Goal: Task Accomplishment & Management: Complete application form

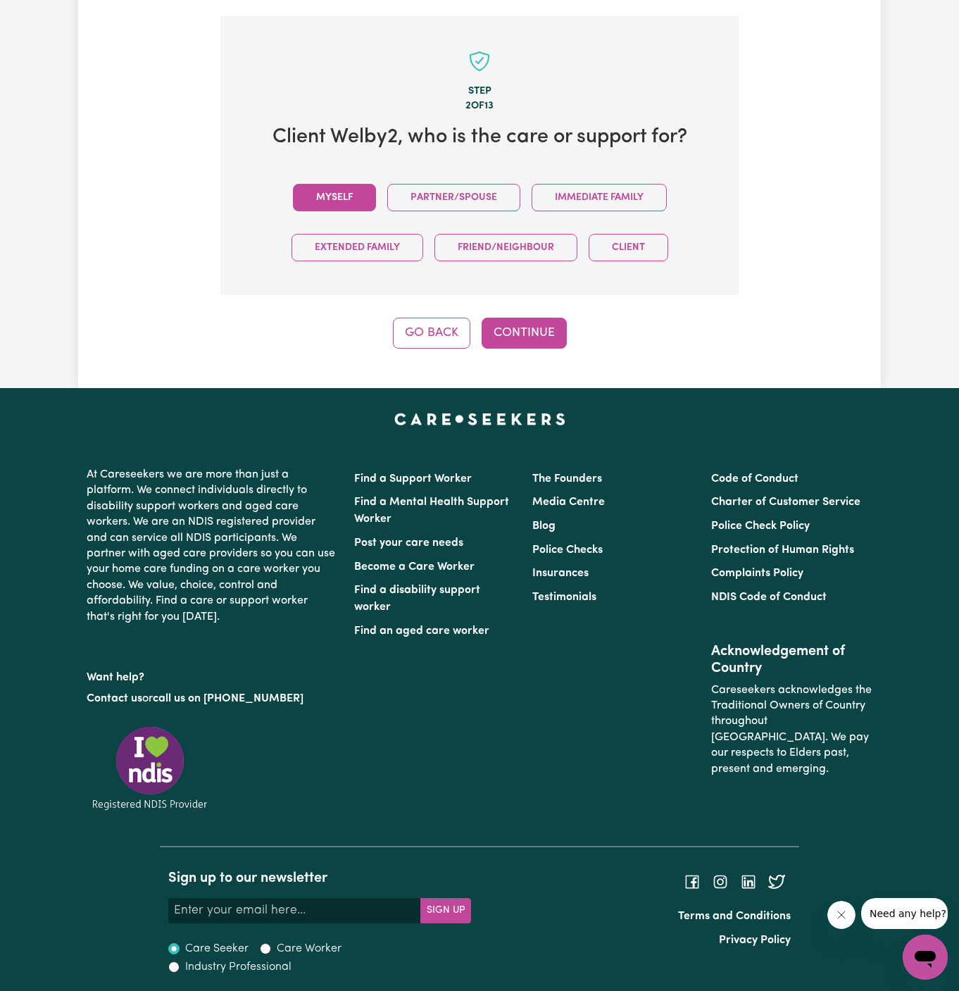
click at [343, 201] on button "Myself" at bounding box center [334, 197] width 83 height 27
click at [529, 341] on button "Continue" at bounding box center [524, 333] width 85 height 31
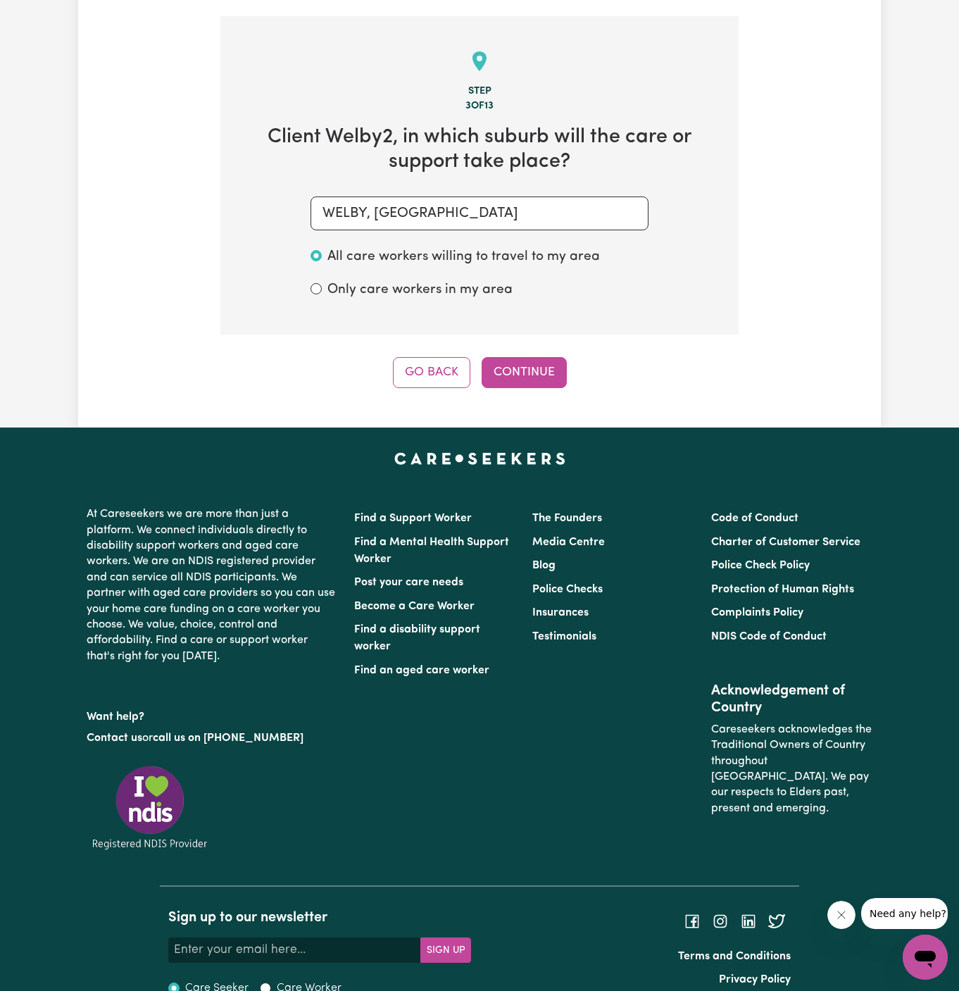
scroll to position [499, 0]
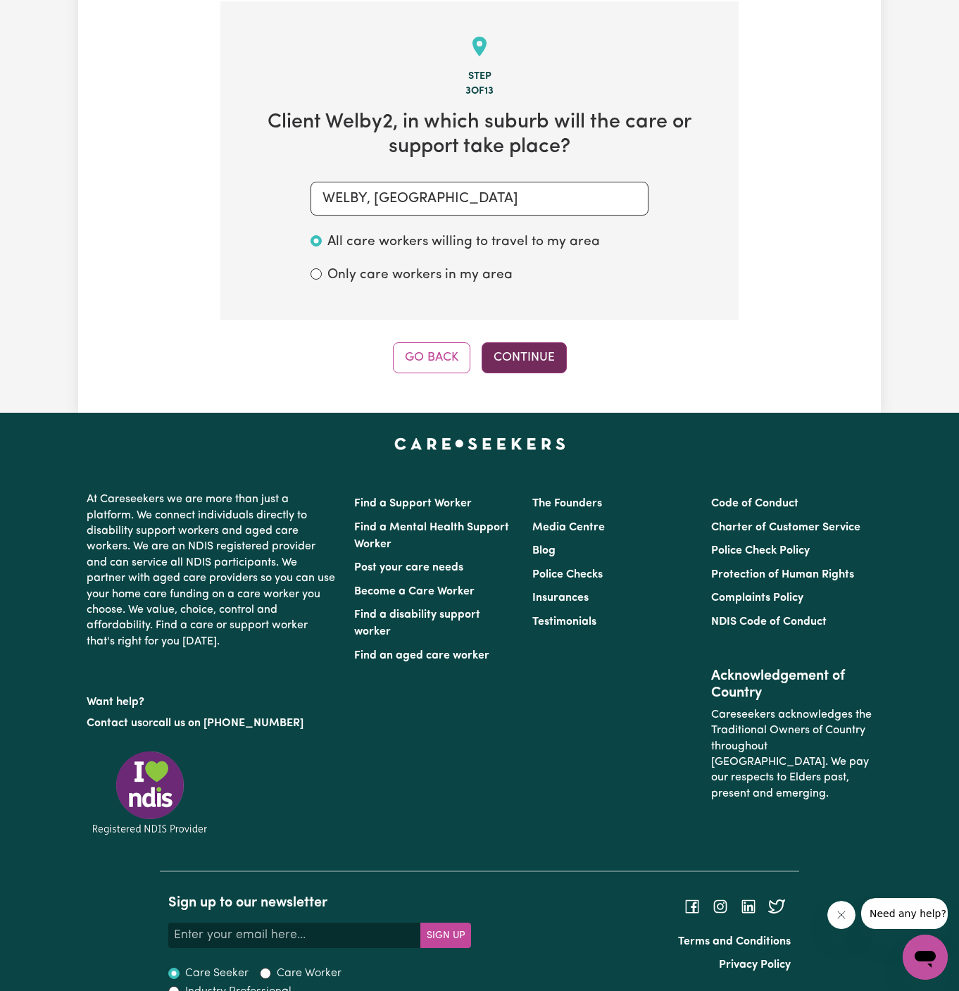
click at [536, 353] on button "Continue" at bounding box center [524, 357] width 85 height 31
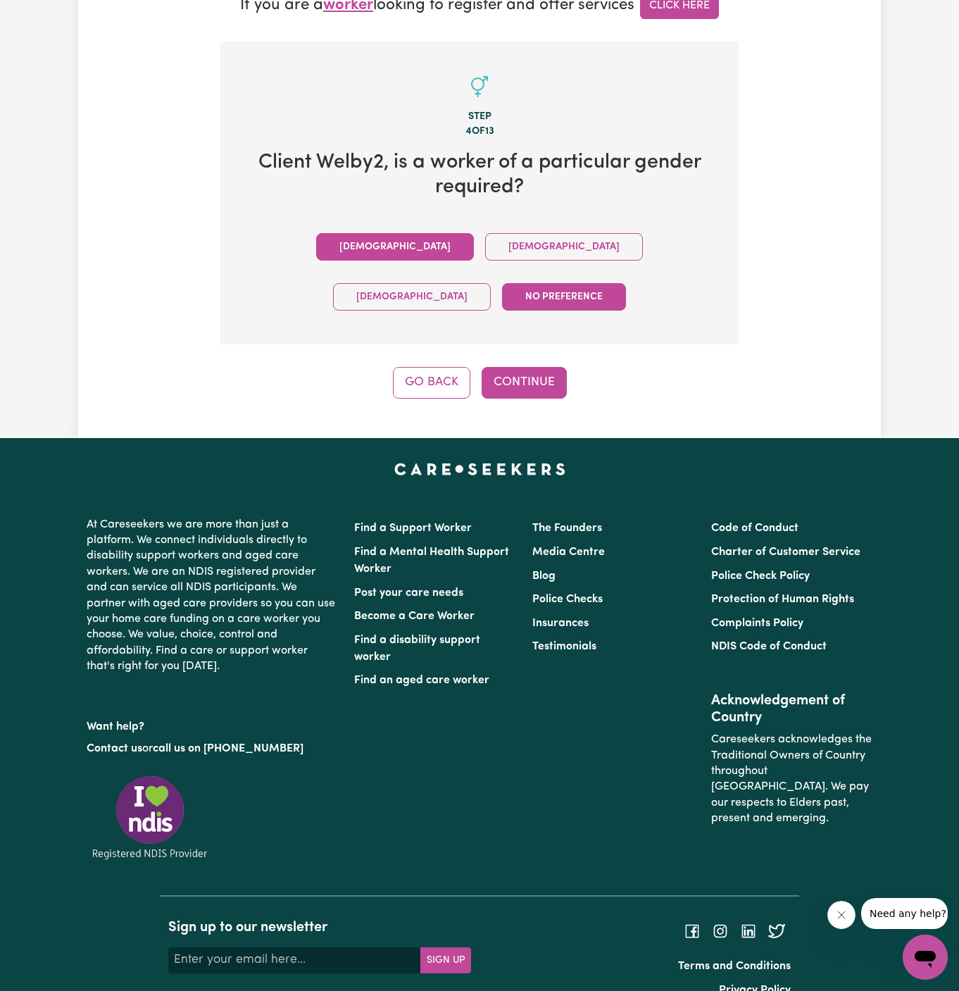
click at [316, 234] on button "[DEMOGRAPHIC_DATA]" at bounding box center [395, 246] width 158 height 27
click at [489, 367] on button "Continue" at bounding box center [524, 382] width 85 height 31
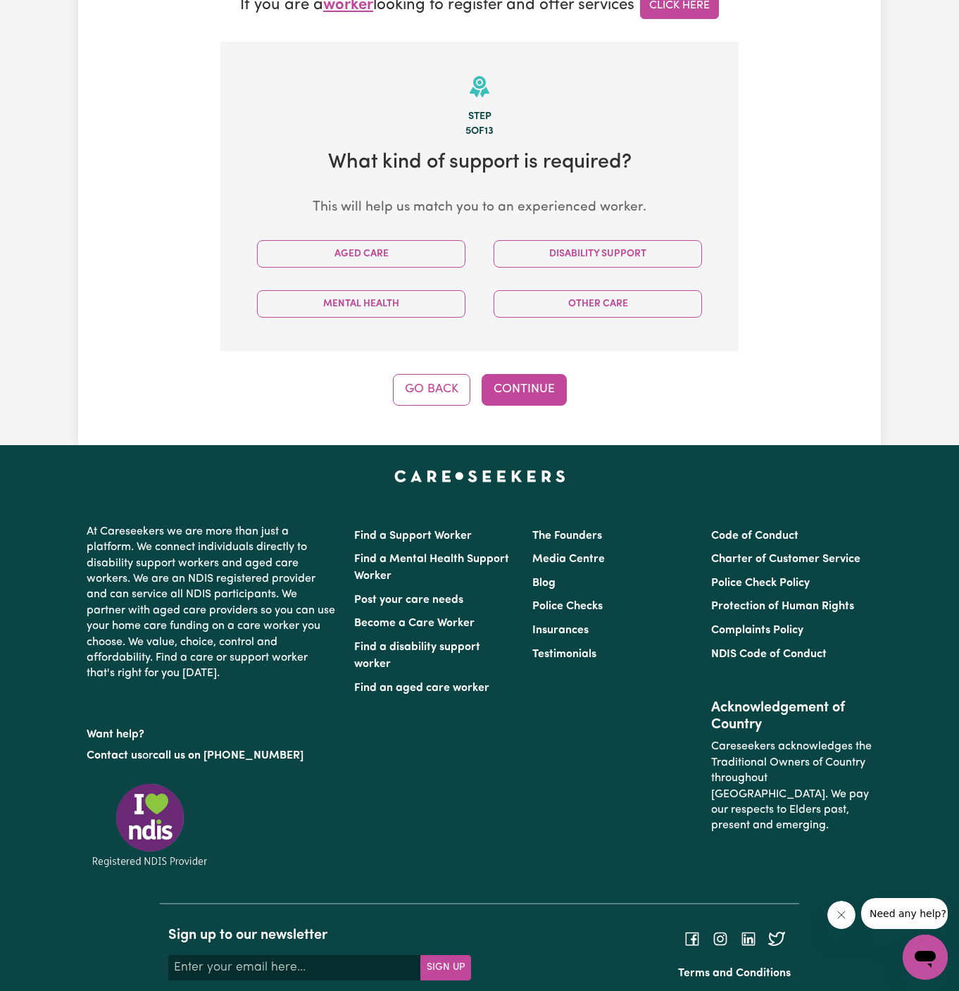
scroll to position [499, 0]
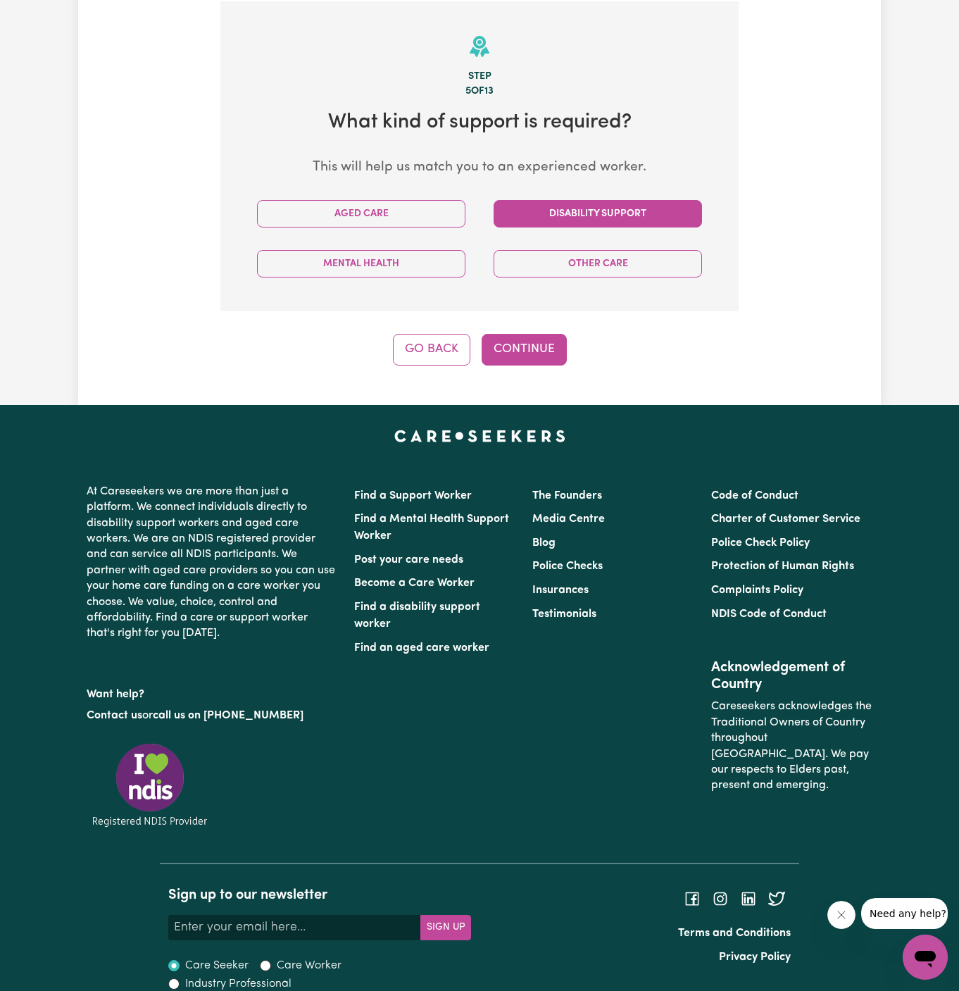
click at [614, 208] on button "Disability Support" at bounding box center [598, 213] width 208 height 27
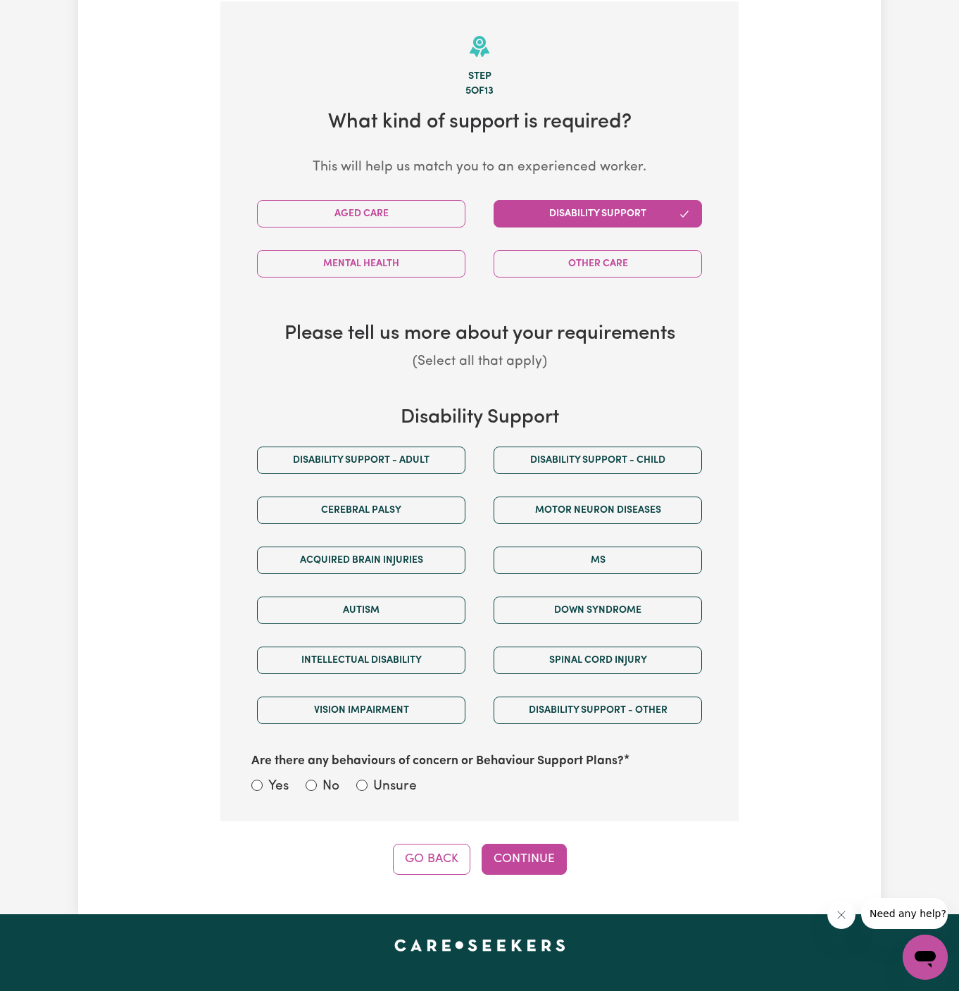
drag, startPoint x: 614, startPoint y: 208, endPoint x: 591, endPoint y: 222, distance: 26.6
click at [591, 222] on button "Disability Support" at bounding box center [598, 213] width 208 height 27
click at [440, 448] on button "Disability support - Adult" at bounding box center [361, 459] width 208 height 27
click at [393, 779] on label "Unsure" at bounding box center [395, 787] width 44 height 20
click at [368, 779] on input "Unsure" at bounding box center [361, 784] width 11 height 11
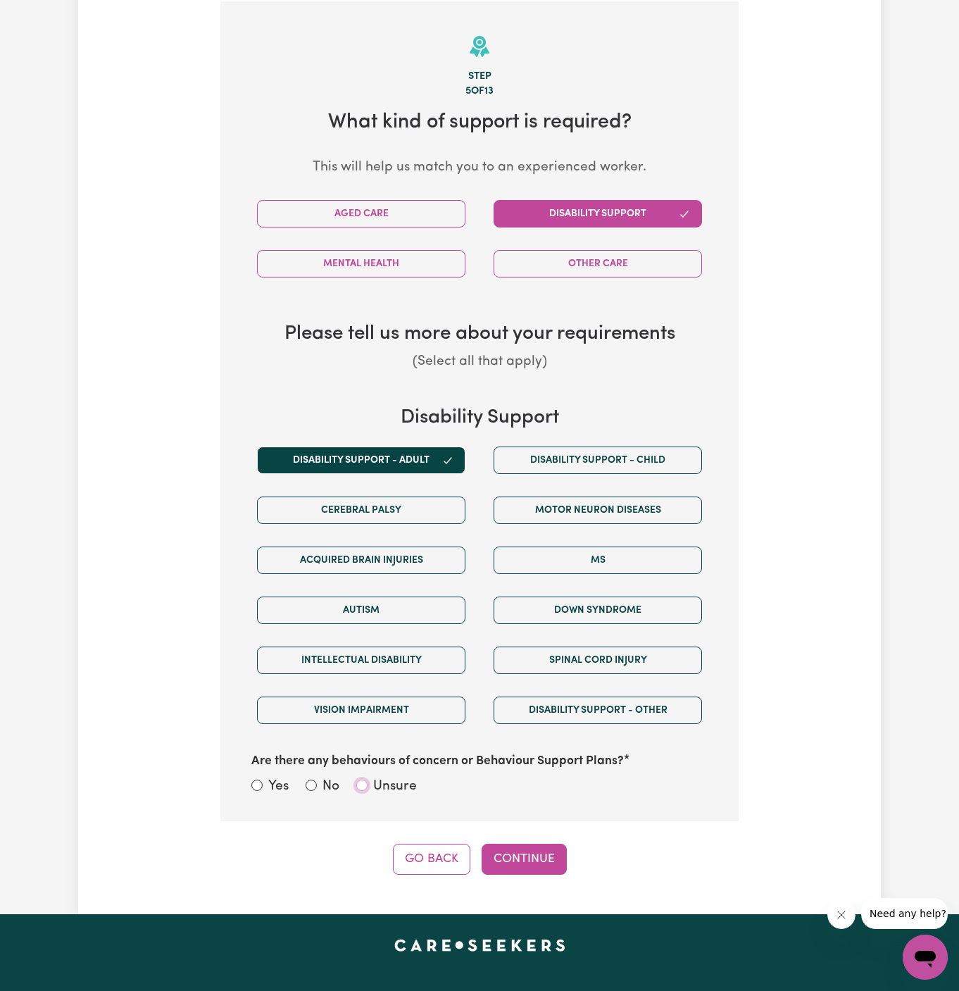
radio input "true"
click at [505, 836] on div "Step 5 of 13 What kind of support is required? This will help us match you to a…" at bounding box center [479, 437] width 518 height 873
click at [520, 855] on button "Continue" at bounding box center [524, 858] width 85 height 31
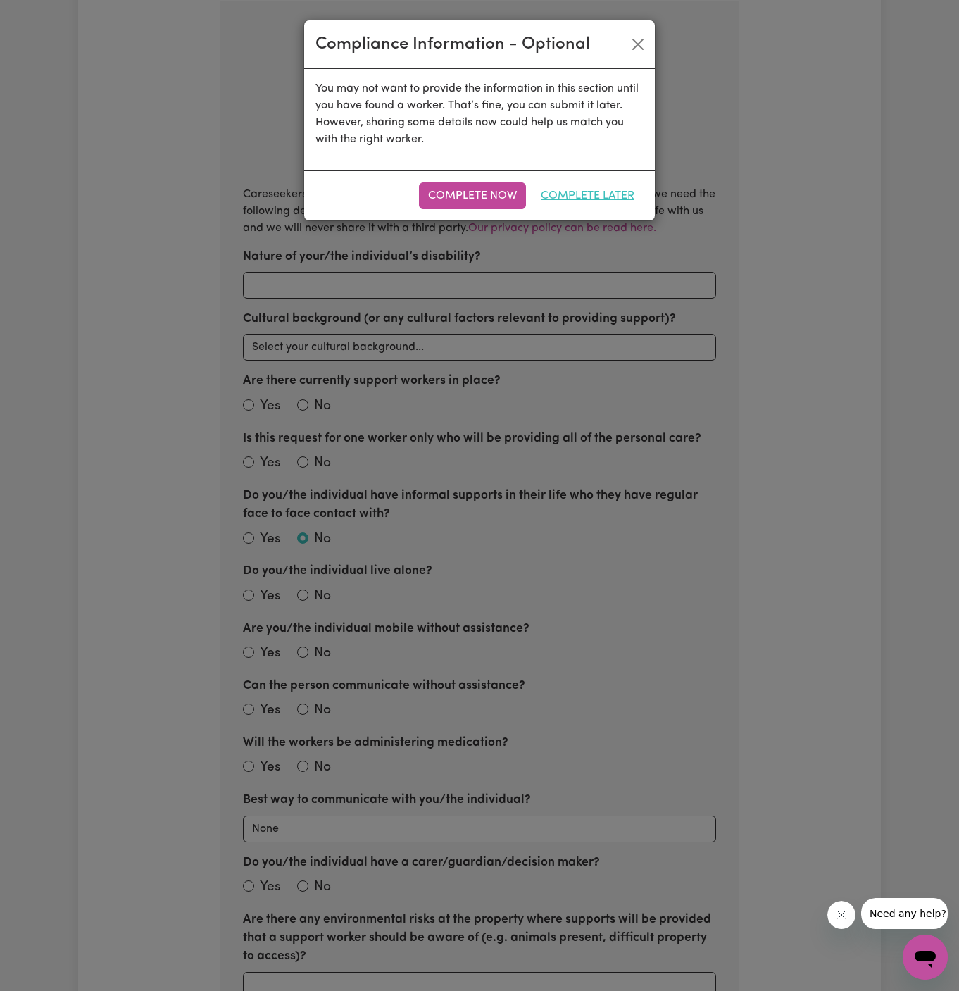
click at [595, 201] on button "Complete Later" at bounding box center [588, 195] width 112 height 27
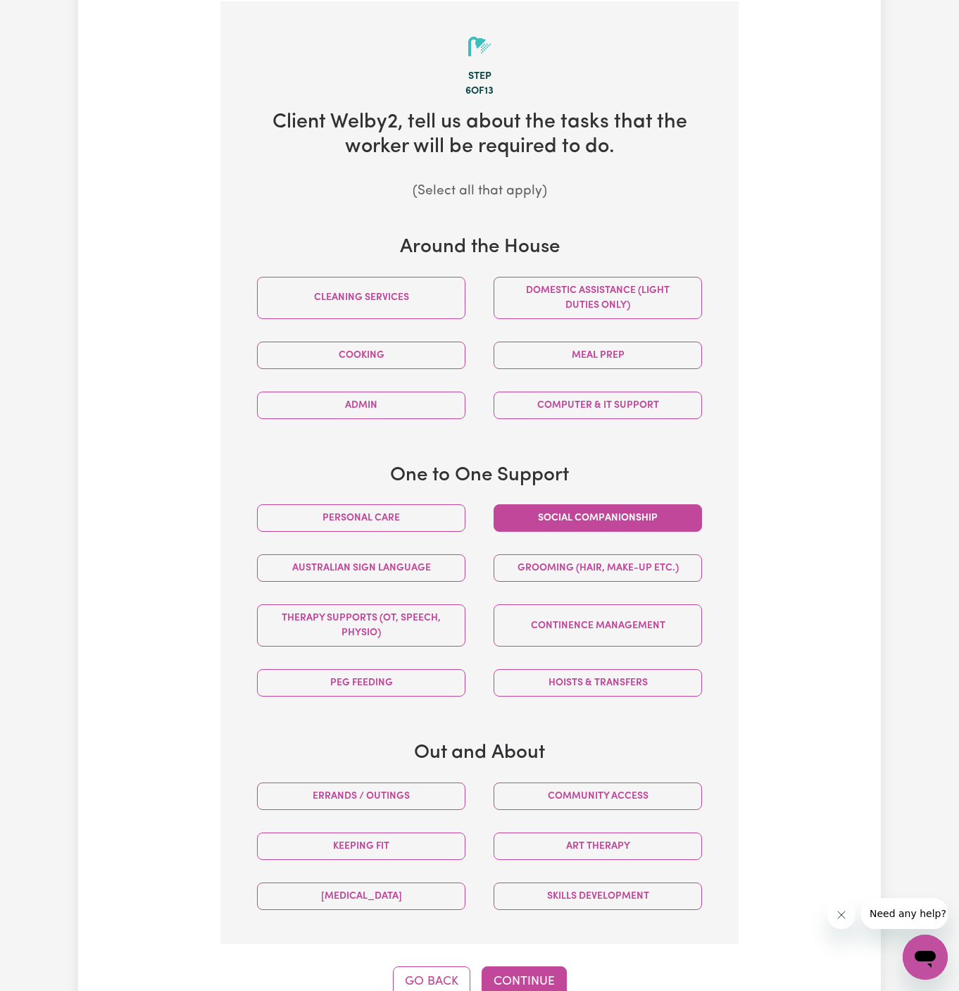
click at [595, 517] on button "Social companionship" at bounding box center [598, 517] width 208 height 27
click at [613, 793] on button "Community access" at bounding box center [598, 795] width 208 height 27
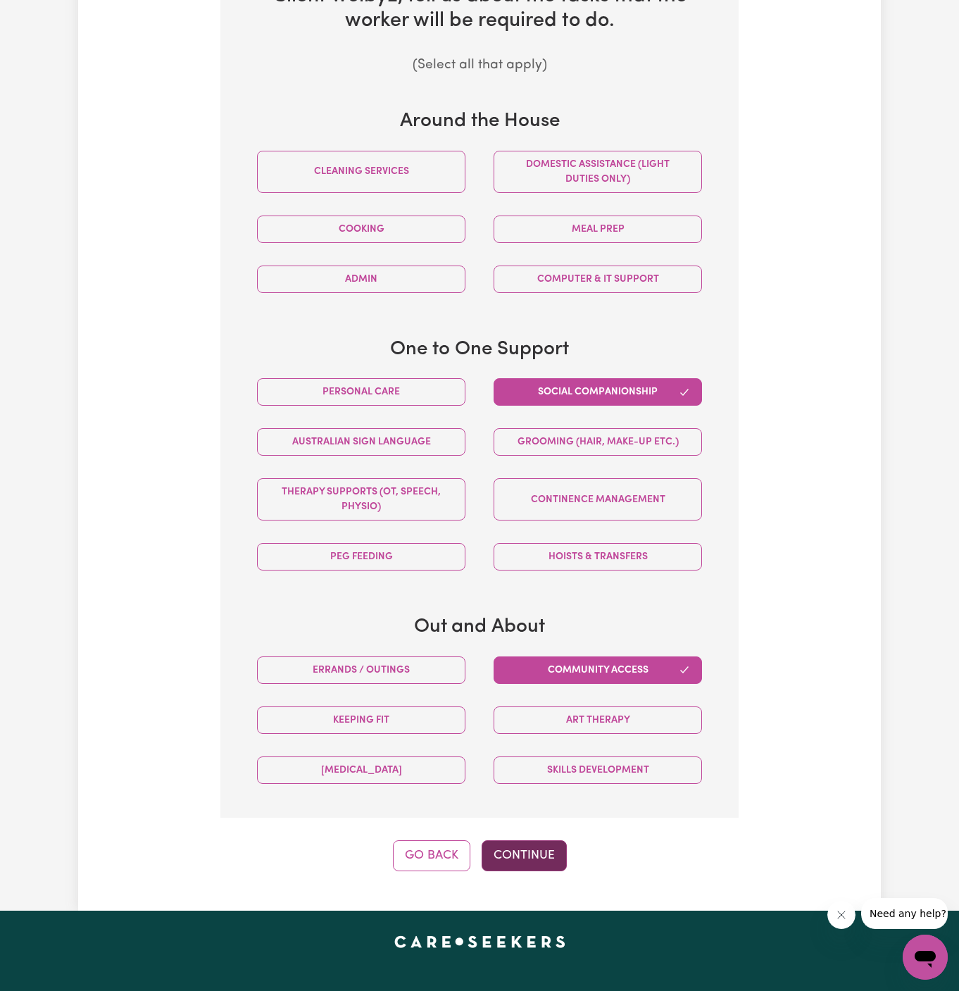
click at [545, 840] on button "Continue" at bounding box center [524, 855] width 85 height 31
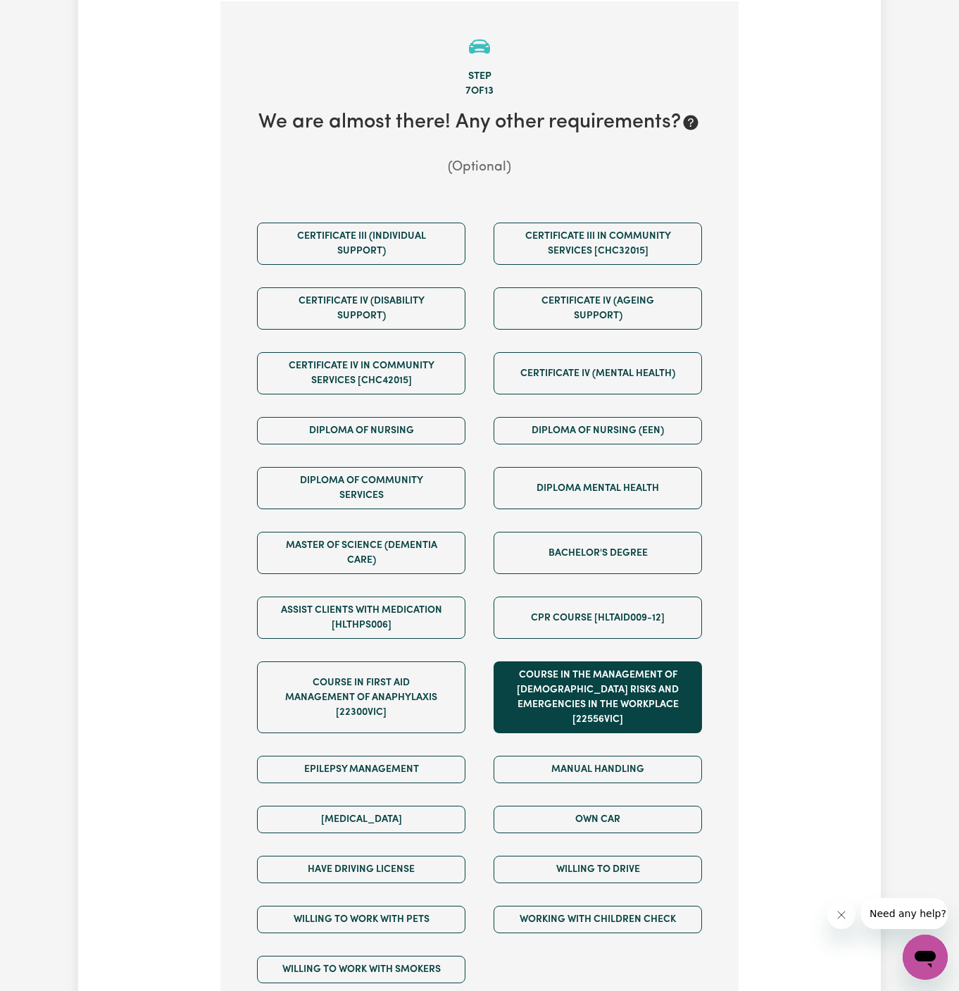
scroll to position [563, 0]
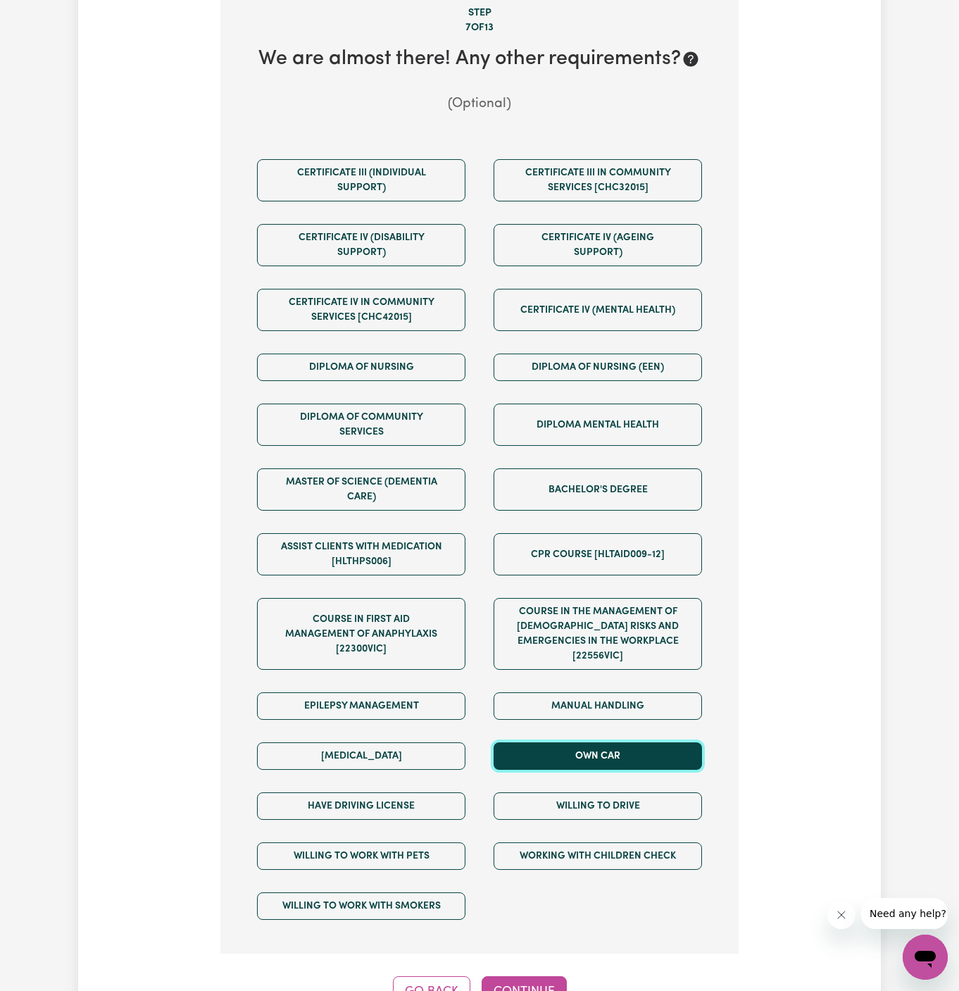
click at [602, 742] on button "Own Car" at bounding box center [598, 755] width 208 height 27
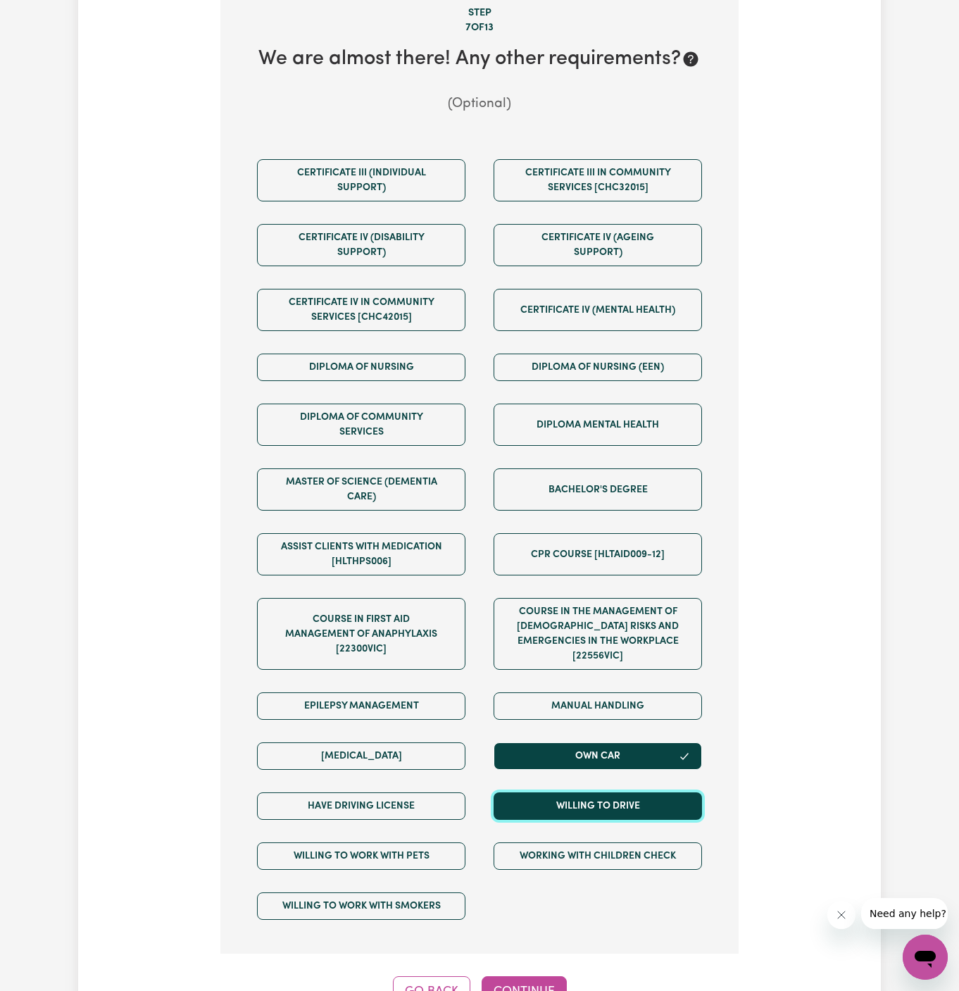
click at [611, 792] on button "Willing to drive" at bounding box center [598, 805] width 208 height 27
drag, startPoint x: 607, startPoint y: 787, endPoint x: 475, endPoint y: 783, distance: 131.7
click at [439, 783] on div "Certificate III (Individual Support) Certificate III in Community Services [CHC…" at bounding box center [479, 539] width 473 height 783
click at [574, 792] on button "Willing to drive" at bounding box center [598, 805] width 208 height 27
click at [434, 781] on div "Have driving license" at bounding box center [361, 806] width 237 height 50
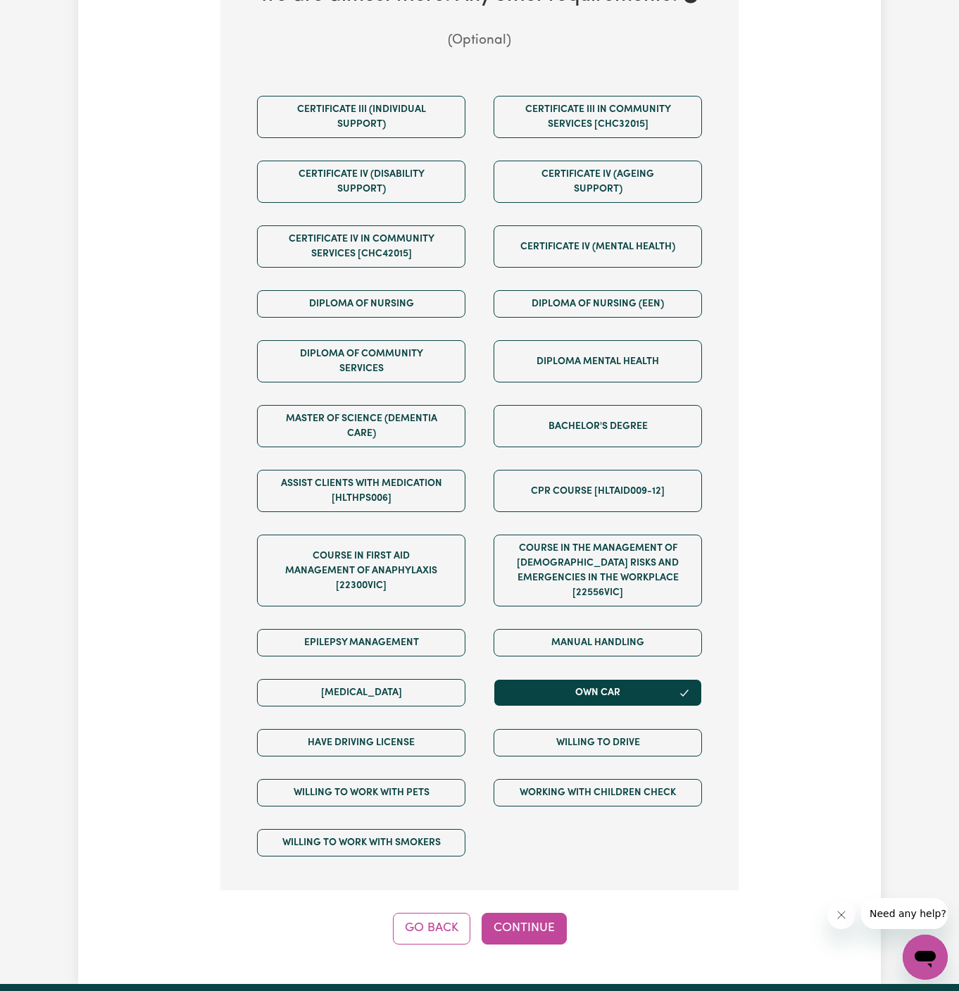
scroll to position [641, 0]
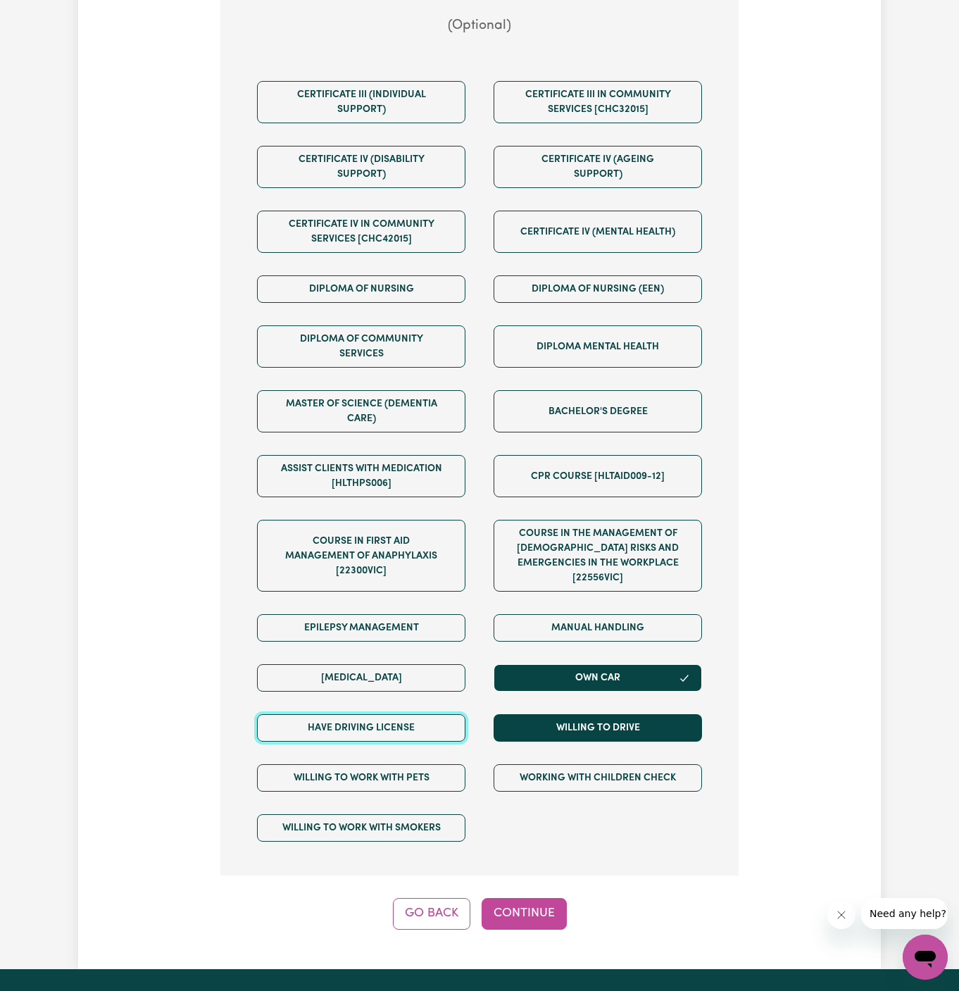
drag, startPoint x: 436, startPoint y: 707, endPoint x: 552, endPoint y: 708, distance: 115.5
click at [441, 714] on button "Have driving license" at bounding box center [361, 727] width 208 height 27
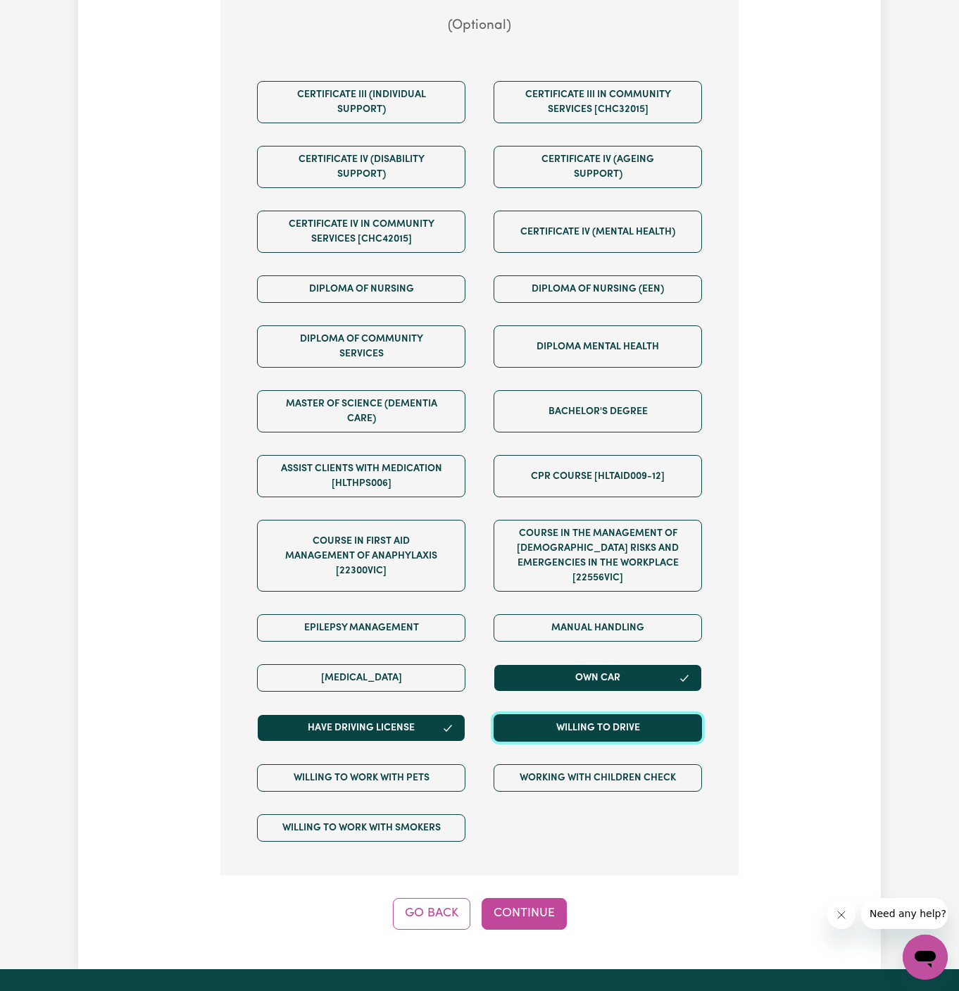
click at [552, 714] on button "Willing to drive" at bounding box center [598, 727] width 208 height 27
click at [509, 898] on button "Continue" at bounding box center [524, 913] width 85 height 31
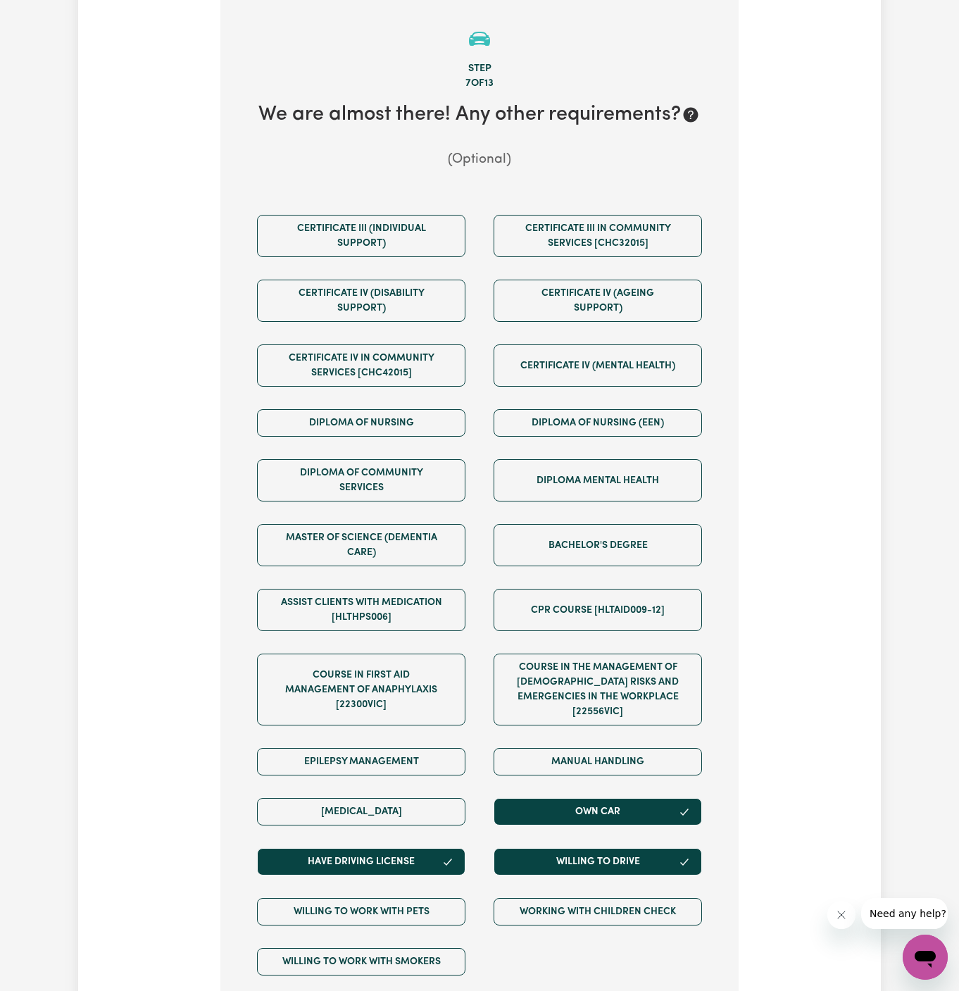
scroll to position [499, 0]
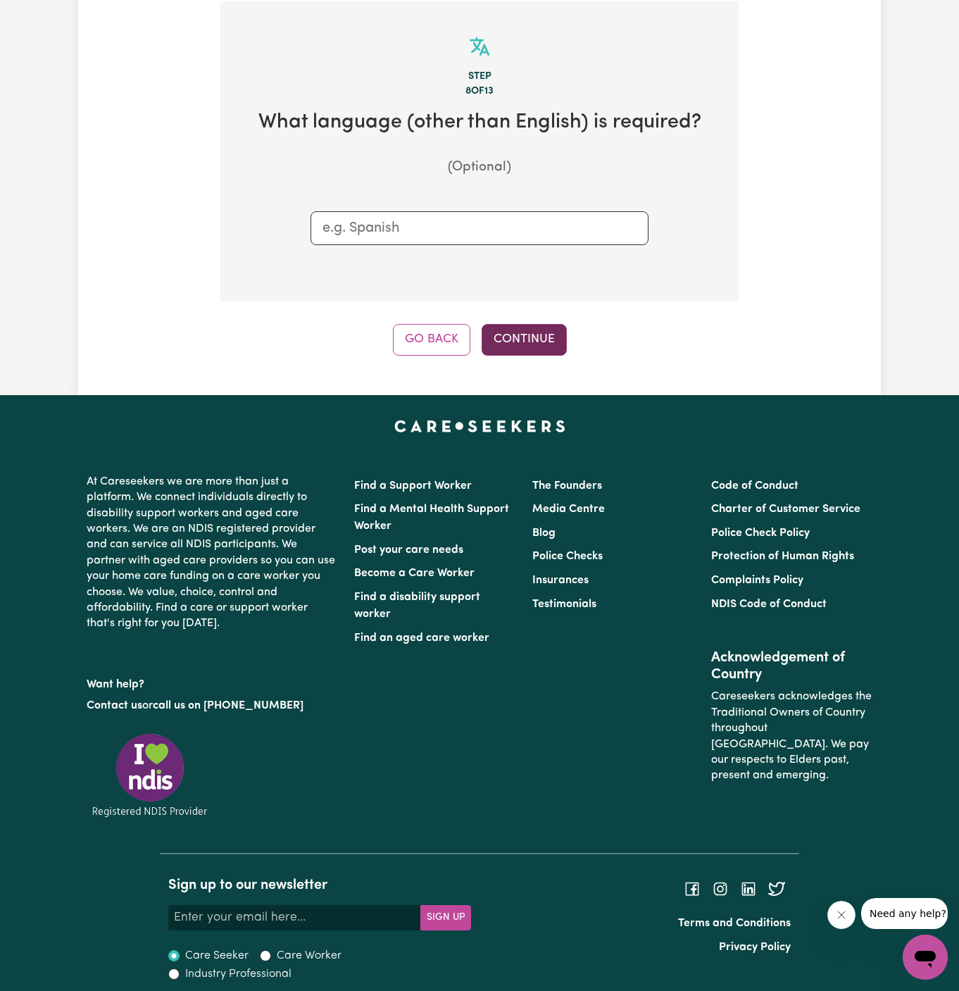
click at [518, 336] on button "Continue" at bounding box center [524, 339] width 85 height 31
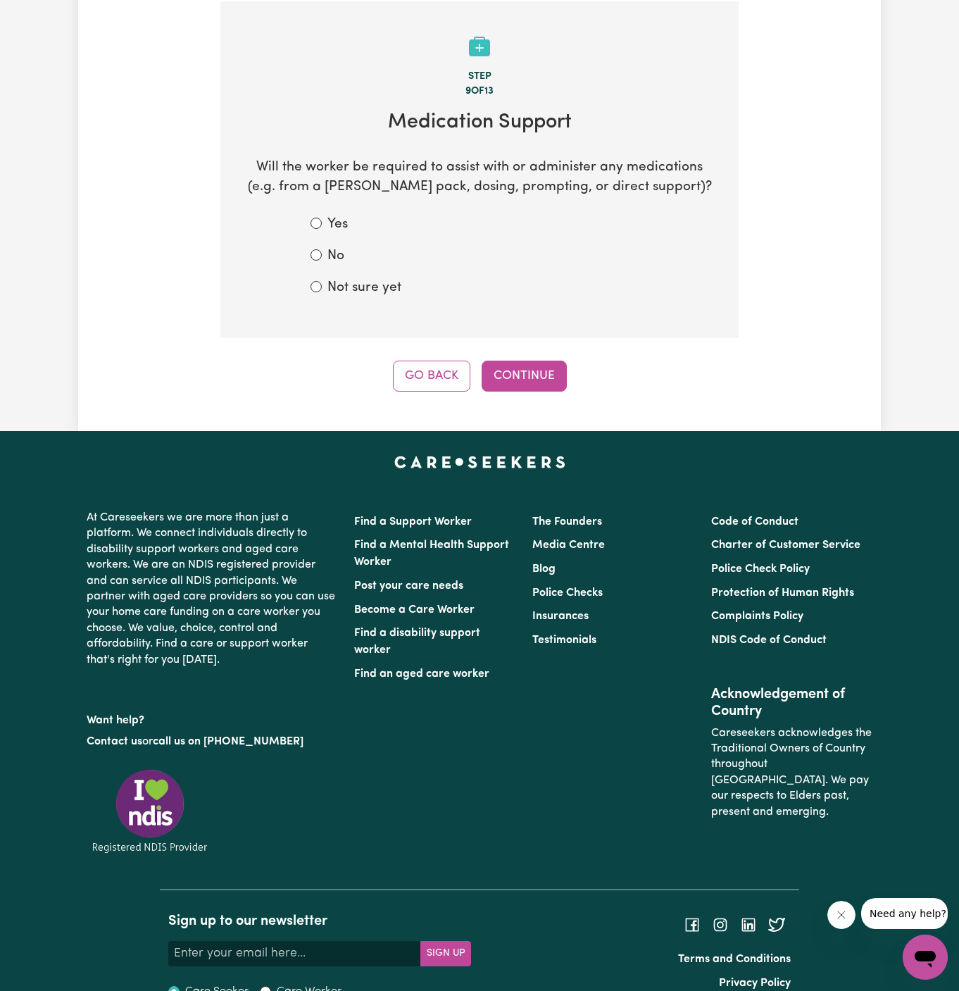
click at [380, 284] on label "Not sure yet" at bounding box center [364, 288] width 74 height 20
click at [322, 284] on input "Not sure yet" at bounding box center [315, 286] width 11 height 11
radio input "true"
click at [377, 284] on label "Not sure yet" at bounding box center [364, 288] width 74 height 20
click at [322, 284] on input "Not sure yet" at bounding box center [315, 286] width 11 height 11
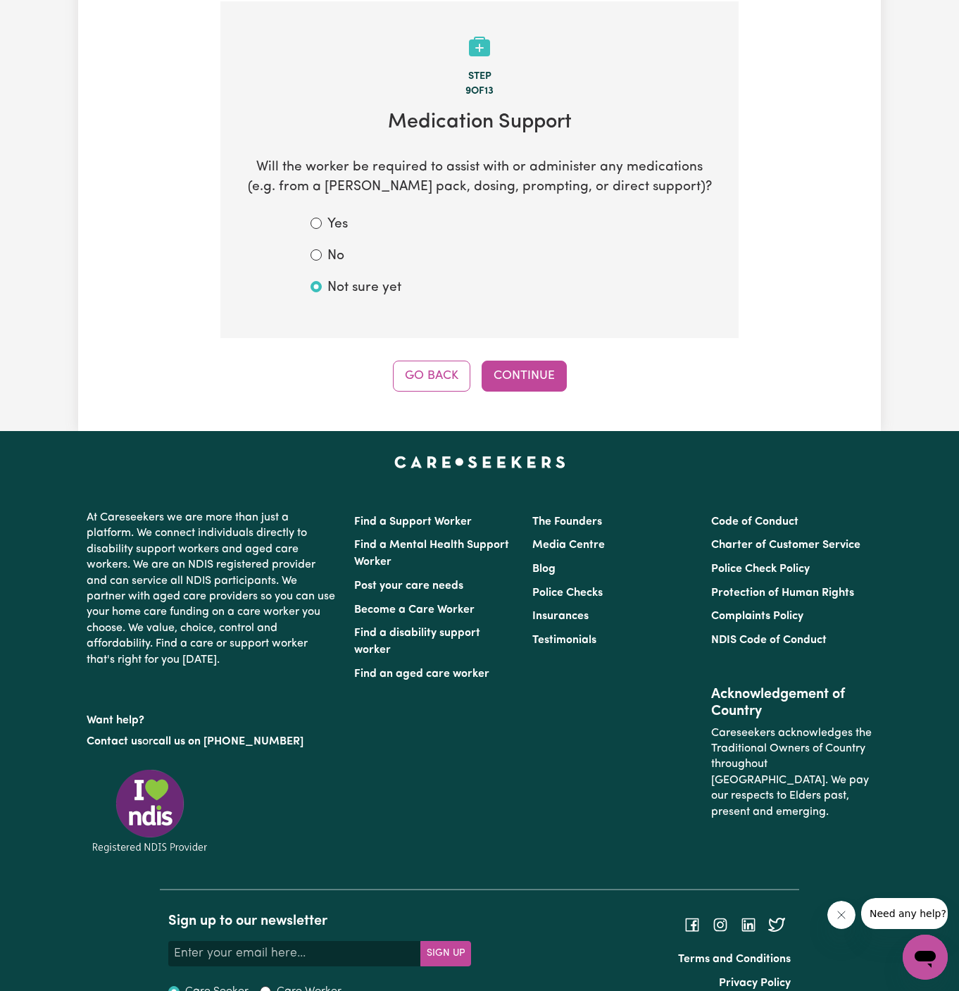
click at [348, 247] on div "No" at bounding box center [479, 256] width 338 height 20
click at [327, 263] on label "No" at bounding box center [335, 256] width 17 height 20
click at [322, 260] on input "No" at bounding box center [315, 254] width 11 height 11
radio input "true"
click at [526, 365] on button "Continue" at bounding box center [524, 375] width 85 height 31
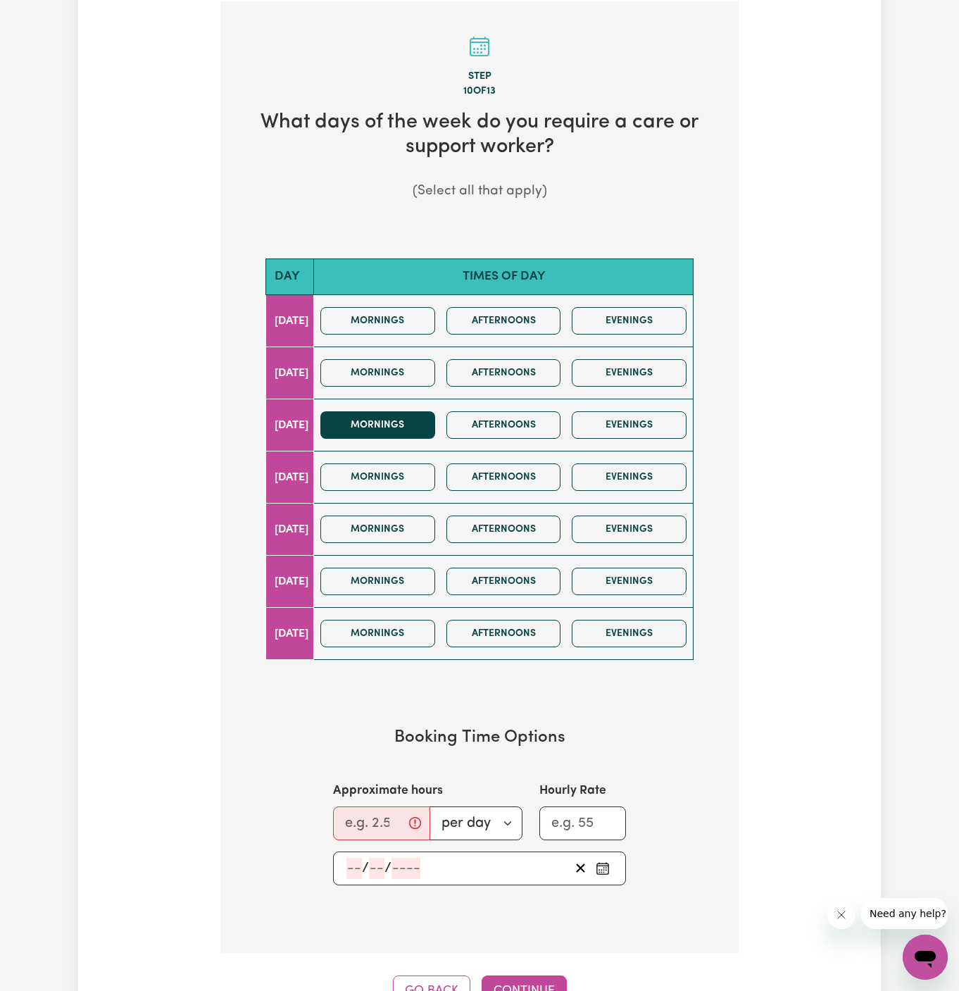
drag, startPoint x: 438, startPoint y: 439, endPoint x: 422, endPoint y: 422, distance: 23.9
click at [429, 436] on div "Mornings Afternoons Evenings" at bounding box center [503, 425] width 377 height 50
click at [424, 377] on button "Mornings" at bounding box center [377, 372] width 115 height 27
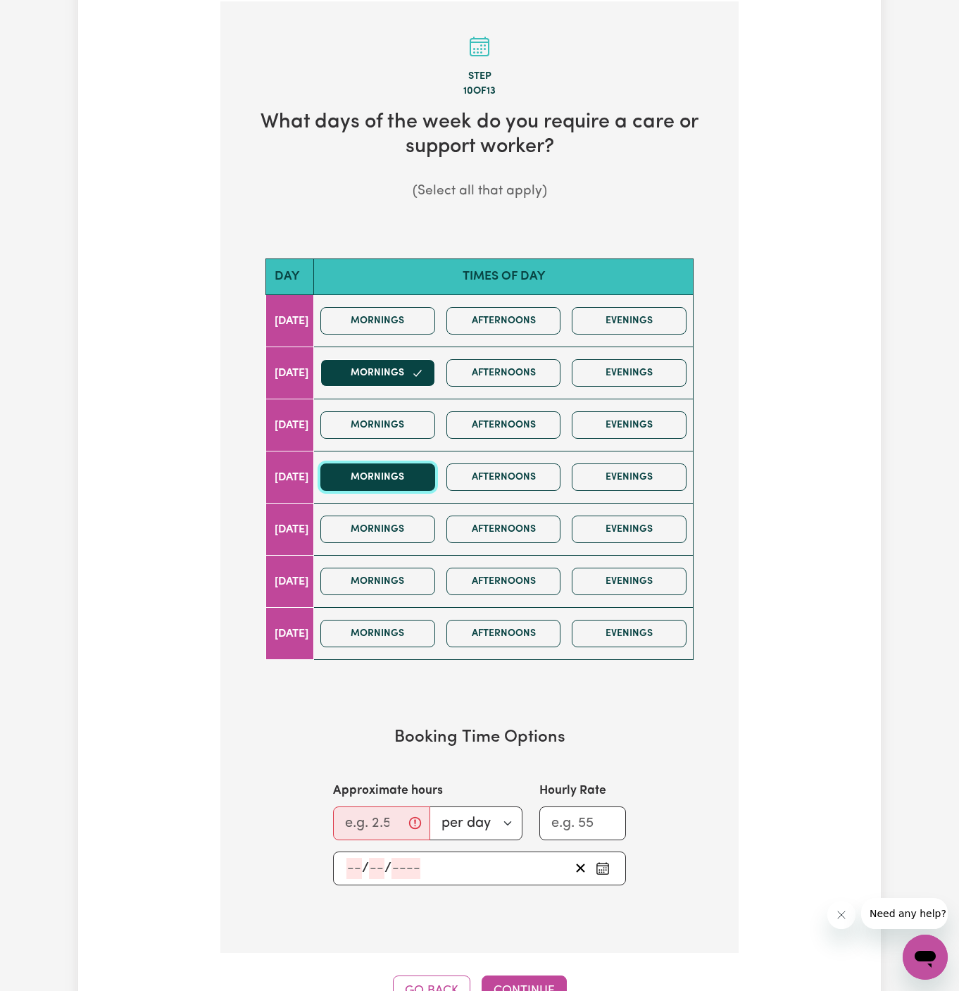
click at [419, 470] on button "Mornings" at bounding box center [377, 476] width 115 height 27
click at [420, 523] on button "Mornings" at bounding box center [377, 528] width 115 height 27
click at [364, 816] on input "Approximate hours" at bounding box center [381, 823] width 97 height 34
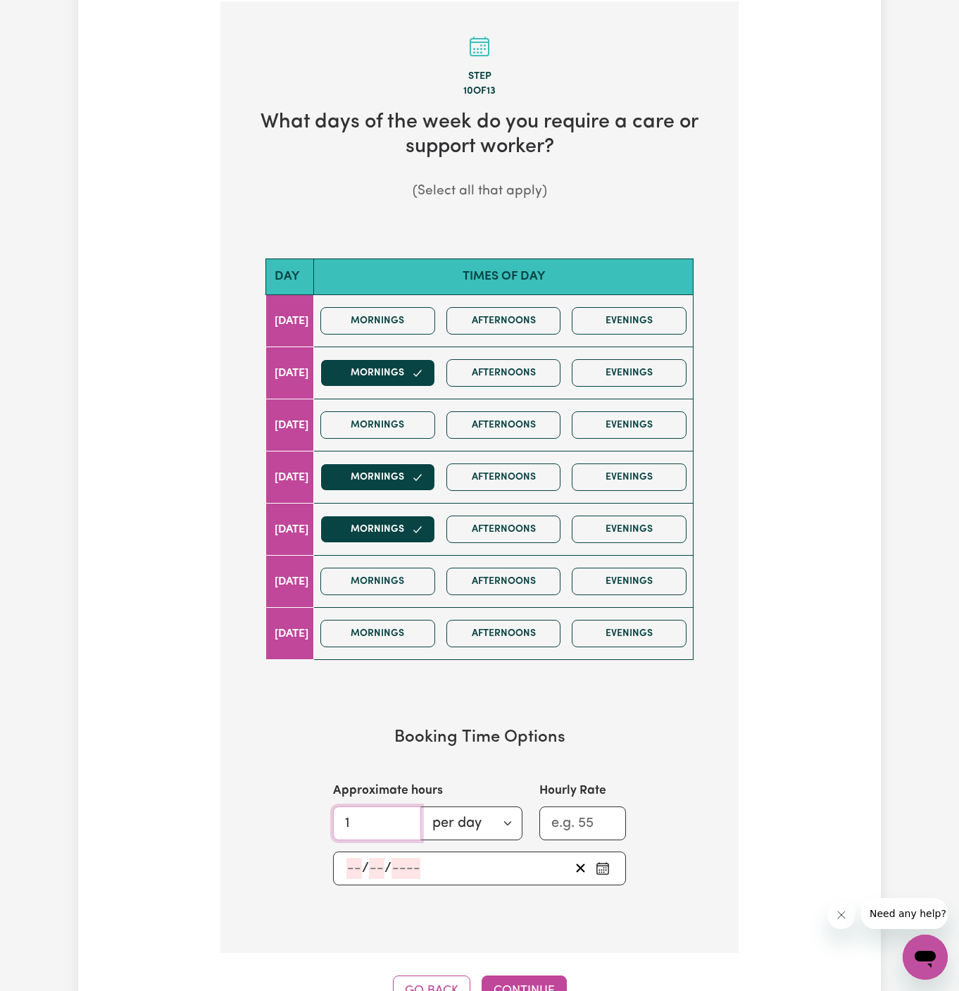
type input "1"
click at [352, 858] on input "number" at bounding box center [353, 868] width 15 height 21
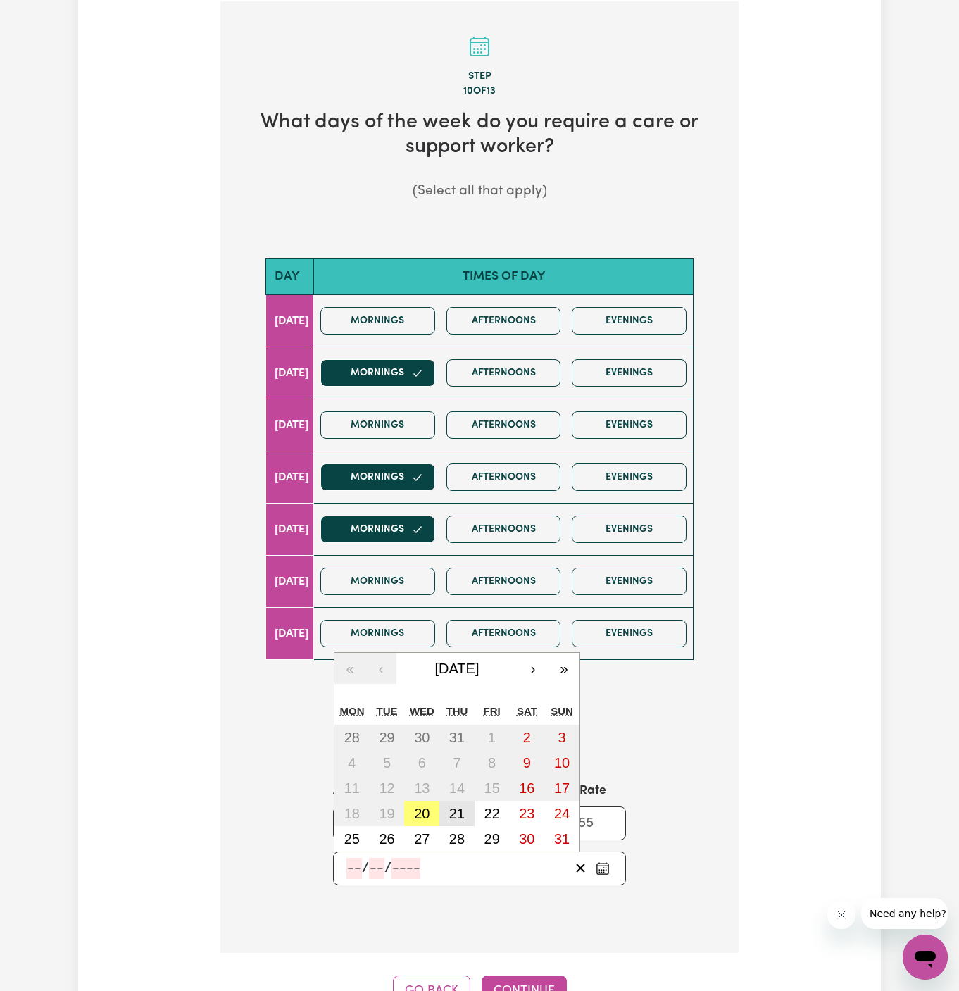
click at [457, 809] on abbr "21" at bounding box center [456, 812] width 15 height 15
type input "[DATE]"
type input "21"
type input "8"
type input "2025"
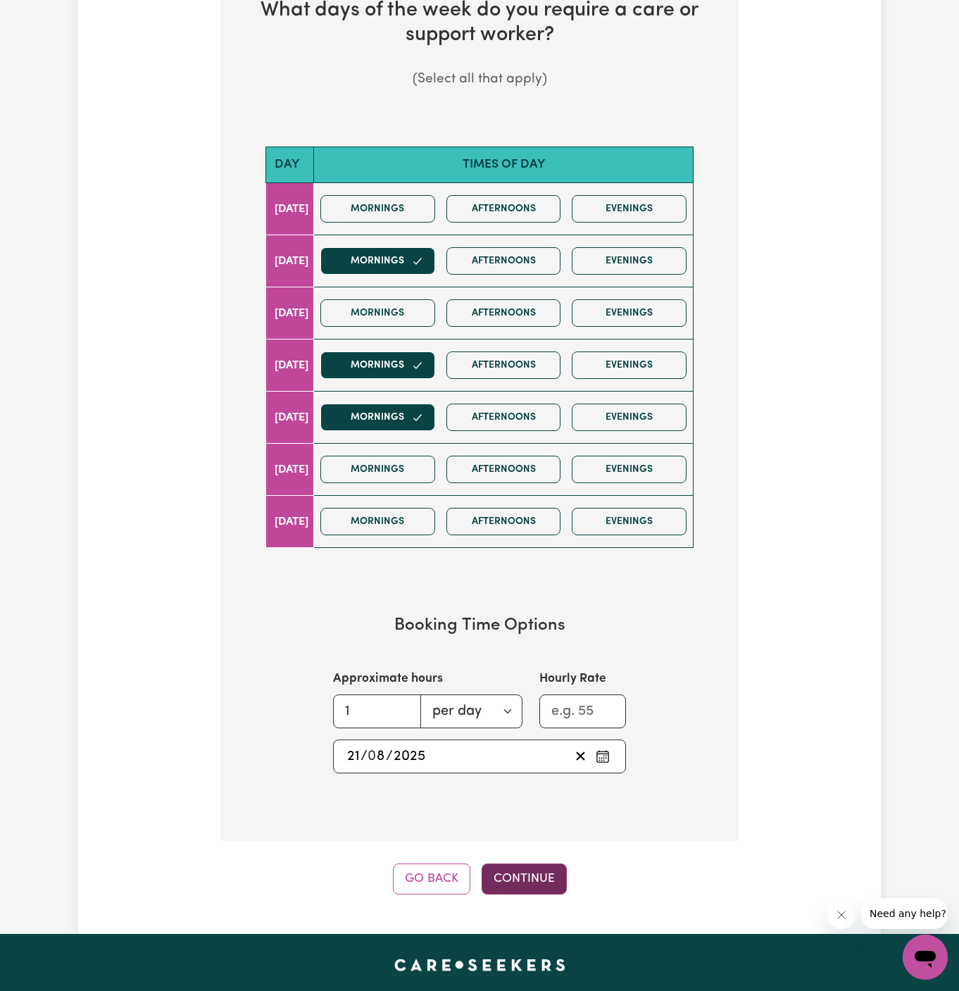
click at [527, 867] on button "Continue" at bounding box center [524, 878] width 85 height 31
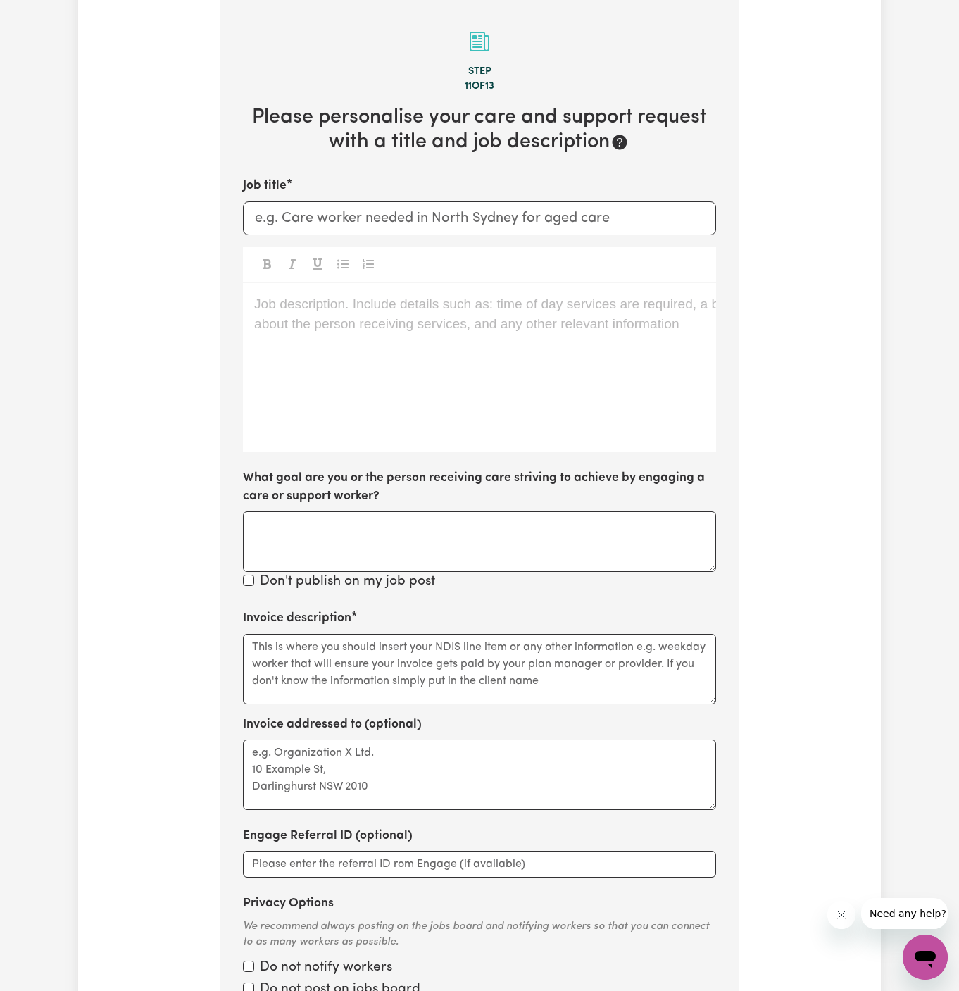
scroll to position [499, 0]
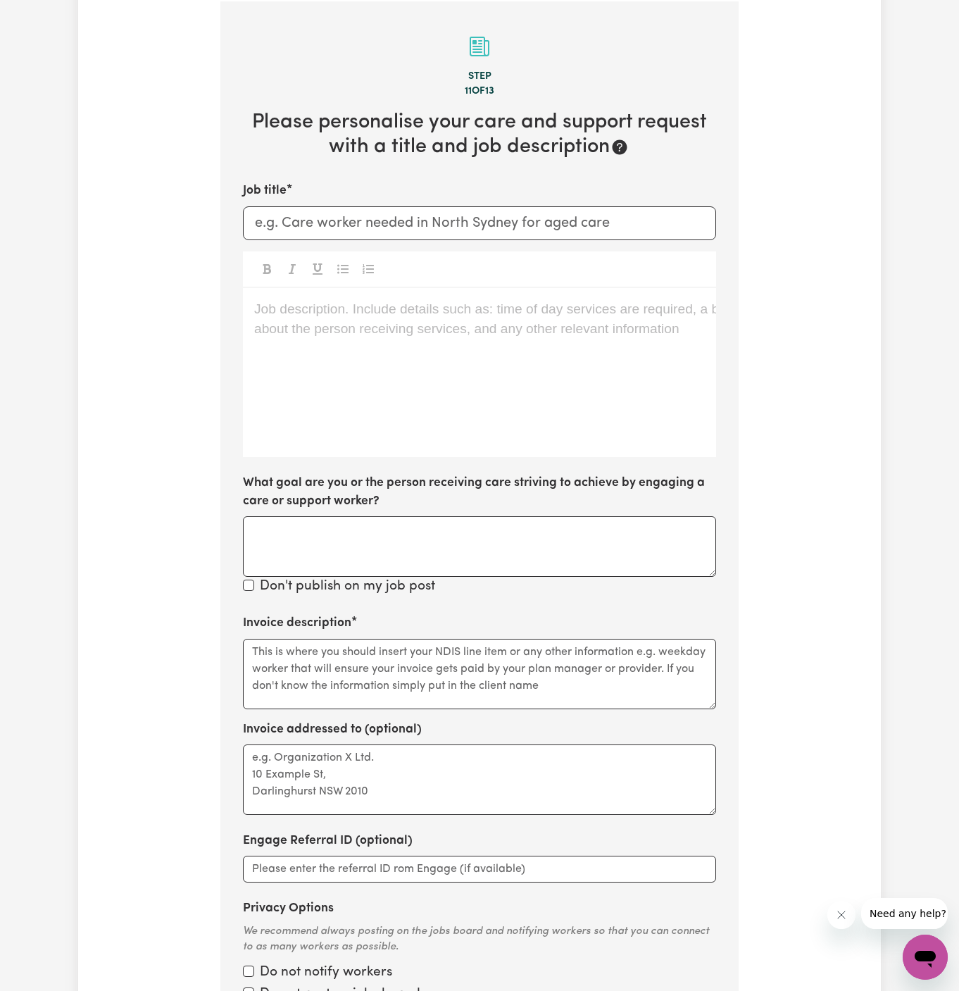
click at [272, 372] on div "Job description. Include details such as: time of day services are required, a …" at bounding box center [479, 372] width 473 height 169
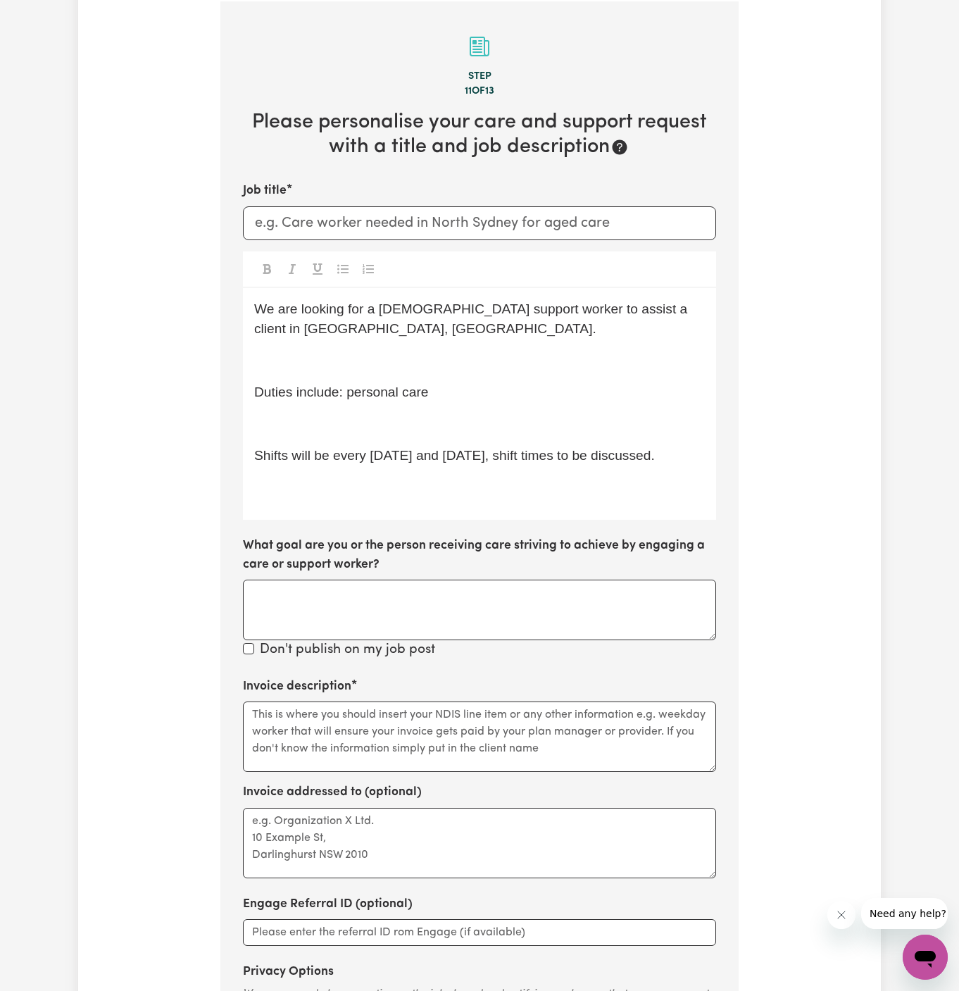
click at [312, 357] on div "We are looking for a [DEMOGRAPHIC_DATA] support worker to assist a client in [G…" at bounding box center [479, 404] width 473 height 232
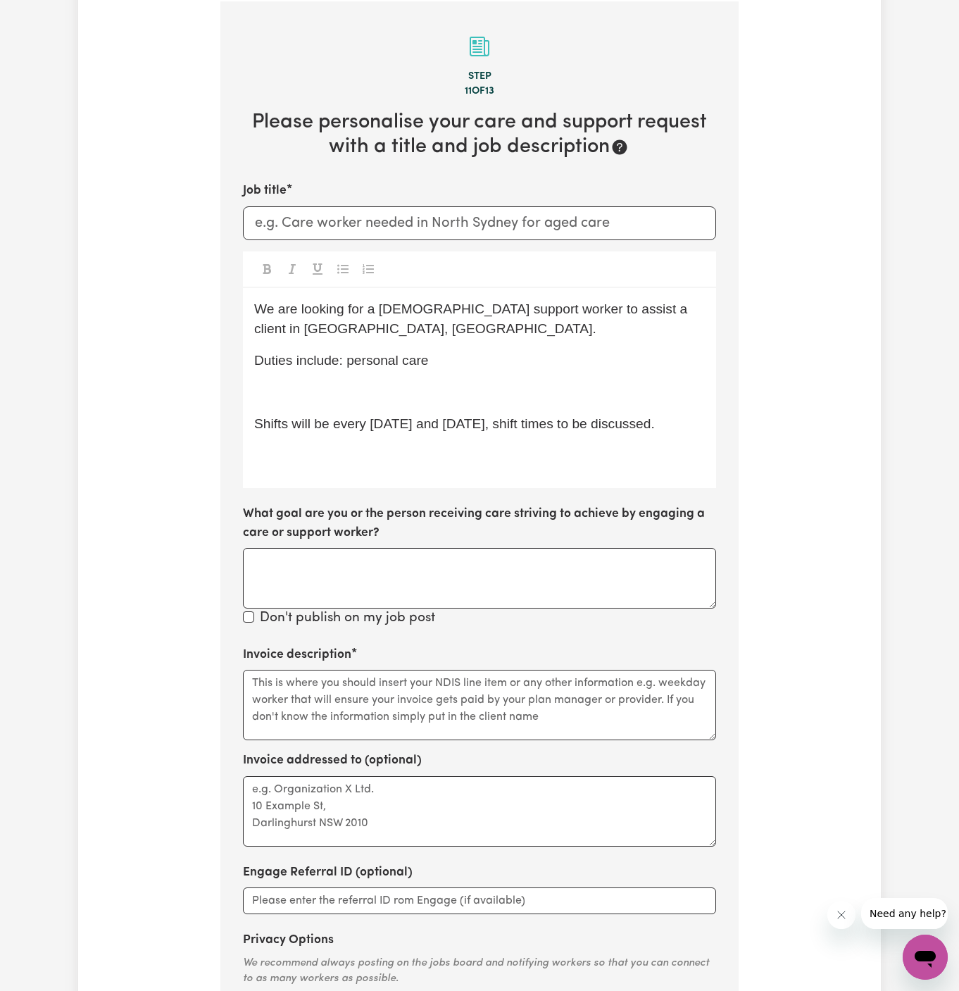
click at [312, 357] on div "We are looking for a [DEMOGRAPHIC_DATA] support worker to assist a client in [G…" at bounding box center [479, 388] width 473 height 201
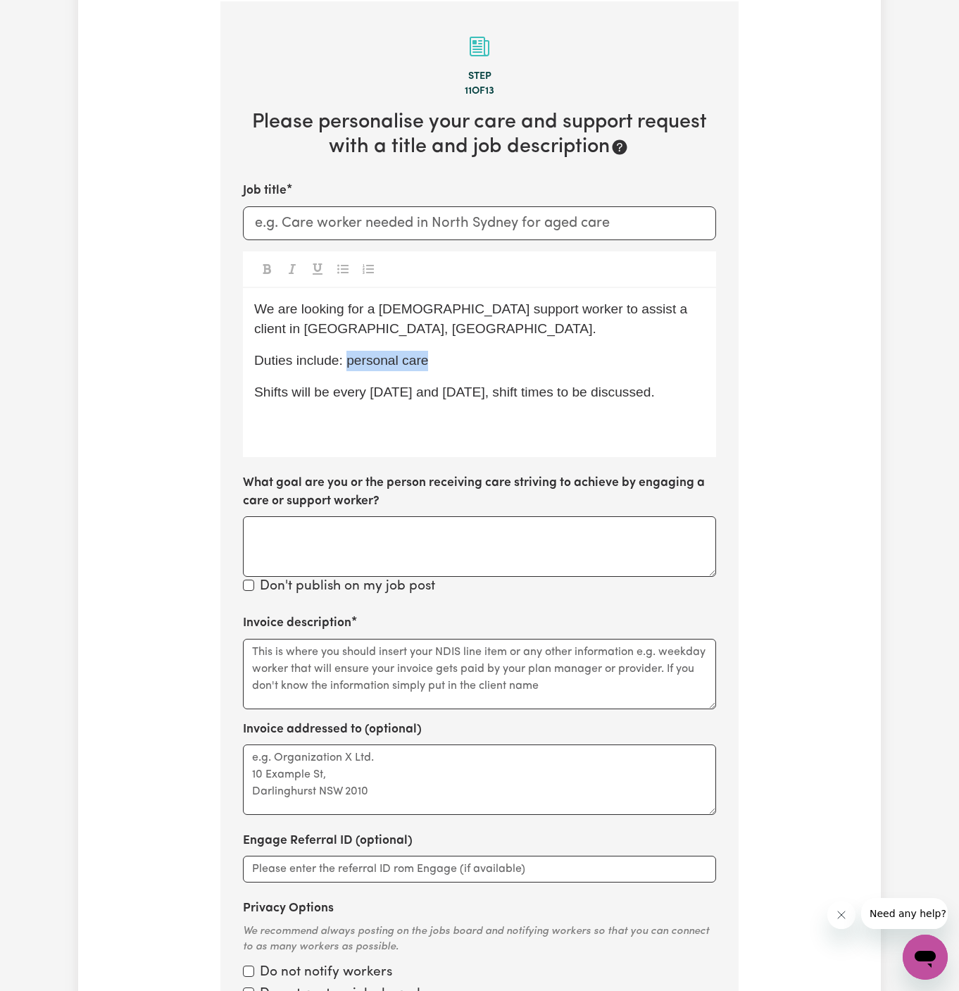
drag, startPoint x: 348, startPoint y: 342, endPoint x: 508, endPoint y: 344, distance: 159.1
click at [508, 351] on p "Duties include: personal care" at bounding box center [479, 361] width 451 height 20
click at [385, 307] on span "We are looking for a [DEMOGRAPHIC_DATA] support worker to assist a client in [G…" at bounding box center [472, 318] width 437 height 35
click at [441, 224] on input "Job title" at bounding box center [479, 223] width 473 height 34
drag, startPoint x: 614, startPoint y: 306, endPoint x: 684, endPoint y: 309, distance: 69.8
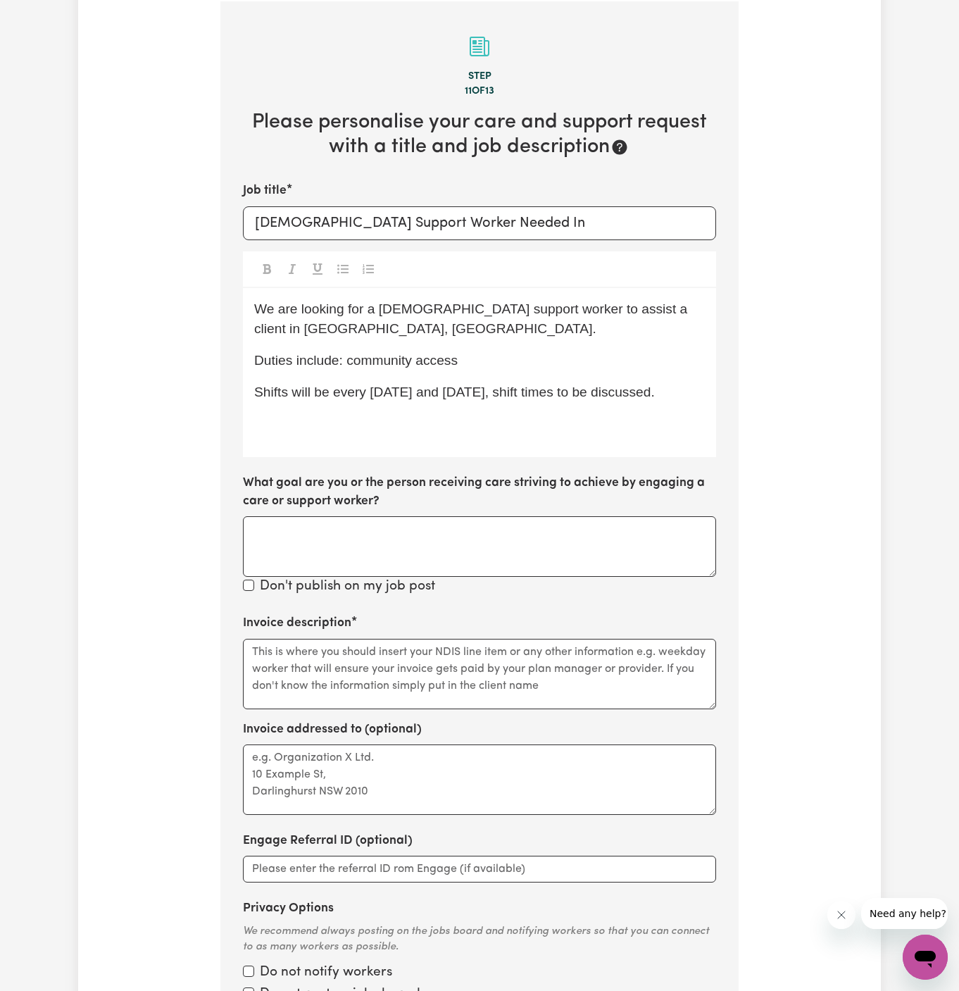
click at [684, 308] on span "We are looking for a [DEMOGRAPHIC_DATA] support worker to assist a client in [G…" at bounding box center [472, 318] width 437 height 35
drag, startPoint x: 684, startPoint y: 309, endPoint x: 616, endPoint y: 307, distance: 67.6
click at [616, 307] on span "We are looking for a [DEMOGRAPHIC_DATA] support worker to assist a client in [G…" at bounding box center [472, 318] width 437 height 35
drag, startPoint x: 619, startPoint y: 310, endPoint x: 686, endPoint y: 313, distance: 67.0
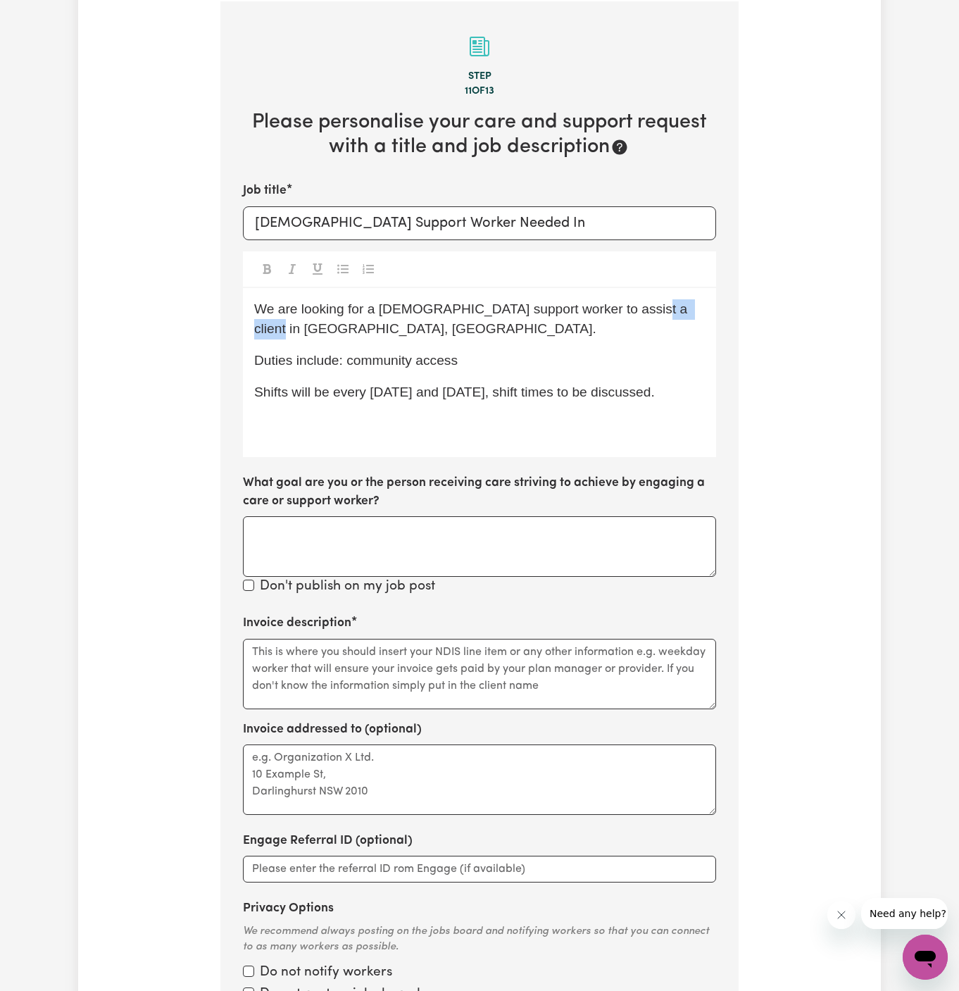
click at [686, 313] on span "We are looking for a [DEMOGRAPHIC_DATA] support worker to assist a client in [G…" at bounding box center [472, 318] width 437 height 35
copy span "[GEOGRAPHIC_DATA], [GEOGRAPHIC_DATA]"
click at [499, 214] on input "[DEMOGRAPHIC_DATA] Support Worker Needed In" at bounding box center [479, 223] width 473 height 34
paste input "[GEOGRAPHIC_DATA], [GEOGRAPHIC_DATA]"
type input "[DEMOGRAPHIC_DATA] Support Worker Needed In [GEOGRAPHIC_DATA], [GEOGRAPHIC_DATA]"
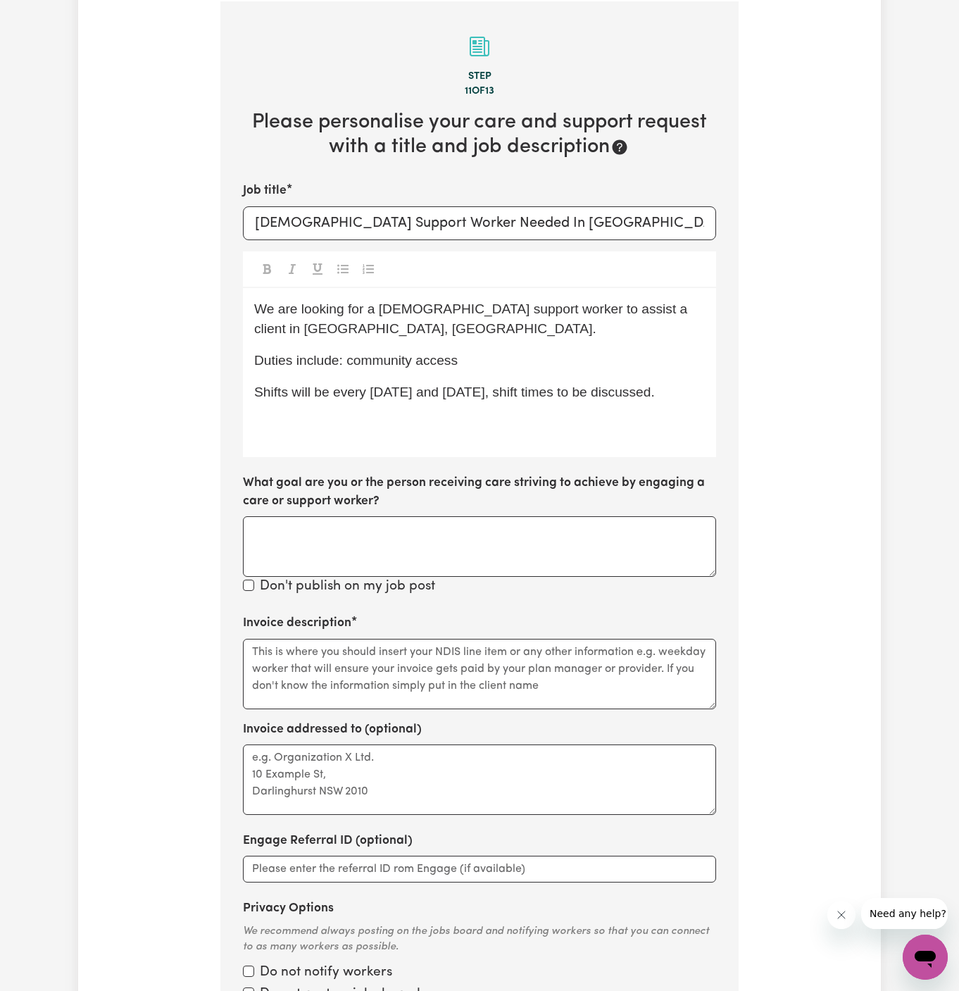
click at [357, 293] on div "We are looking for a [DEMOGRAPHIC_DATA] support worker to assist a client in [G…" at bounding box center [479, 372] width 473 height 169
click at [480, 382] on p "Shifts will be every [DATE] and [DATE], shift times to be discussed." at bounding box center [479, 392] width 451 height 20
click at [529, 351] on p "Duties include: community access" at bounding box center [479, 361] width 451 height 20
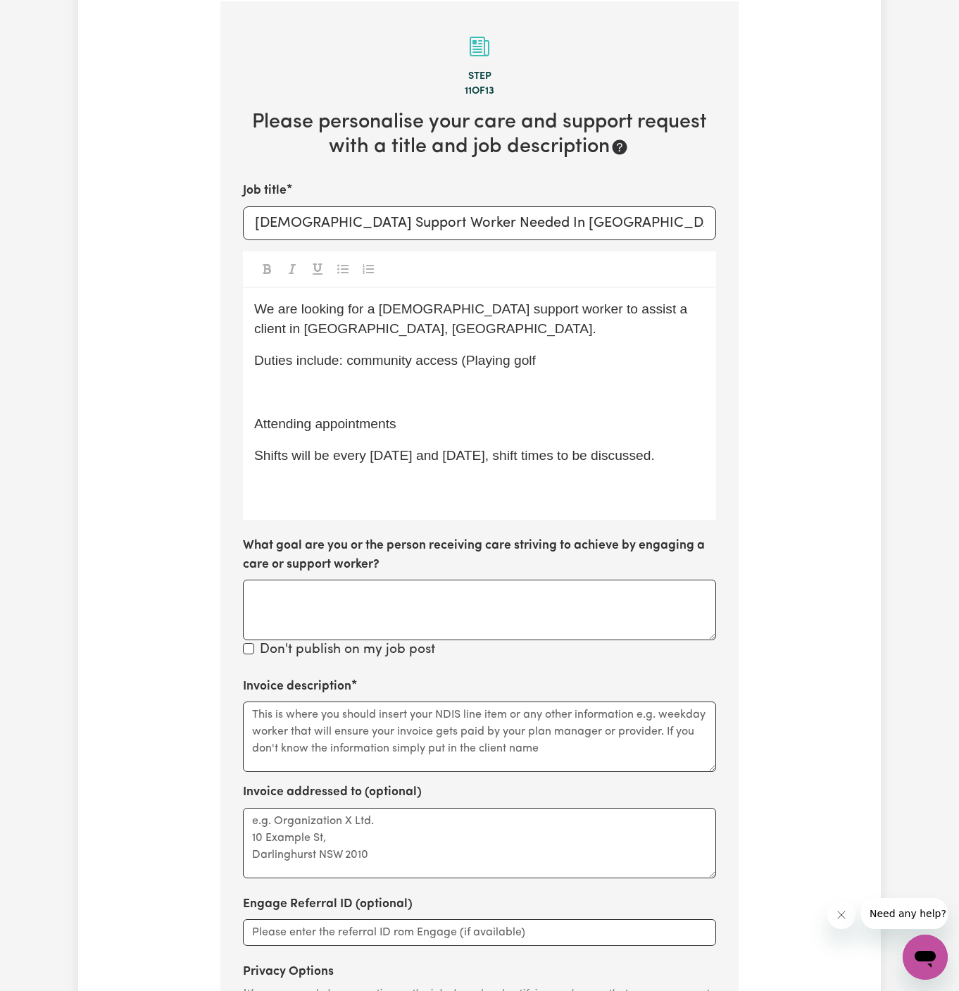
click at [254, 416] on span "Attending appointments" at bounding box center [325, 423] width 142 height 15
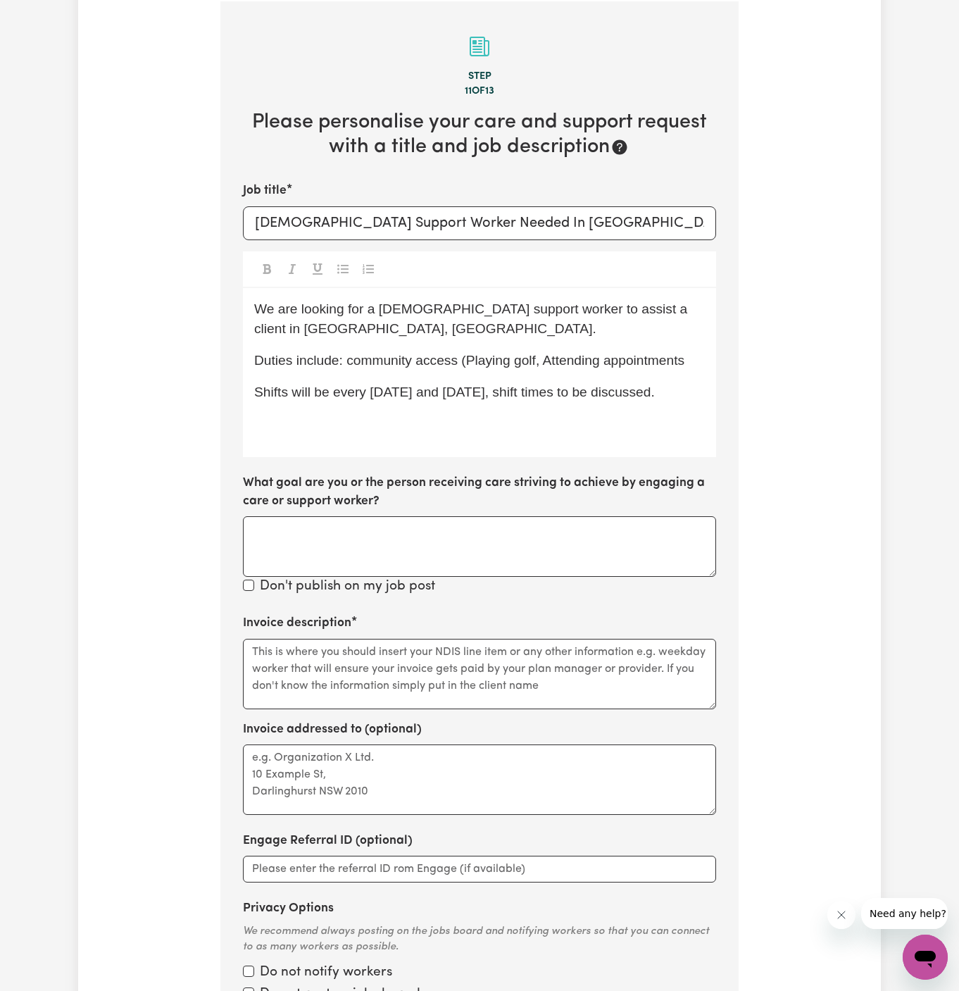
click at [699, 351] on p "Duties include: community access (Playing golf, Attending appointments" at bounding box center [479, 361] width 451 height 20
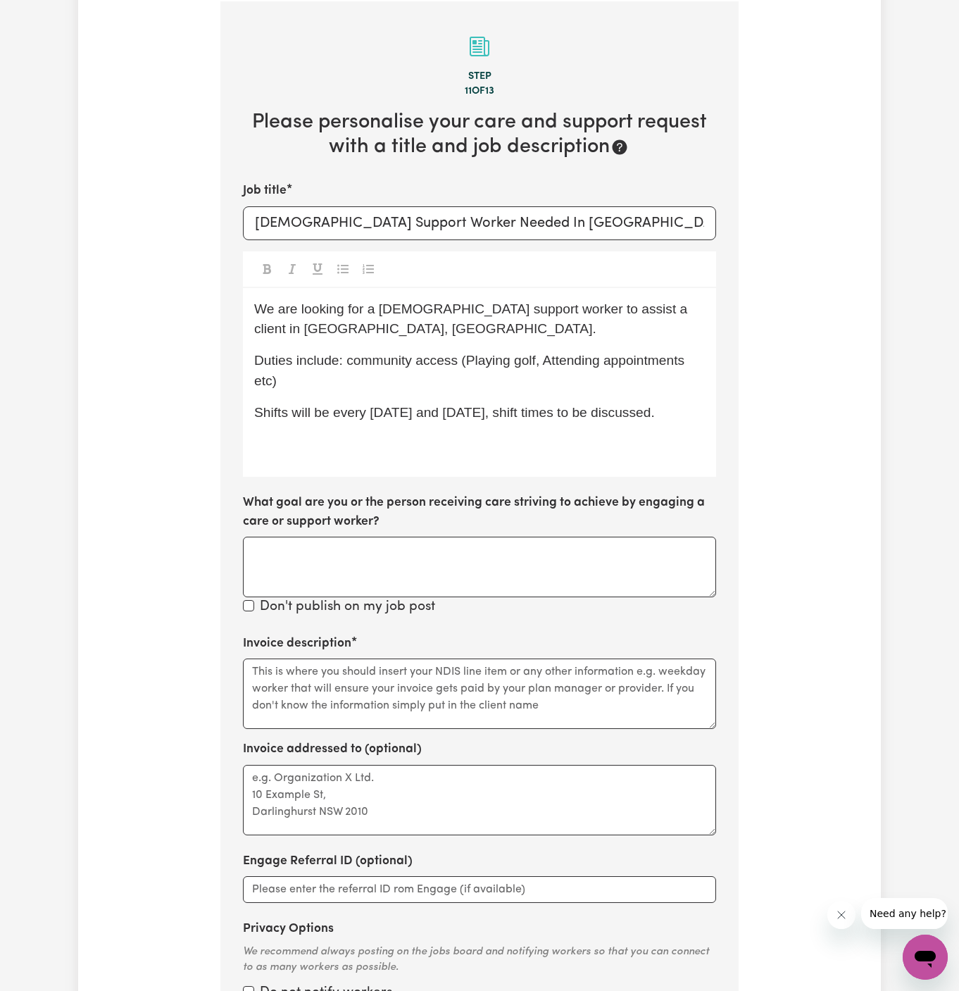
click at [572, 353] on span "Duties include: community access (Playing golf, Attending appointments etc)" at bounding box center [471, 370] width 434 height 35
click at [477, 353] on span "Duties include: community access (Playing golf, attending appointments etc)" at bounding box center [470, 370] width 433 height 35
click at [470, 353] on span "Duties include: community access (Playing golf, attending appointments etc)" at bounding box center [470, 370] width 433 height 35
click at [477, 403] on div "We are looking for a [DEMOGRAPHIC_DATA] support worker to assist a client in [G…" at bounding box center [479, 382] width 473 height 189
click at [470, 406] on div "We are looking for a [DEMOGRAPHIC_DATA] support worker to assist a client in [G…" at bounding box center [479, 382] width 473 height 189
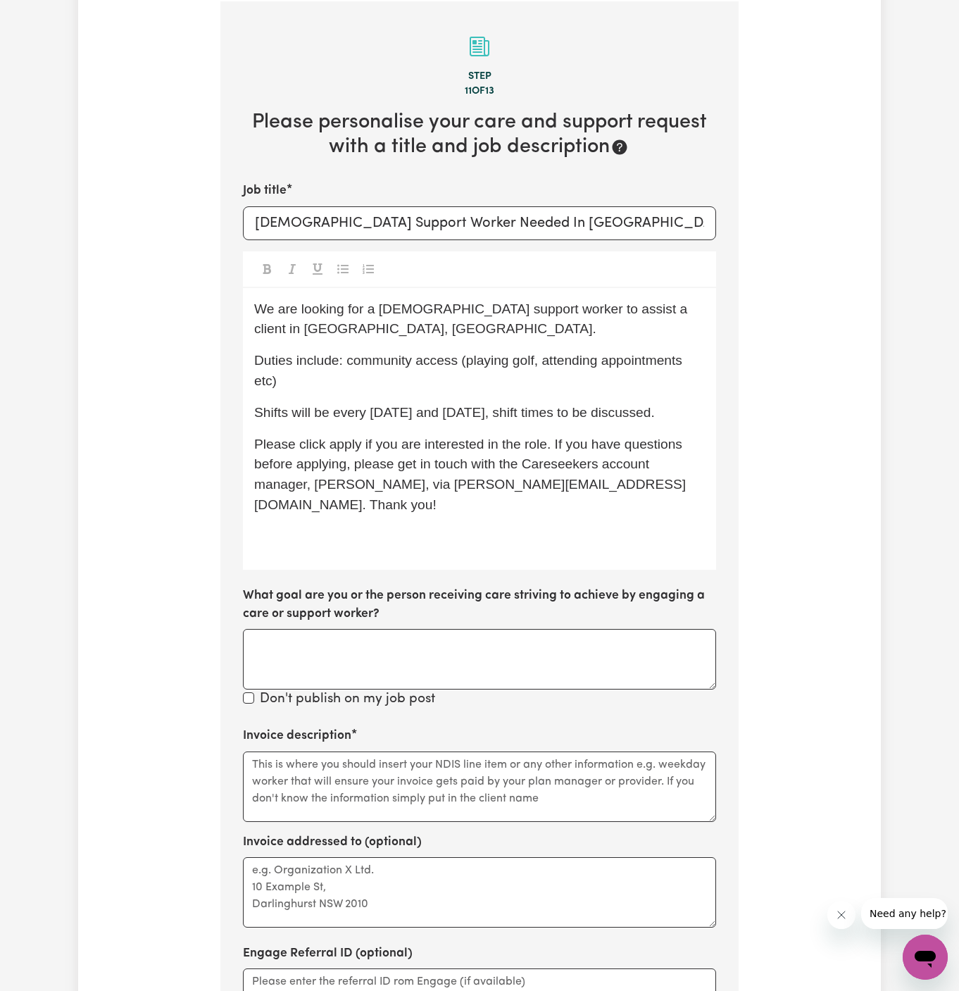
click at [271, 354] on span "Duties include: community access (playing golf, attending appointments etc)" at bounding box center [470, 370] width 432 height 35
click at [335, 410] on div "We are looking for a [DEMOGRAPHIC_DATA] support worker to assist a client in [G…" at bounding box center [479, 429] width 473 height 282
click at [396, 505] on div "We are looking for a [DEMOGRAPHIC_DATA] support worker to assist a client in [G…" at bounding box center [479, 429] width 473 height 282
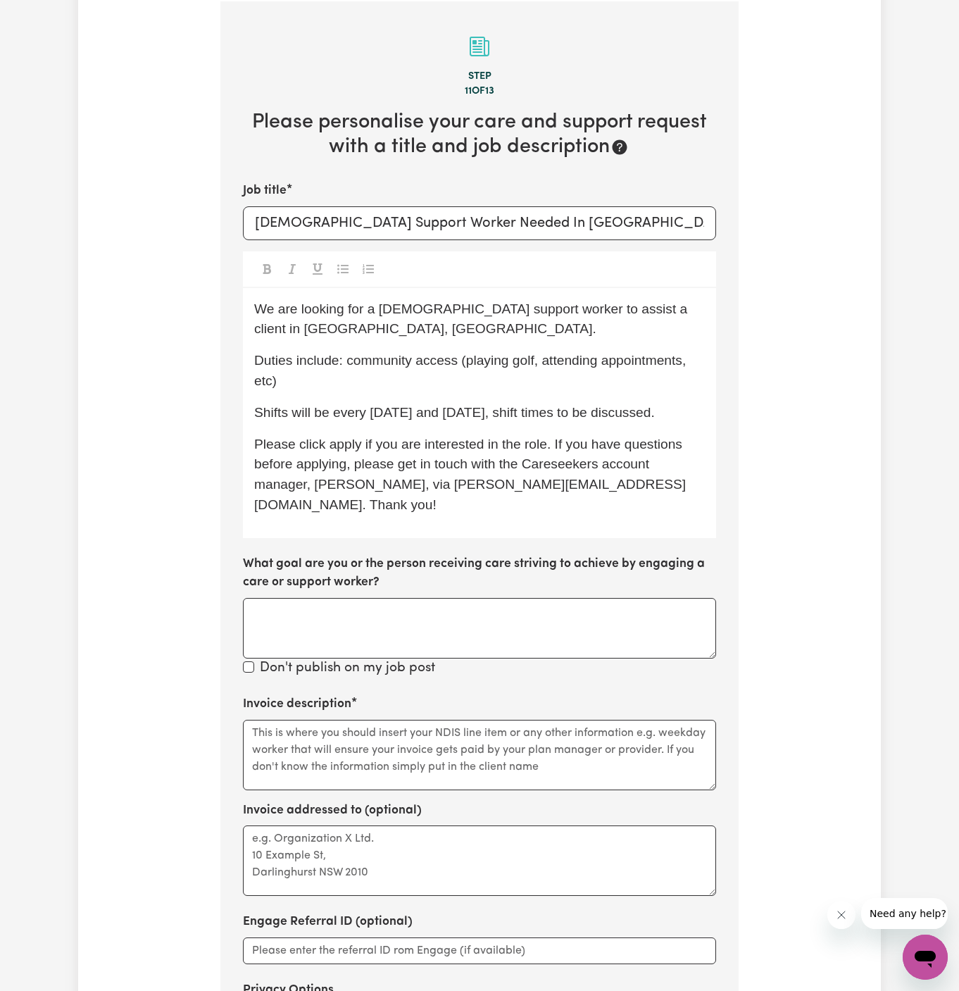
click at [337, 436] on span "Please click apply if you are interested in the role. If you have questions bef…" at bounding box center [470, 473] width 432 height 75
click at [525, 371] on div "We are looking for a [DEMOGRAPHIC_DATA] support worker to assist a client in [G…" at bounding box center [479, 413] width 473 height 250
click at [455, 359] on p "Duties include: community access (playing golf, attending appointments, etc)" at bounding box center [479, 371] width 451 height 41
click at [560, 379] on div "We are looking for a [DEMOGRAPHIC_DATA] support worker to assist a client in [G…" at bounding box center [479, 413] width 473 height 250
drag, startPoint x: 374, startPoint y: 394, endPoint x: 514, endPoint y: 389, distance: 140.2
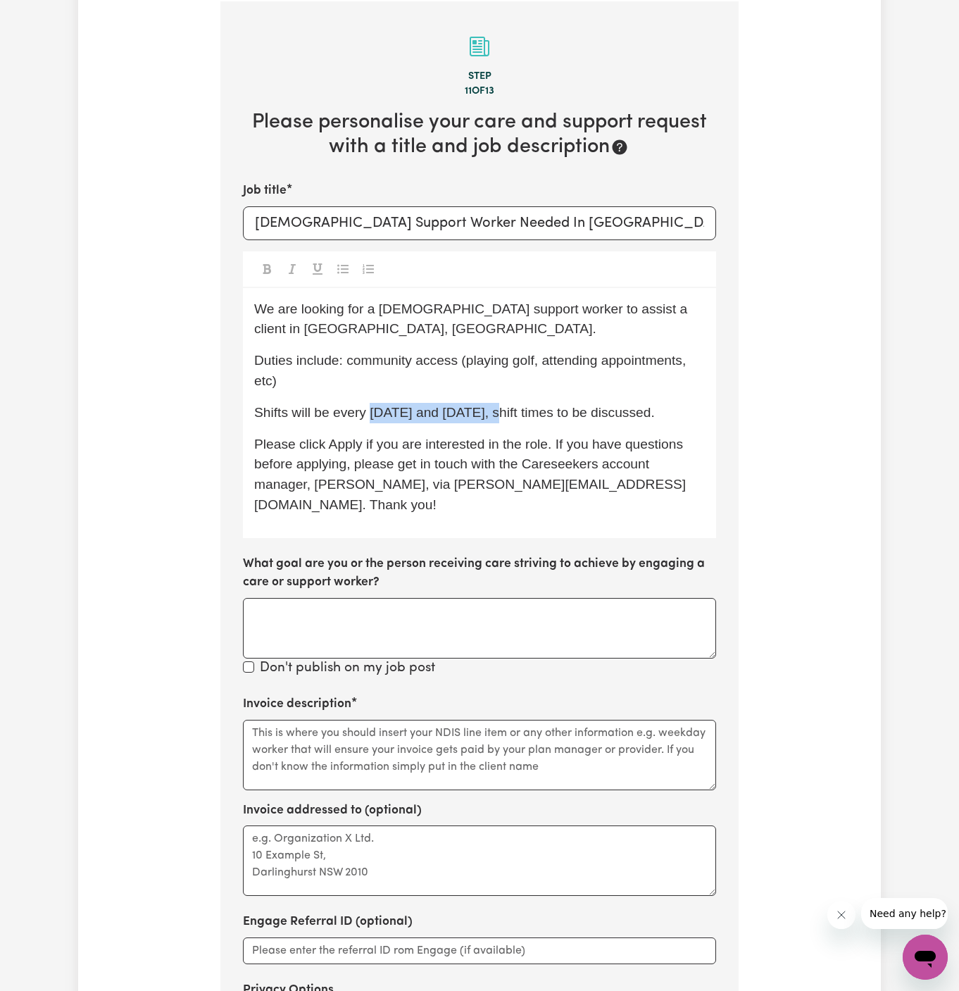
click at [514, 405] on span "Shifts will be every [DATE] and [DATE], shift times to be discussed." at bounding box center [454, 412] width 401 height 15
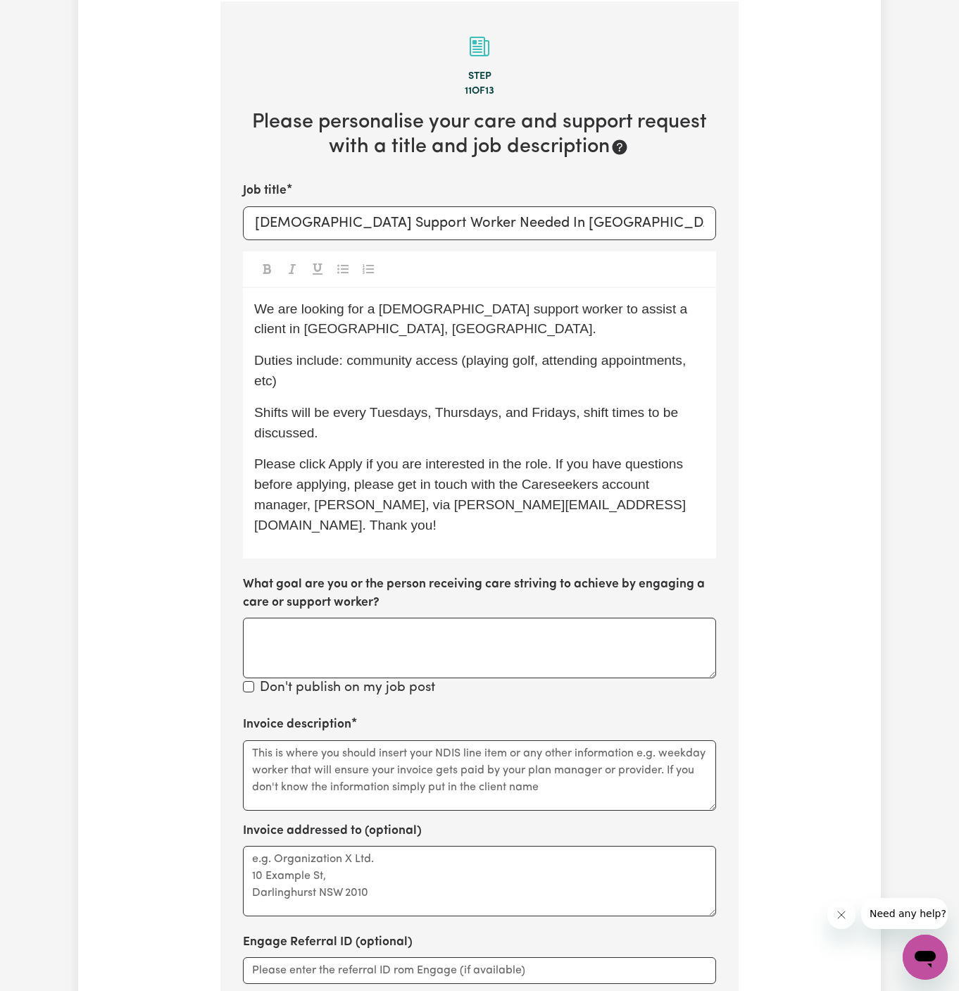
click at [406, 405] on span "Shifts will be every Tuesdays, Thursdays, and Fridays, shift times to be discus…" at bounding box center [468, 422] width 428 height 35
click at [463, 405] on span "Shifts will be every [DATE], Thursdays, and Fridays, shift times to be discusse…" at bounding box center [460, 422] width 413 height 35
click at [536, 403] on p "Shifts will be every [DATE], [DATE], and Fridays, shift times to be discussed." at bounding box center [479, 423] width 451 height 41
click at [601, 419] on p "Shifts will be every [DATE], [DATE], and [DATE], shift times to be discussed." at bounding box center [479, 423] width 451 height 41
click at [275, 370] on div "We are looking for a [DEMOGRAPHIC_DATA] support worker to assist a client in [G…" at bounding box center [479, 423] width 473 height 270
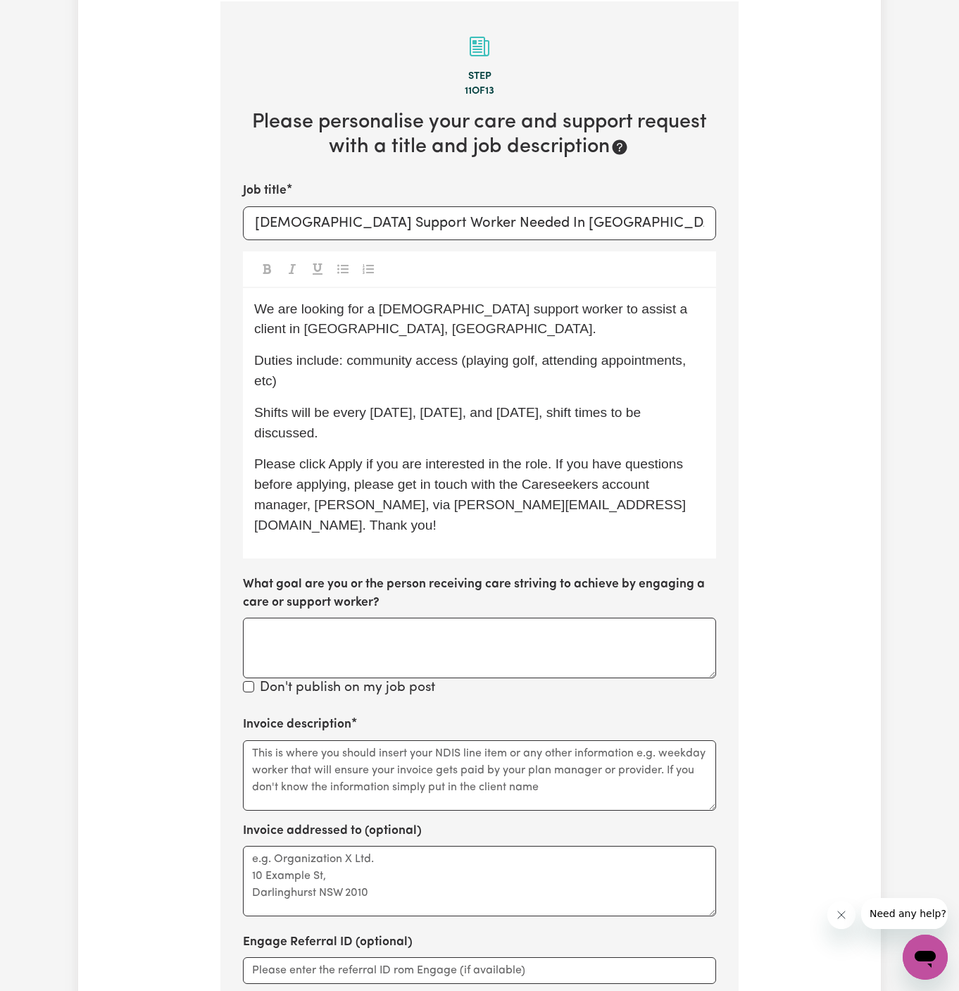
click at [295, 365] on p "Duties include: community access (playing golf, attending appointments, etc)" at bounding box center [479, 371] width 451 height 41
click at [546, 405] on span "Shifts will be every [DATE], [DATE], and [DATE], shift times to be discussed." at bounding box center [449, 422] width 391 height 35
click at [595, 456] on span "Please click Apply if you are interested in the role. If you have questions bef…" at bounding box center [470, 493] width 432 height 75
click at [561, 489] on span "Please click Apply if you are interested in the role. If you have questions bef…" at bounding box center [470, 493] width 432 height 75
click at [571, 740] on textarea "Invoice description" at bounding box center [479, 775] width 473 height 70
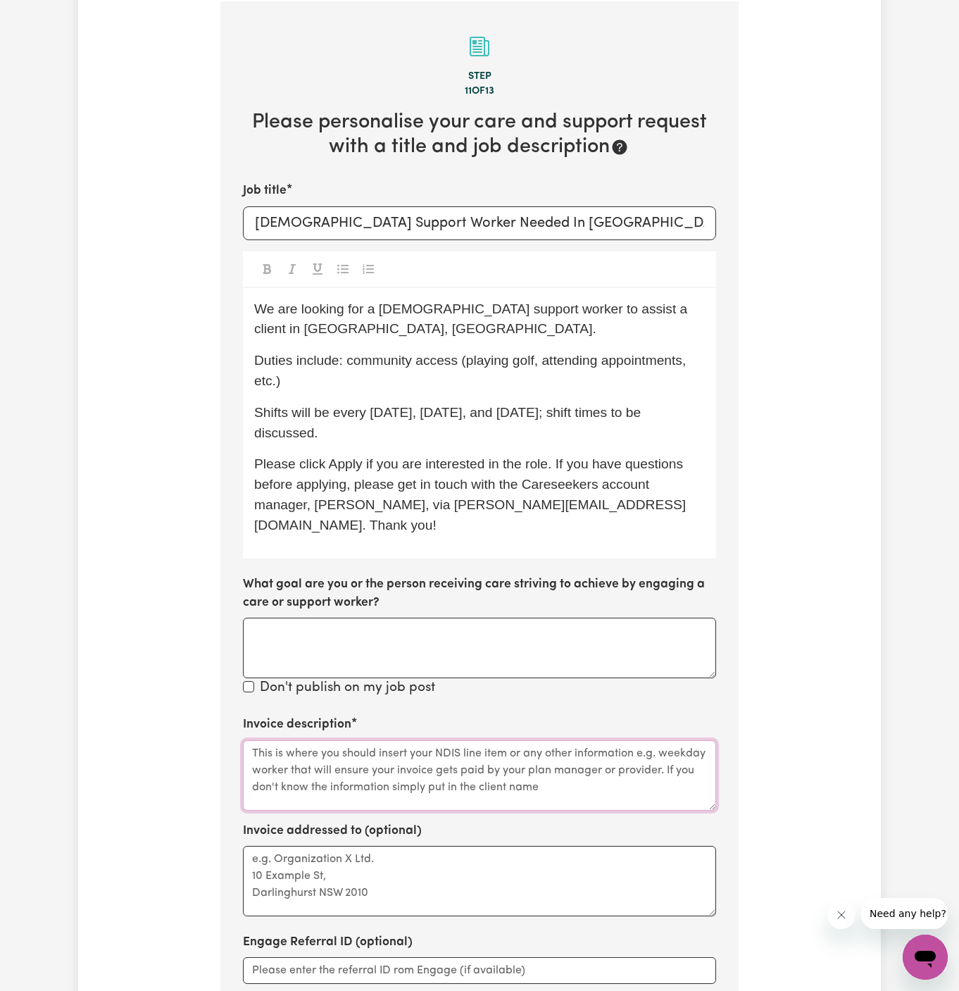
click at [571, 740] on textarea "Invoice description" at bounding box center [479, 775] width 473 height 70
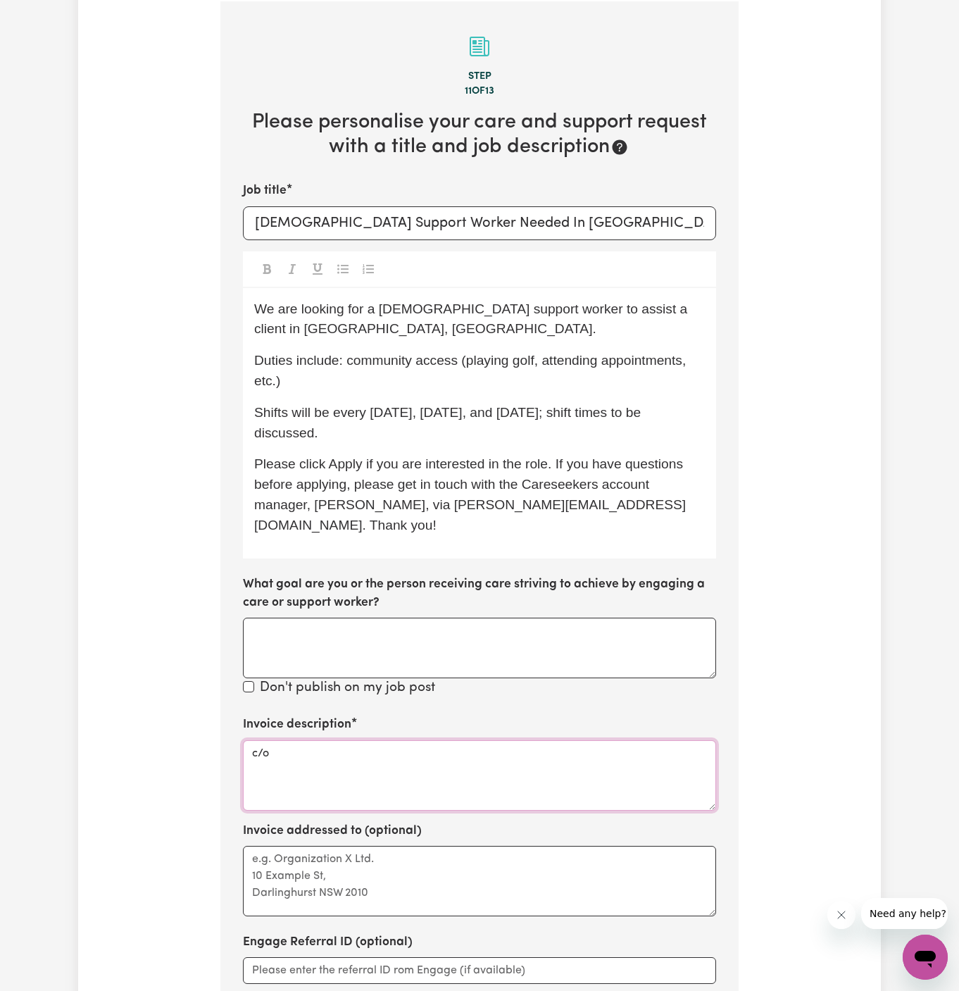
paste textarea "Chosen Family"
click at [310, 740] on textarea "c/o Chosen Family" at bounding box center [479, 775] width 473 height 70
type textarea "c/o Chosen Family"
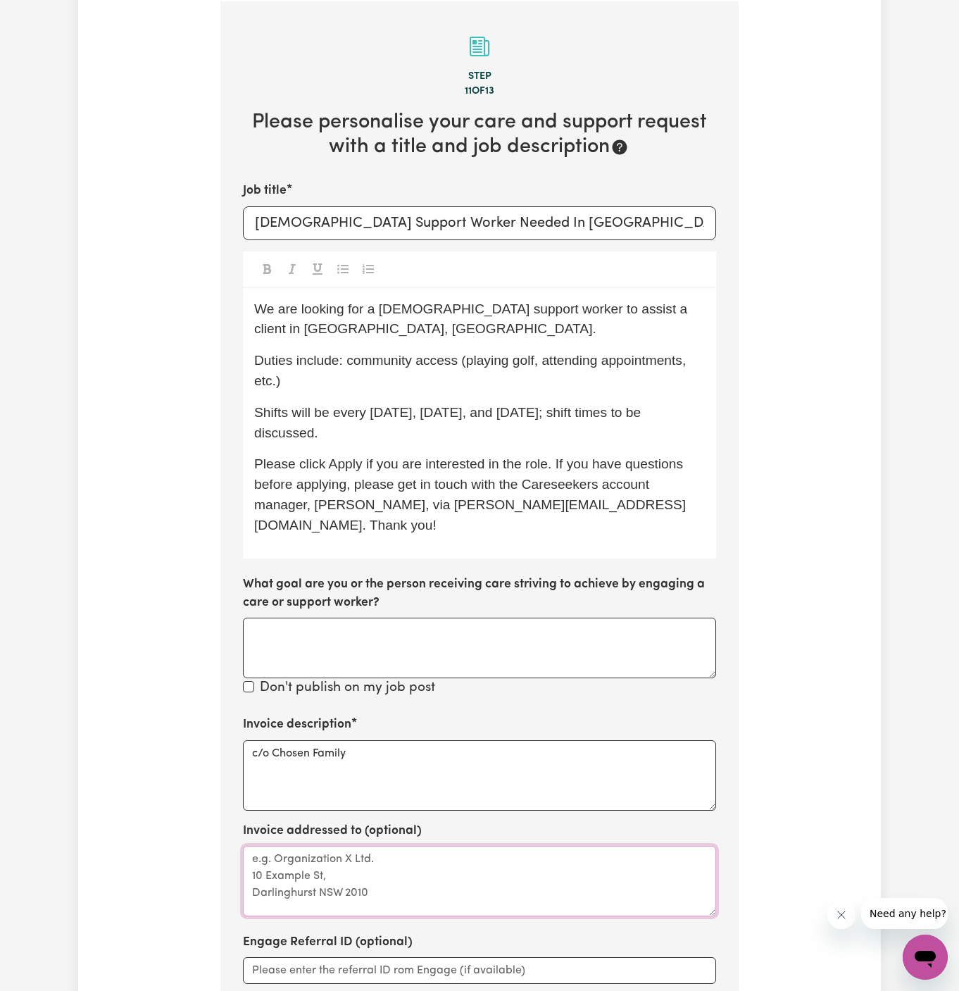
click at [320, 846] on textarea "Invoice addressed to (optional)" at bounding box center [479, 881] width 473 height 70
paste textarea "c/o Chosen Family"
type textarea "c/o Chosen Family"
click at [360, 575] on label "What goal are you or the person receiving care striving to achieve by engaging …" at bounding box center [479, 593] width 473 height 37
click at [360, 617] on textarea "What goal are you or the person receiving care striving to achieve by engaging …" at bounding box center [479, 647] width 473 height 61
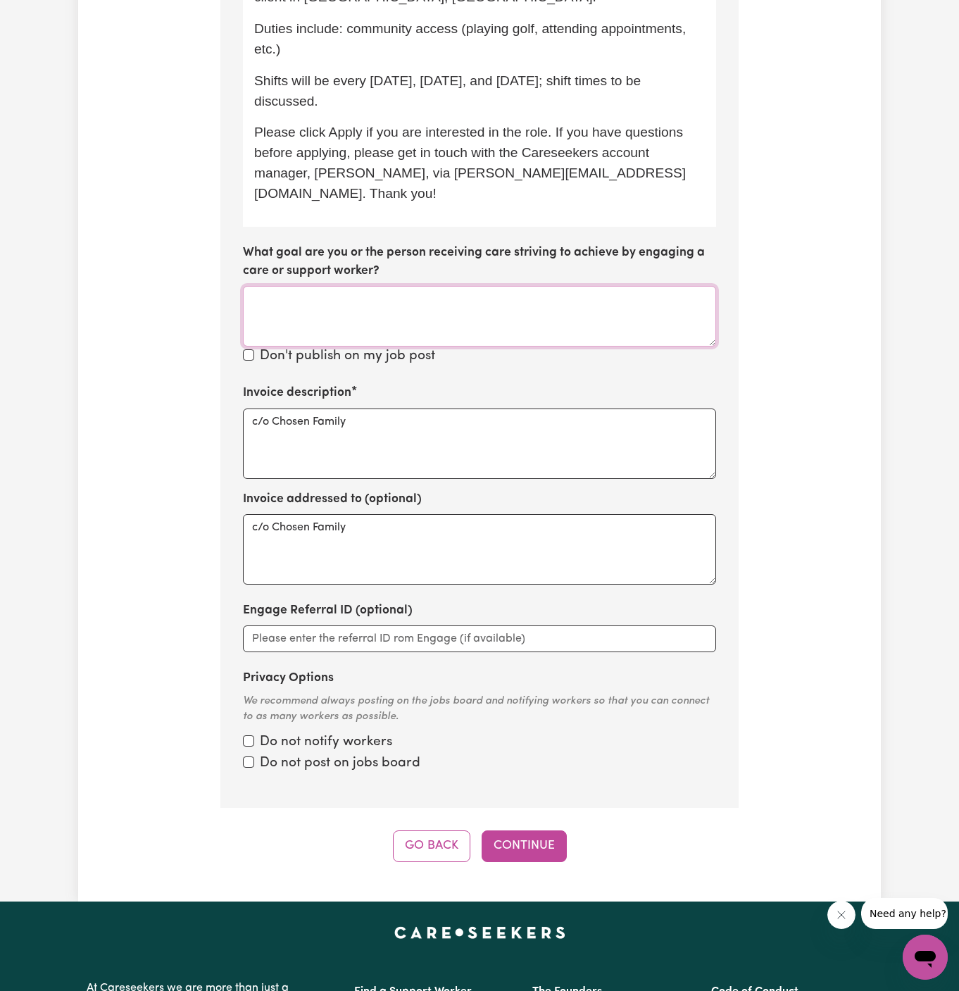
scroll to position [832, 0]
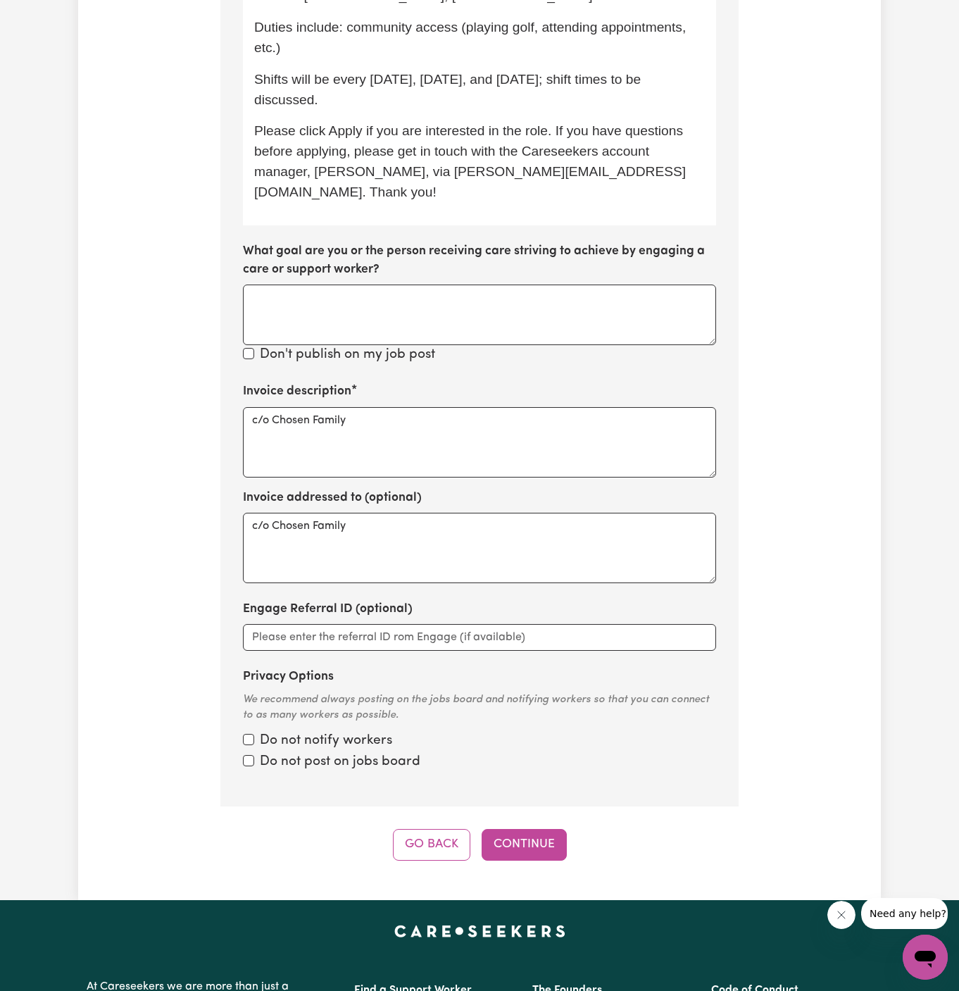
click at [532, 784] on div "Step 11 of 13 Please personalise your care and support request with a title and…" at bounding box center [479, 264] width 518 height 1192
click at [534, 829] on button "Continue" at bounding box center [524, 844] width 85 height 31
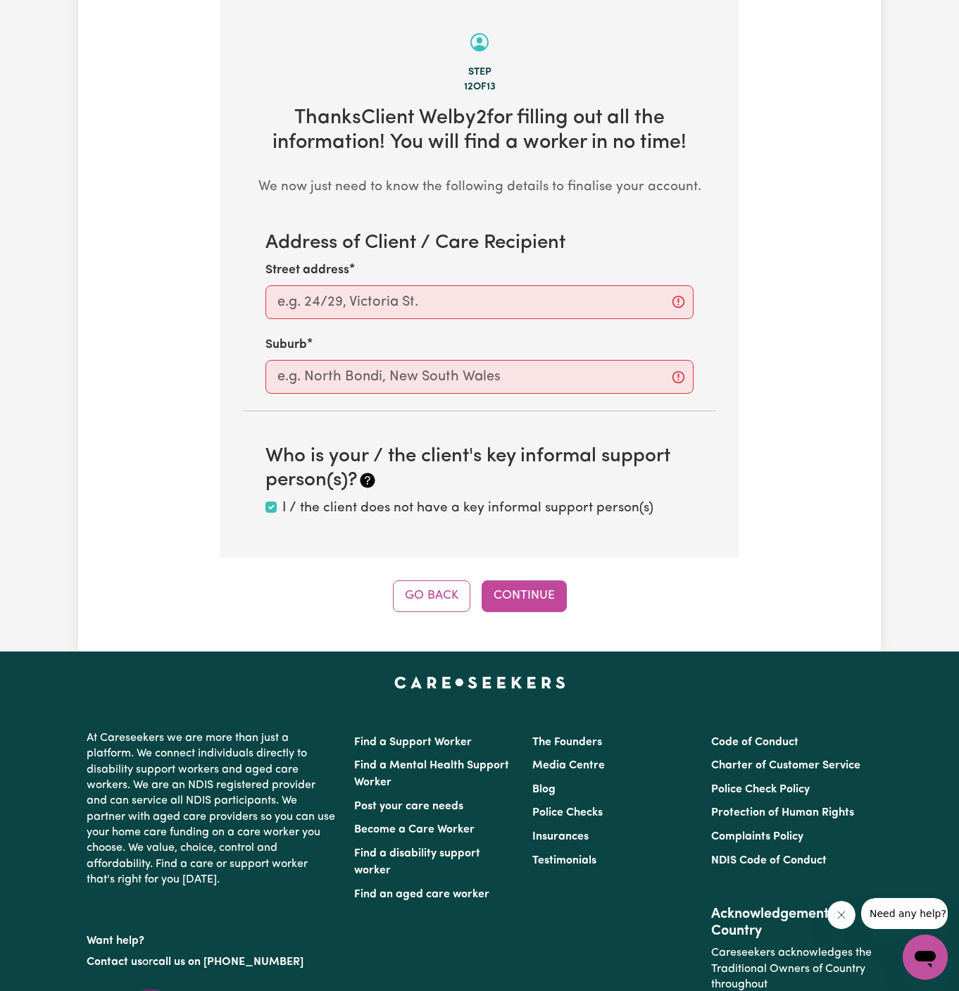
scroll to position [499, 0]
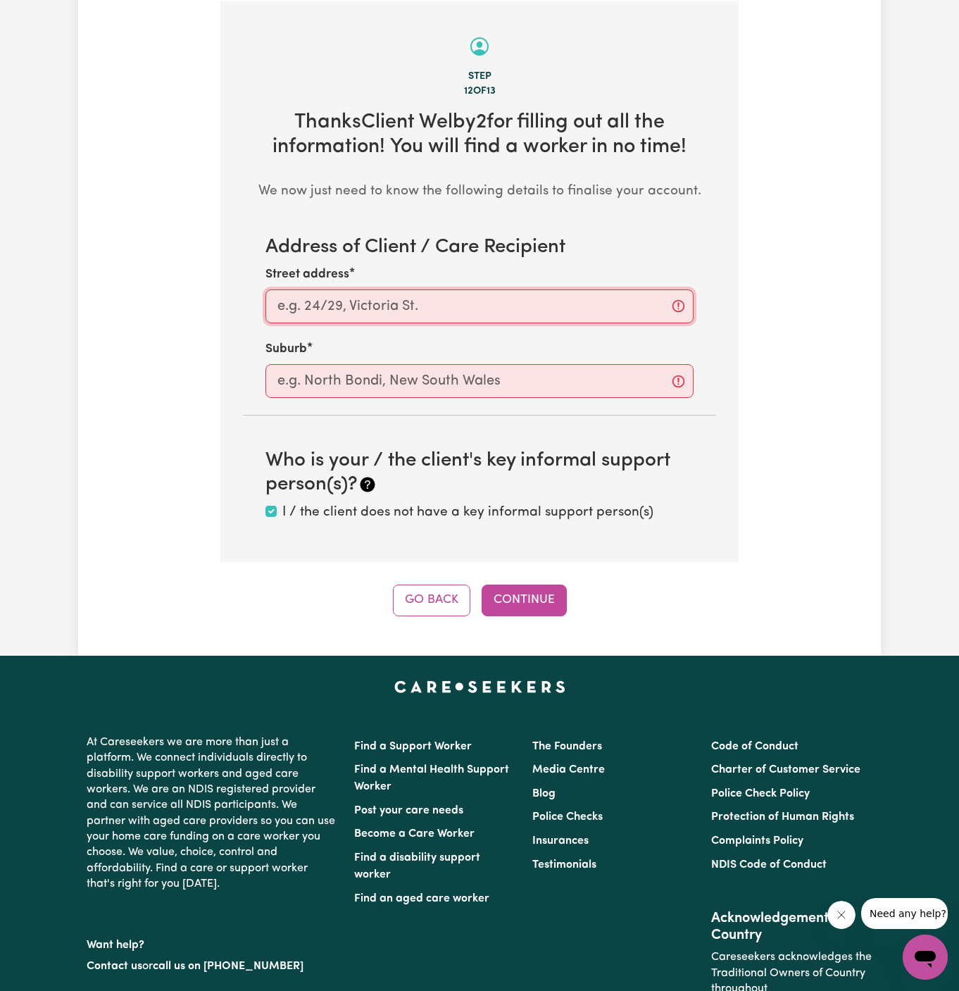
click at [461, 303] on input "Street address" at bounding box center [479, 306] width 428 height 34
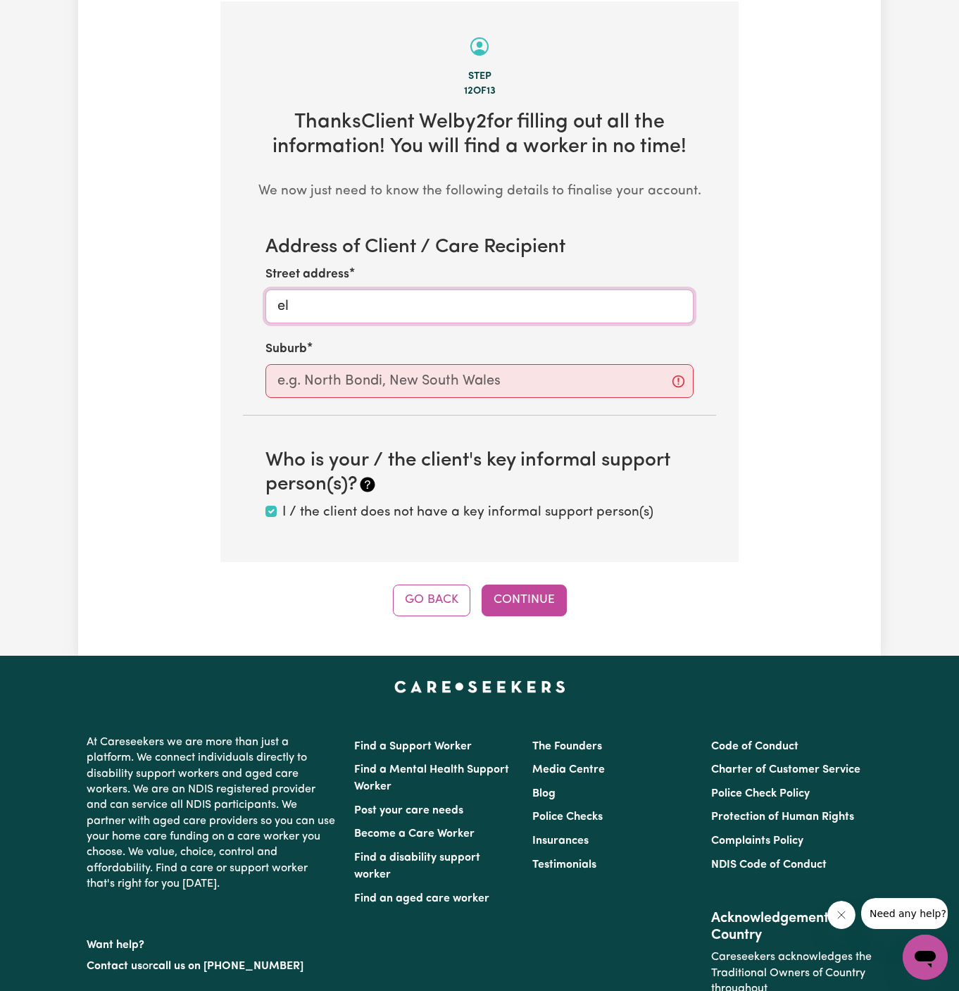
type input "e"
type input "Welby"
click at [441, 379] on input "text" at bounding box center [479, 381] width 428 height 34
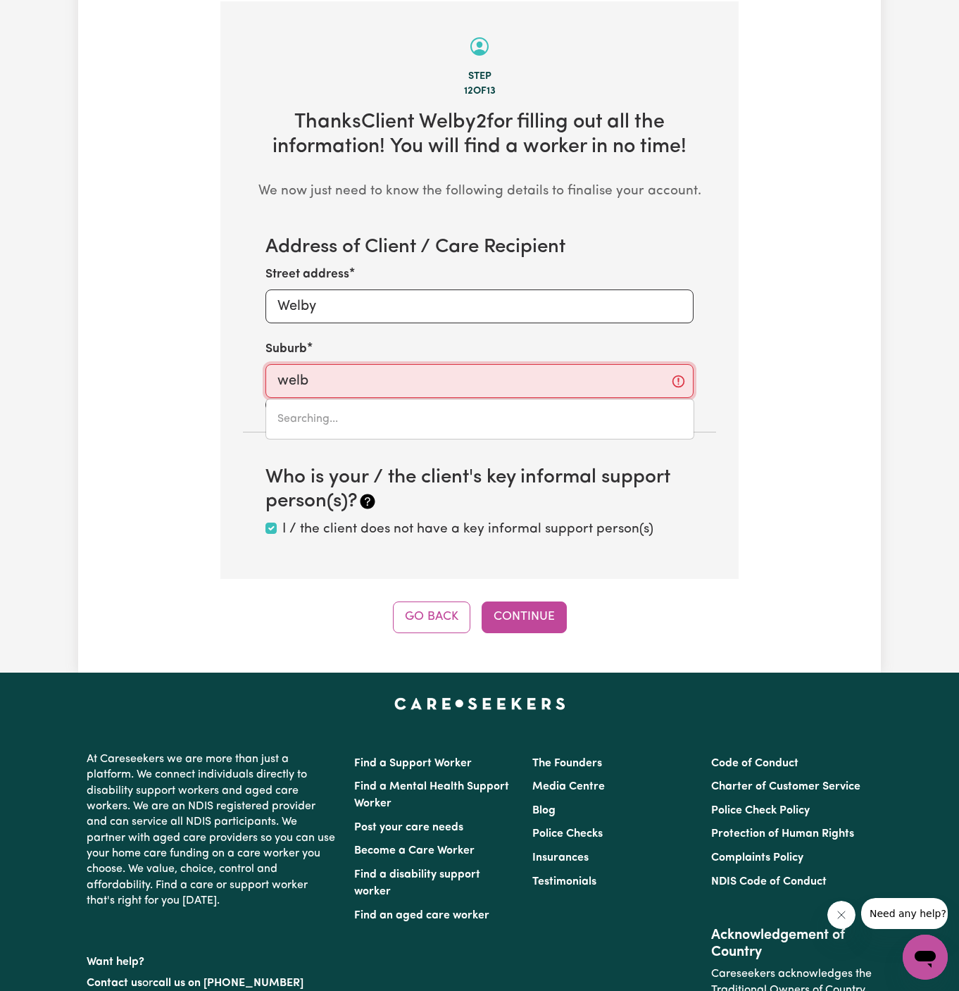
type input "welby"
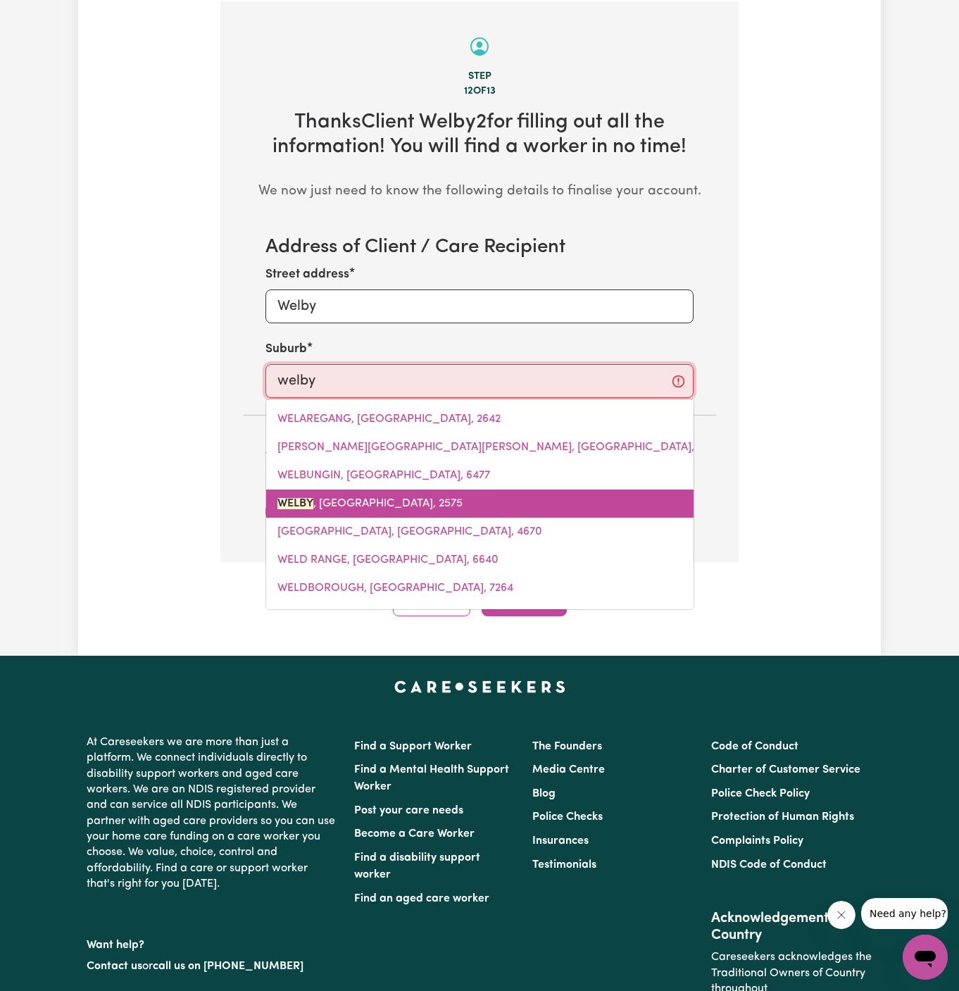
click at [351, 490] on link "WELBY , [GEOGRAPHIC_DATA], 2575" at bounding box center [479, 503] width 427 height 28
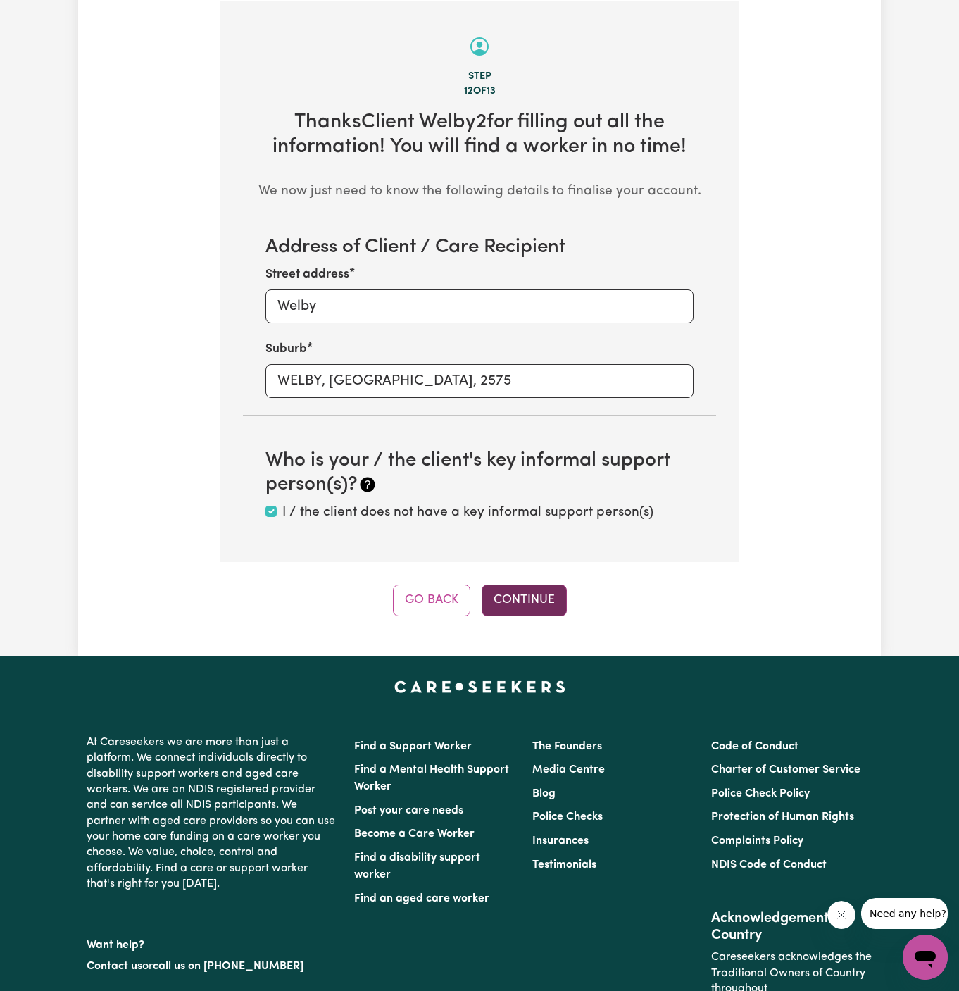
click at [516, 585] on button "Continue" at bounding box center [524, 599] width 85 height 31
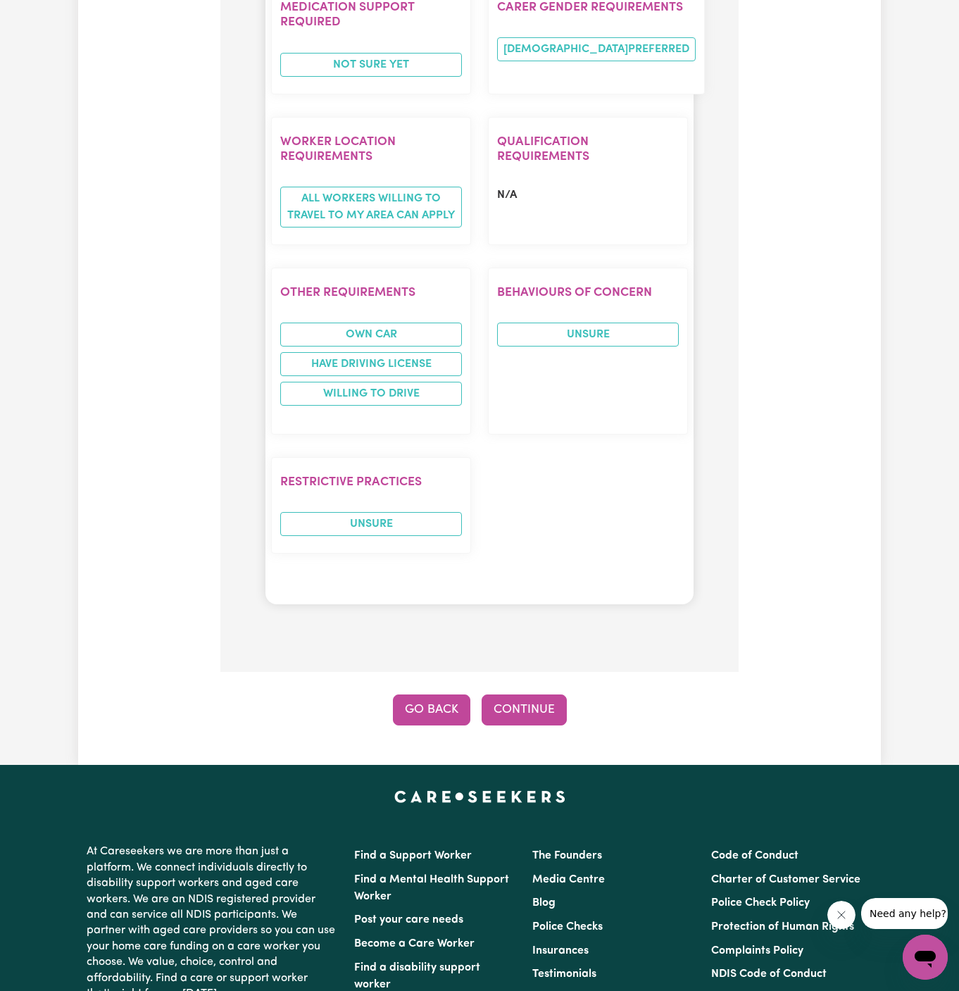
click at [442, 694] on button "Go Back" at bounding box center [431, 709] width 77 height 31
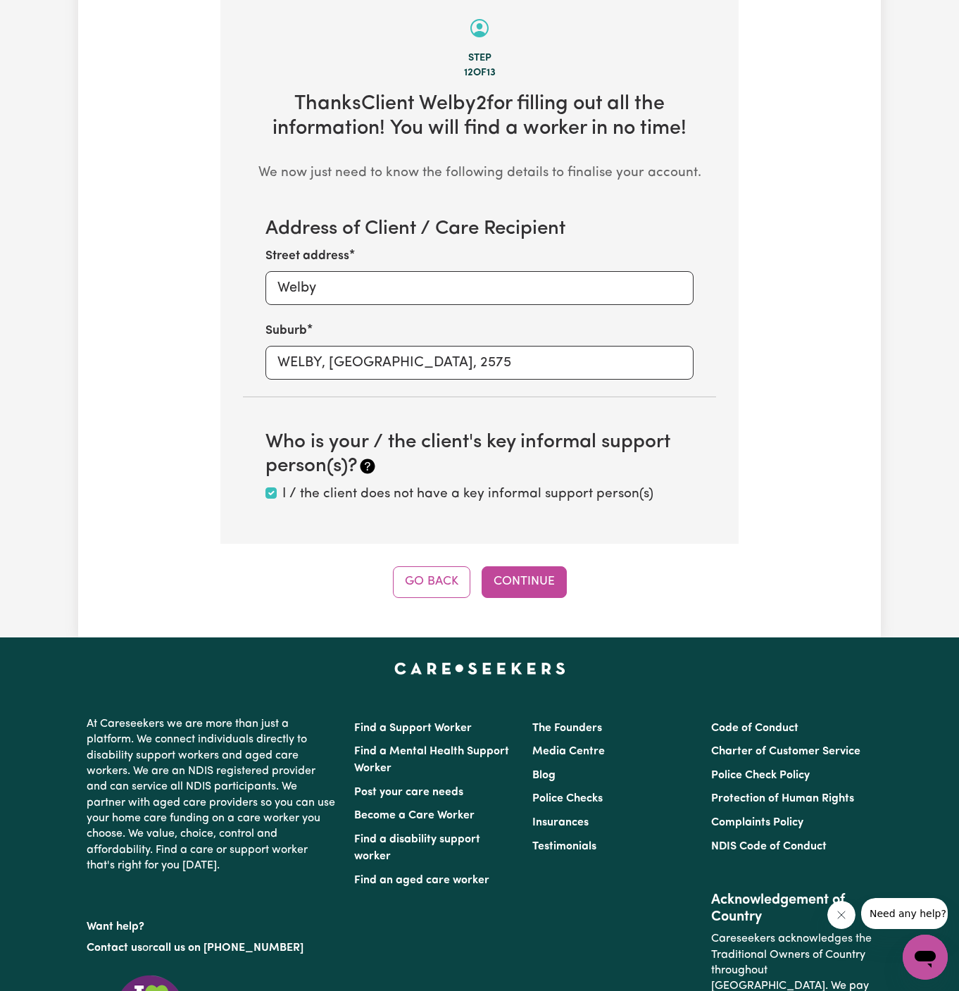
scroll to position [499, 0]
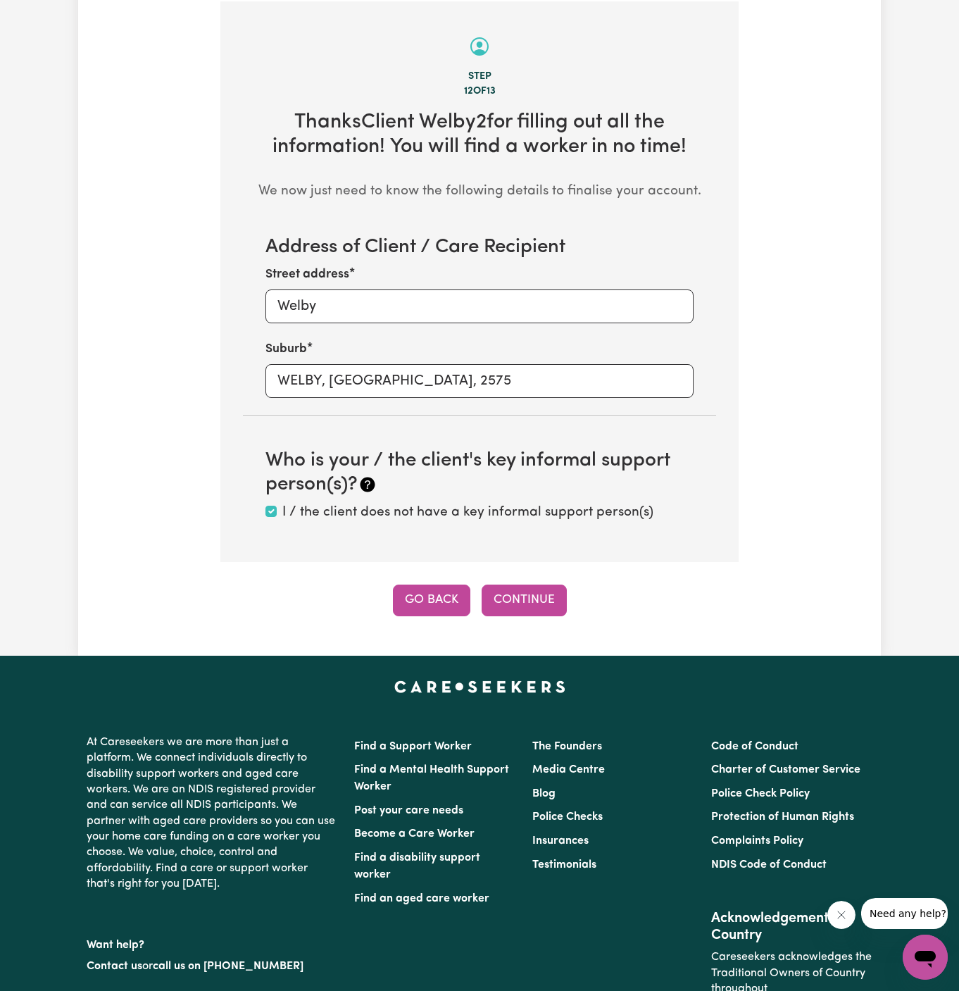
click at [439, 609] on button "Go Back" at bounding box center [431, 599] width 77 height 31
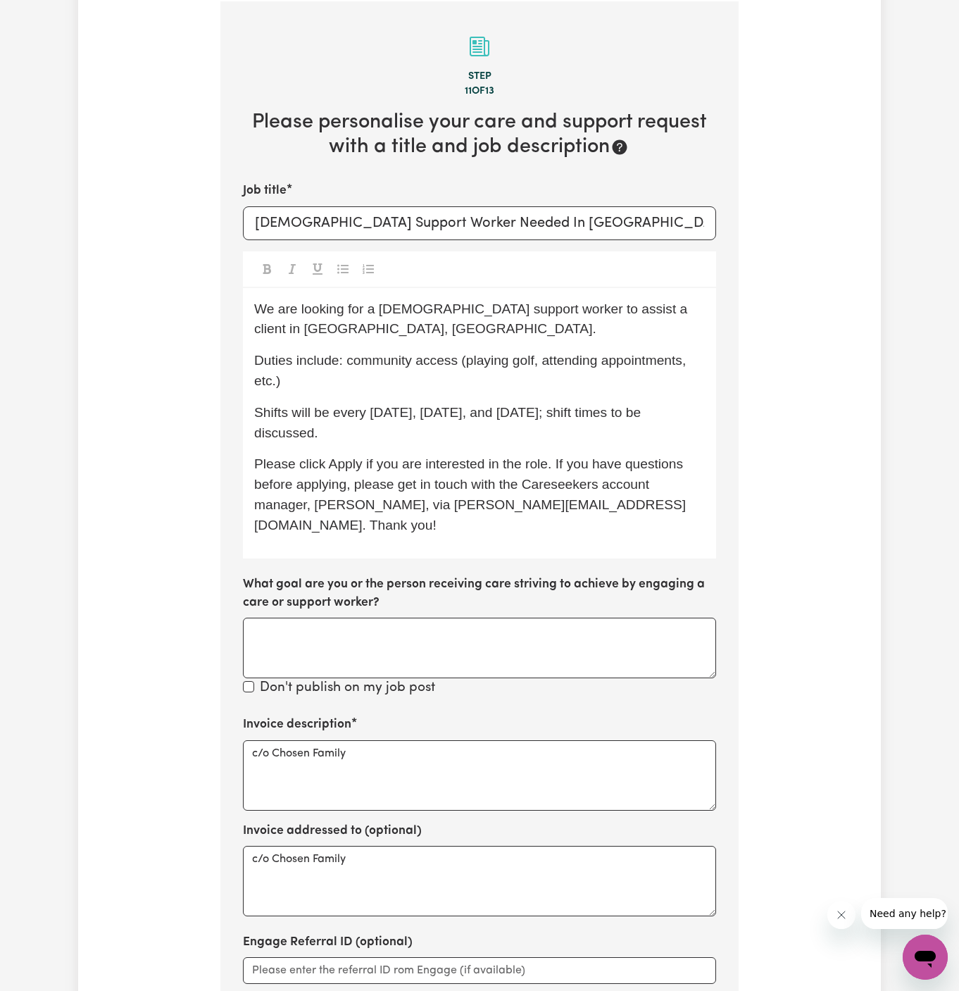
click at [472, 427] on div "We are looking for a [DEMOGRAPHIC_DATA] support worker to assist a client in [G…" at bounding box center [479, 423] width 473 height 270
click at [475, 408] on p "Shifts will be every [DATE], [DATE], and [DATE]; shift times to be discussed." at bounding box center [479, 423] width 451 height 41
click at [469, 352] on p "Duties include: community access (playing golf, attending appointments, etc.)" at bounding box center [479, 371] width 451 height 41
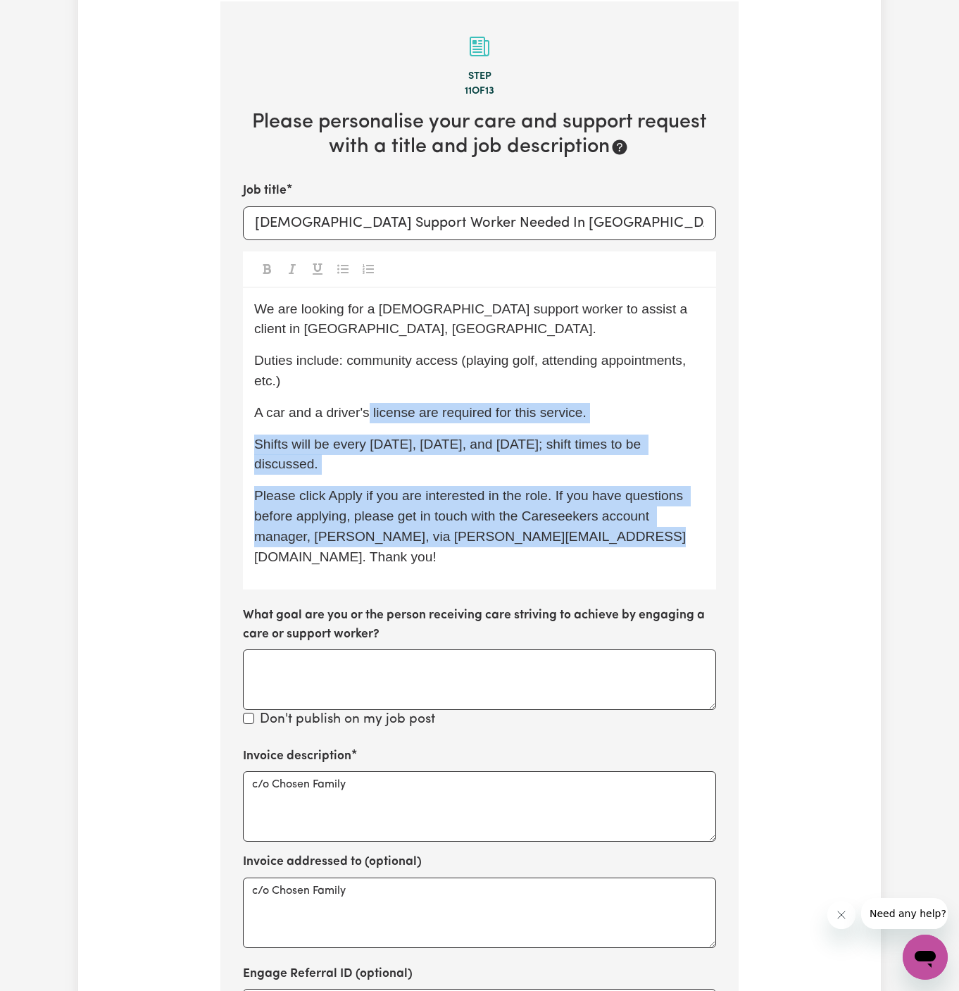
drag, startPoint x: 369, startPoint y: 384, endPoint x: 531, endPoint y: 724, distance: 376.6
click at [531, 724] on section "Step 11 of 13 Please personalise your care and support request with a title and…" at bounding box center [479, 585] width 518 height 1169
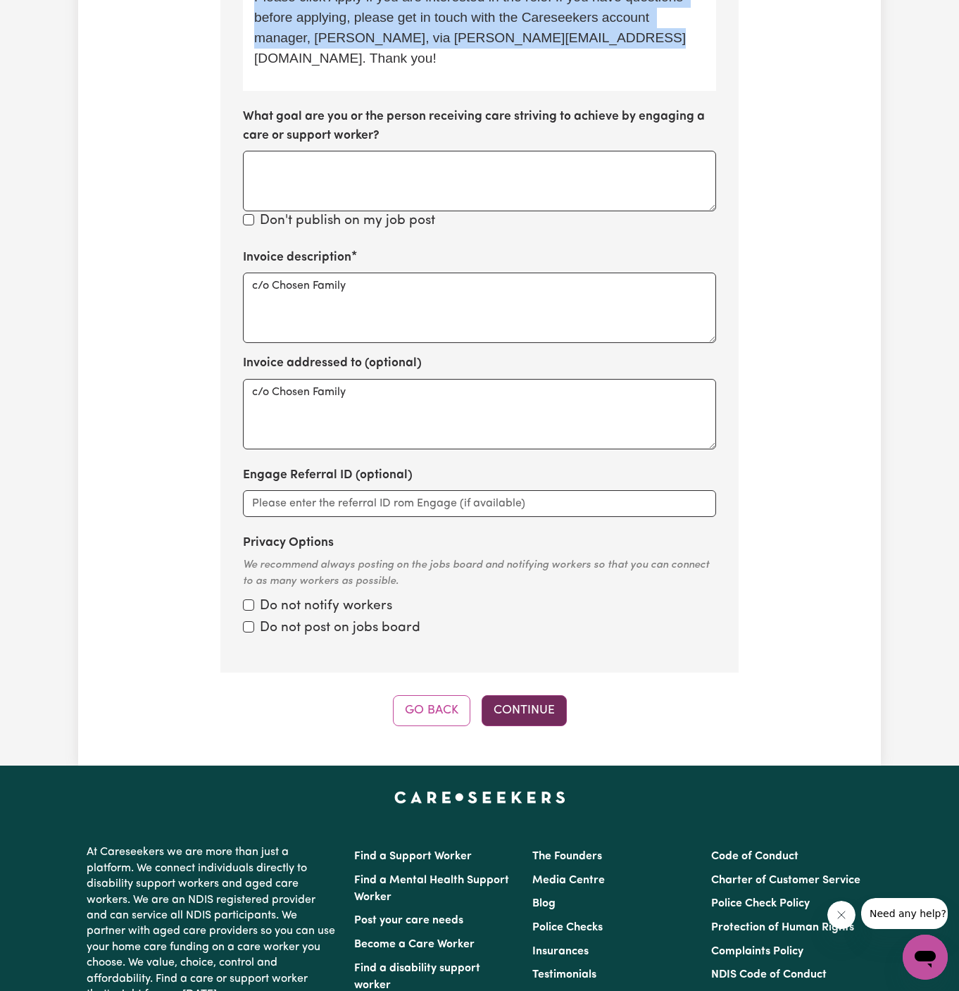
click at [528, 695] on button "Continue" at bounding box center [524, 710] width 85 height 31
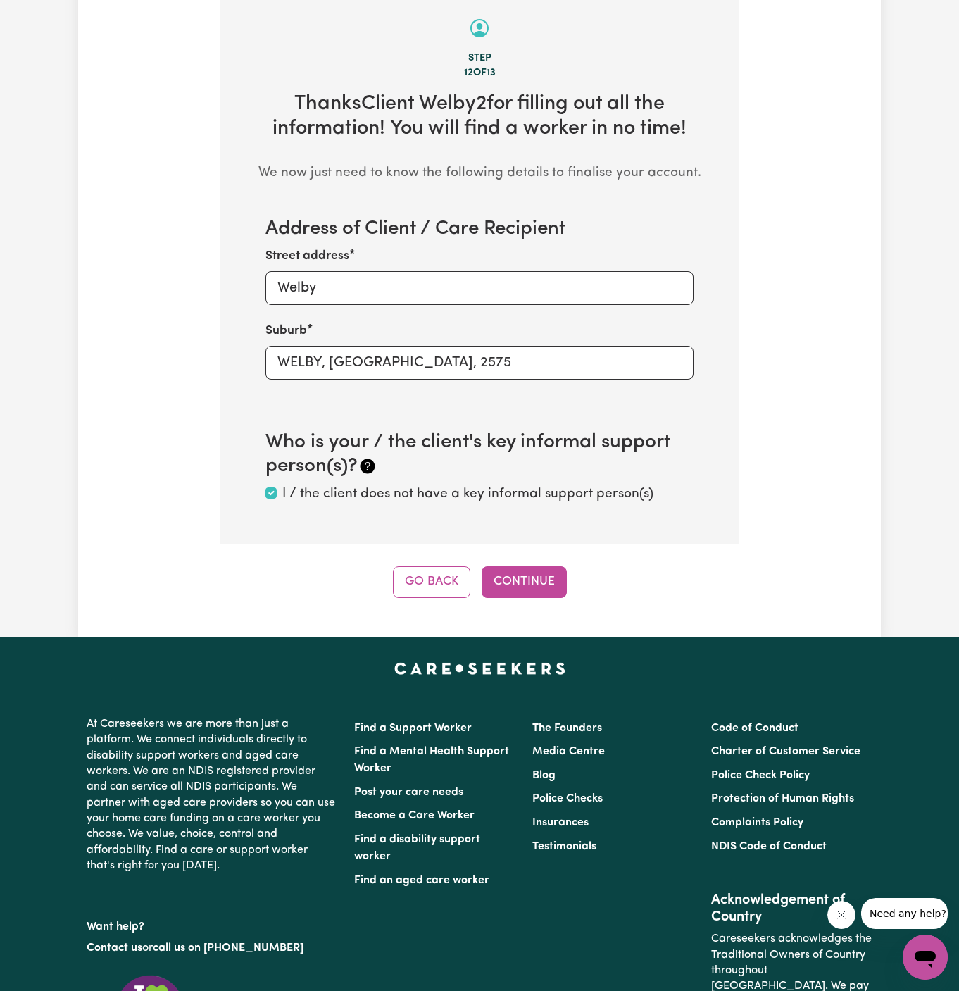
scroll to position [499, 0]
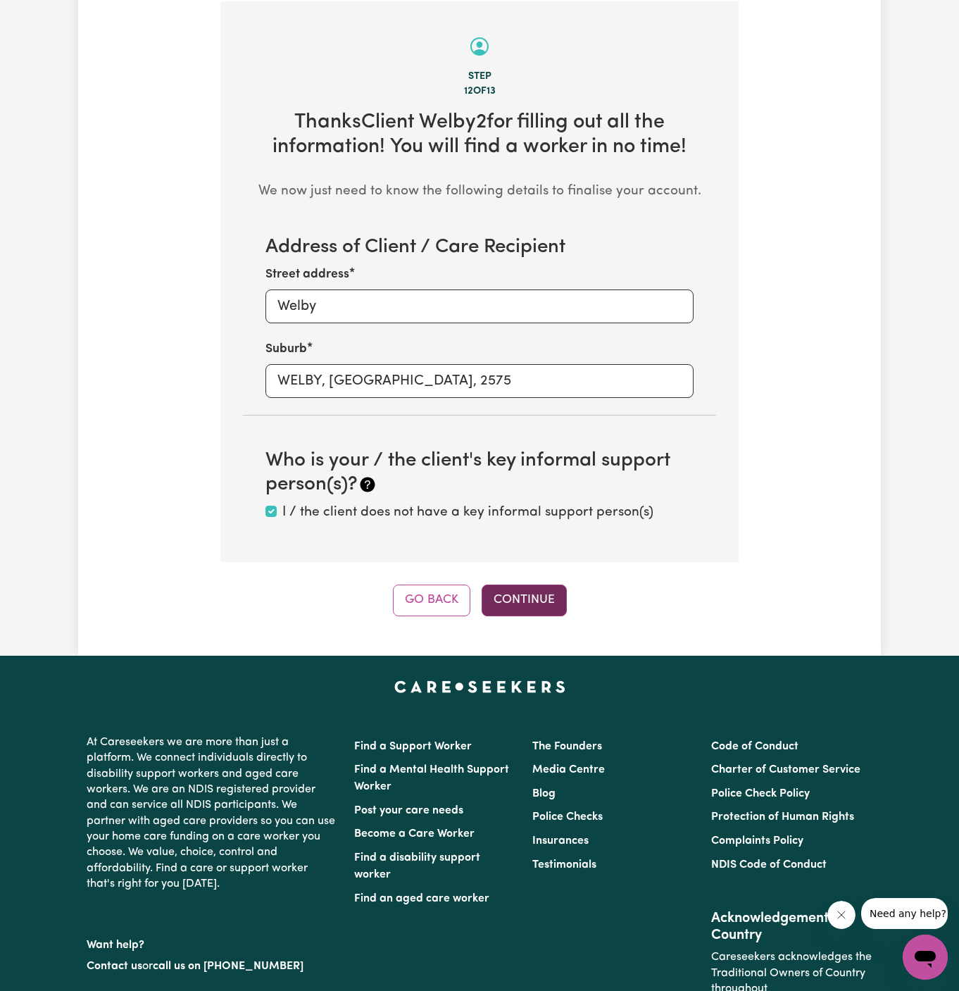
click at [546, 589] on button "Continue" at bounding box center [524, 599] width 85 height 31
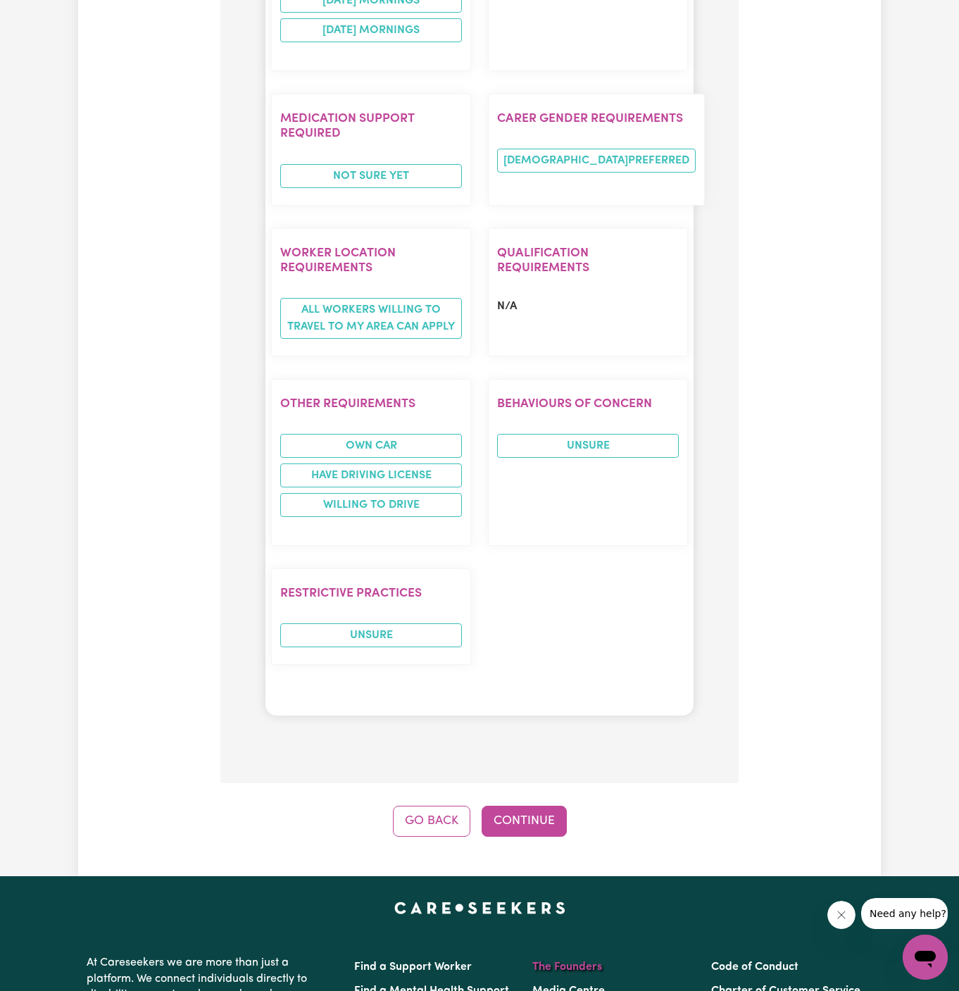
scroll to position [1925, 0]
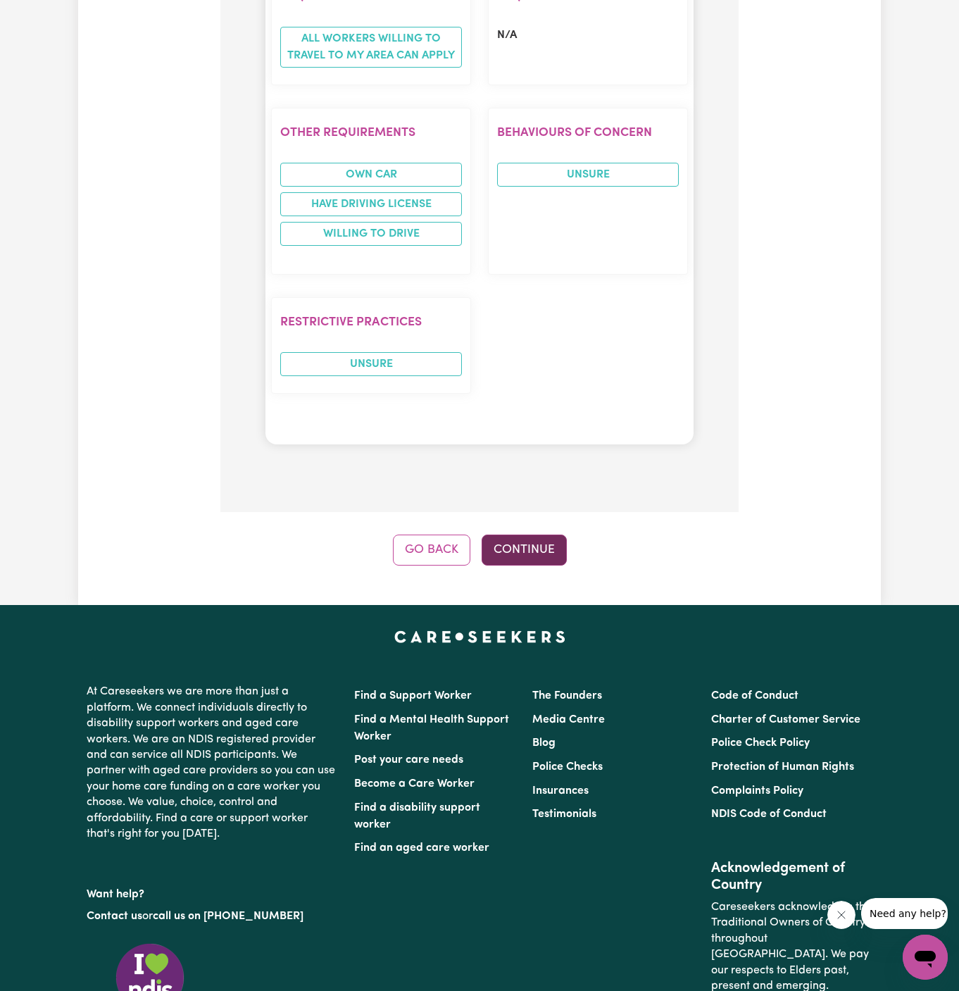
click at [537, 534] on button "Continue" at bounding box center [524, 549] width 85 height 31
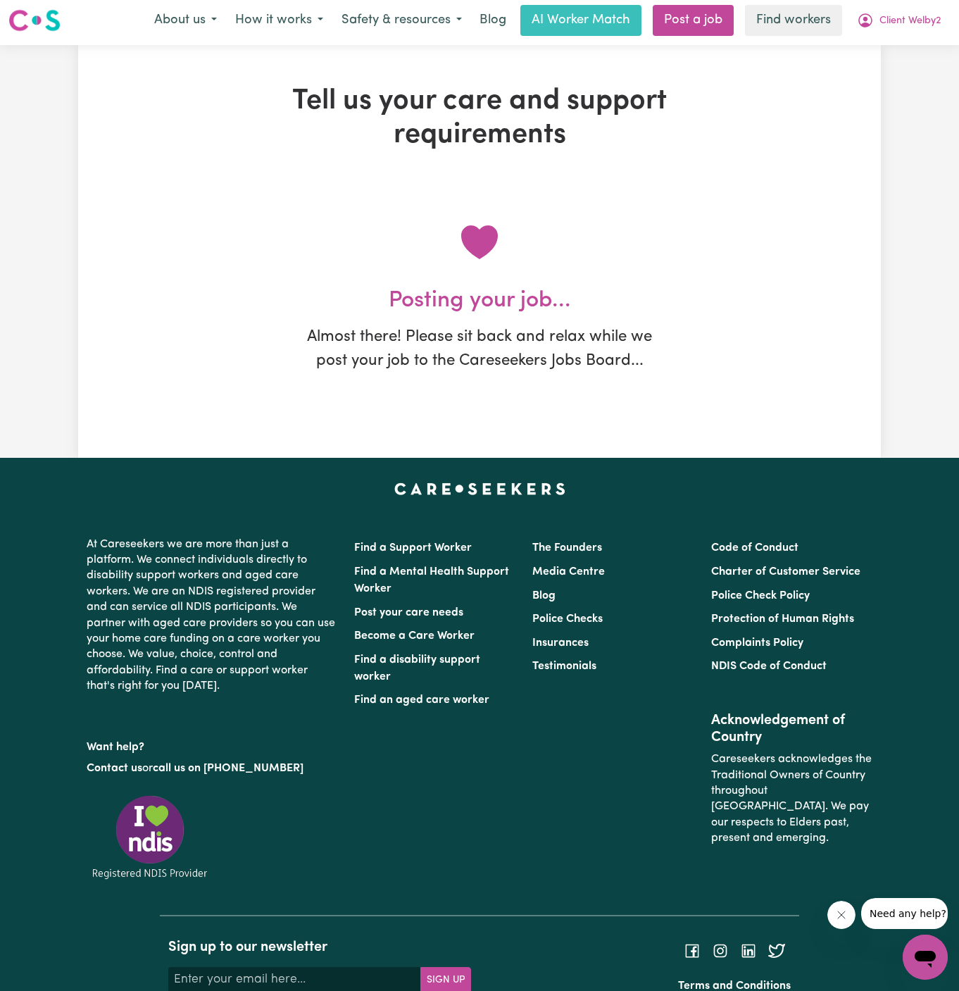
scroll to position [0, 0]
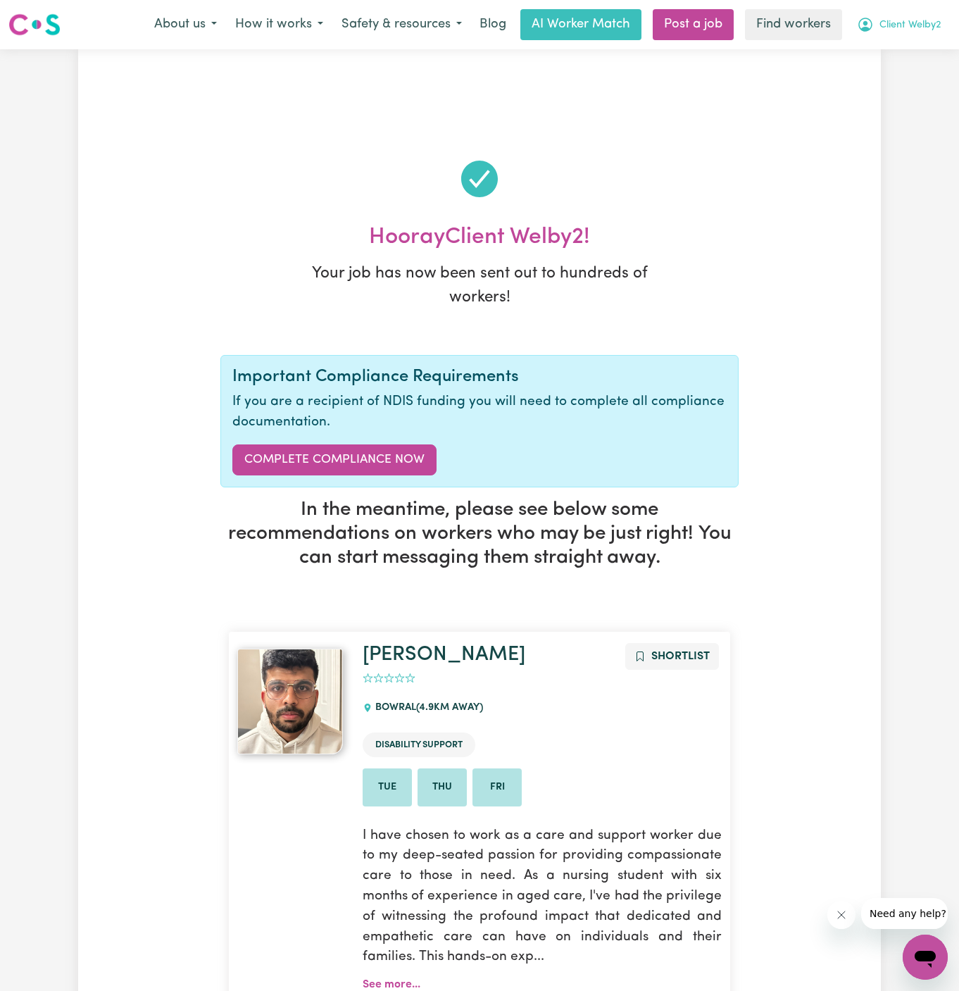
click at [929, 24] on span "Client Welby2" at bounding box center [910, 25] width 62 height 15
click at [928, 39] on div "Menu About us How it works Safety & resources Blog AI Worker Match Post a job F…" at bounding box center [479, 24] width 959 height 32
click at [915, 18] on span "Client Welby2" at bounding box center [910, 25] width 62 height 15
click at [915, 56] on link "My Dashboard" at bounding box center [893, 55] width 111 height 27
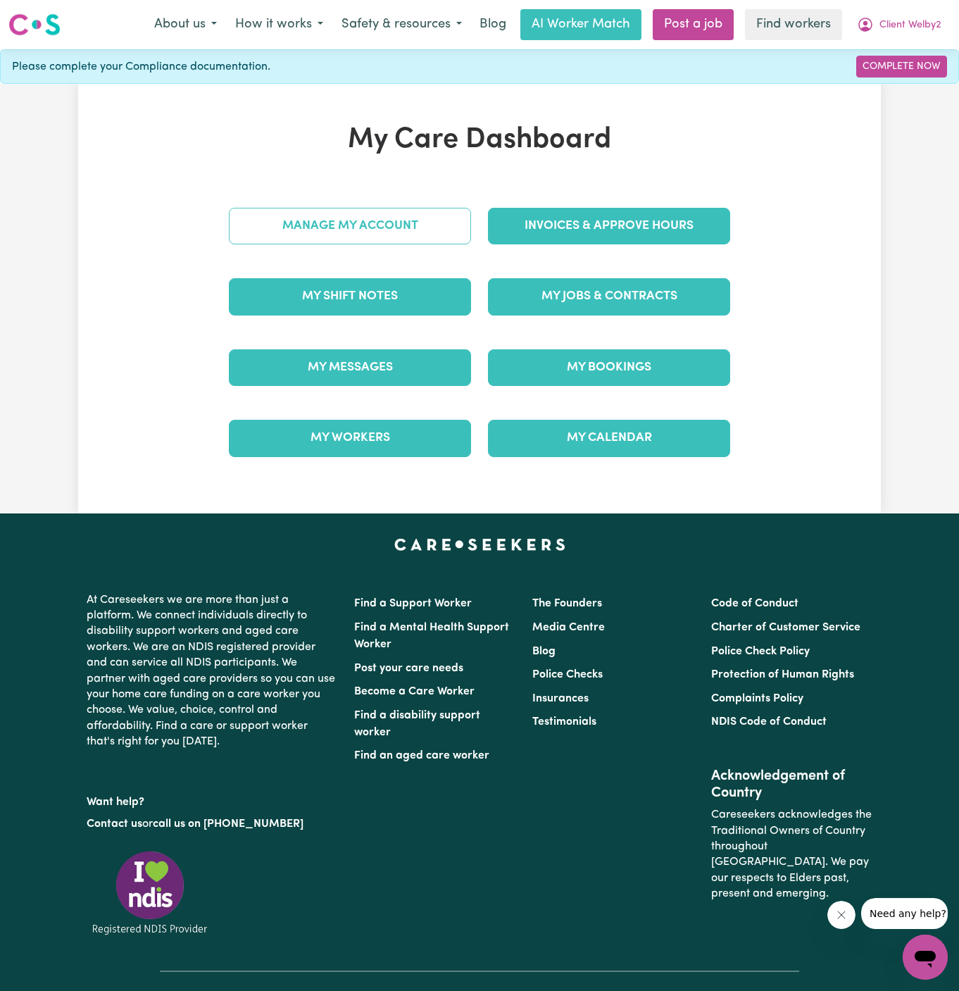
click at [415, 203] on div "Manage My Account" at bounding box center [349, 226] width 259 height 70
click at [415, 220] on link "Manage My Account" at bounding box center [350, 226] width 242 height 37
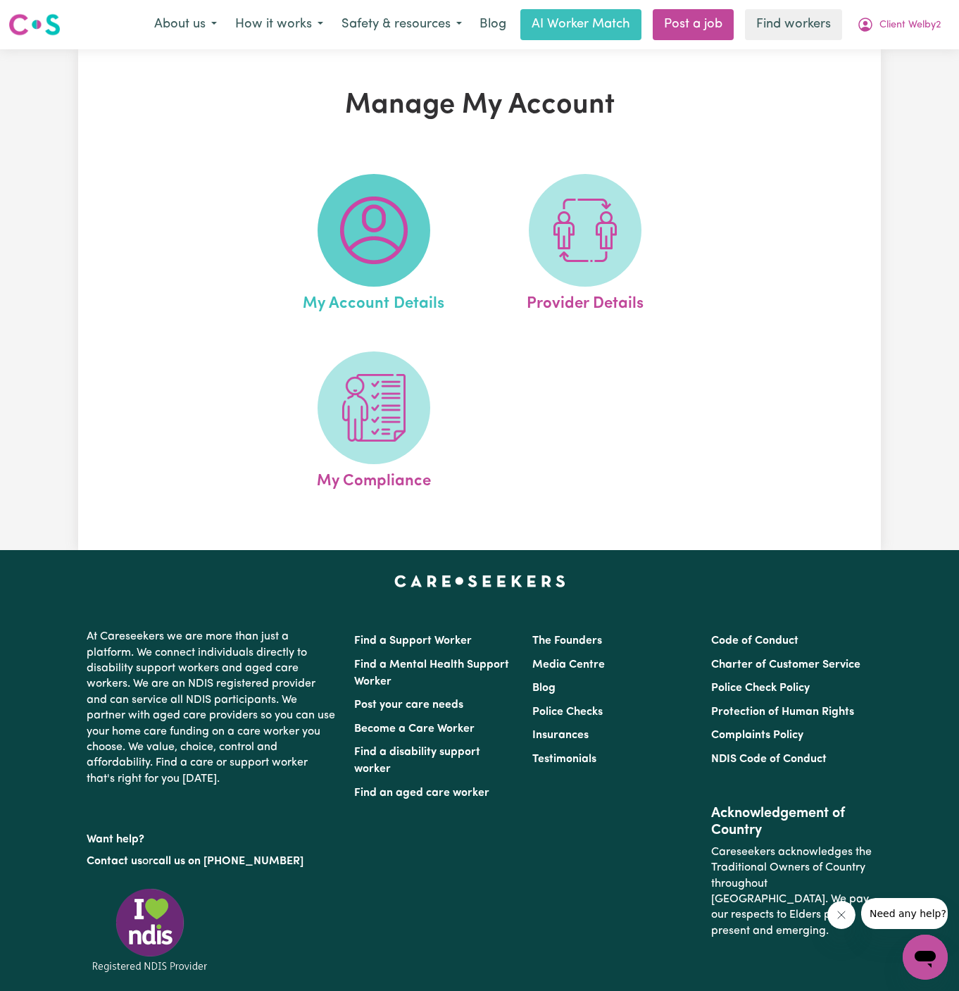
click at [369, 229] on img at bounding box center [374, 230] width 68 height 68
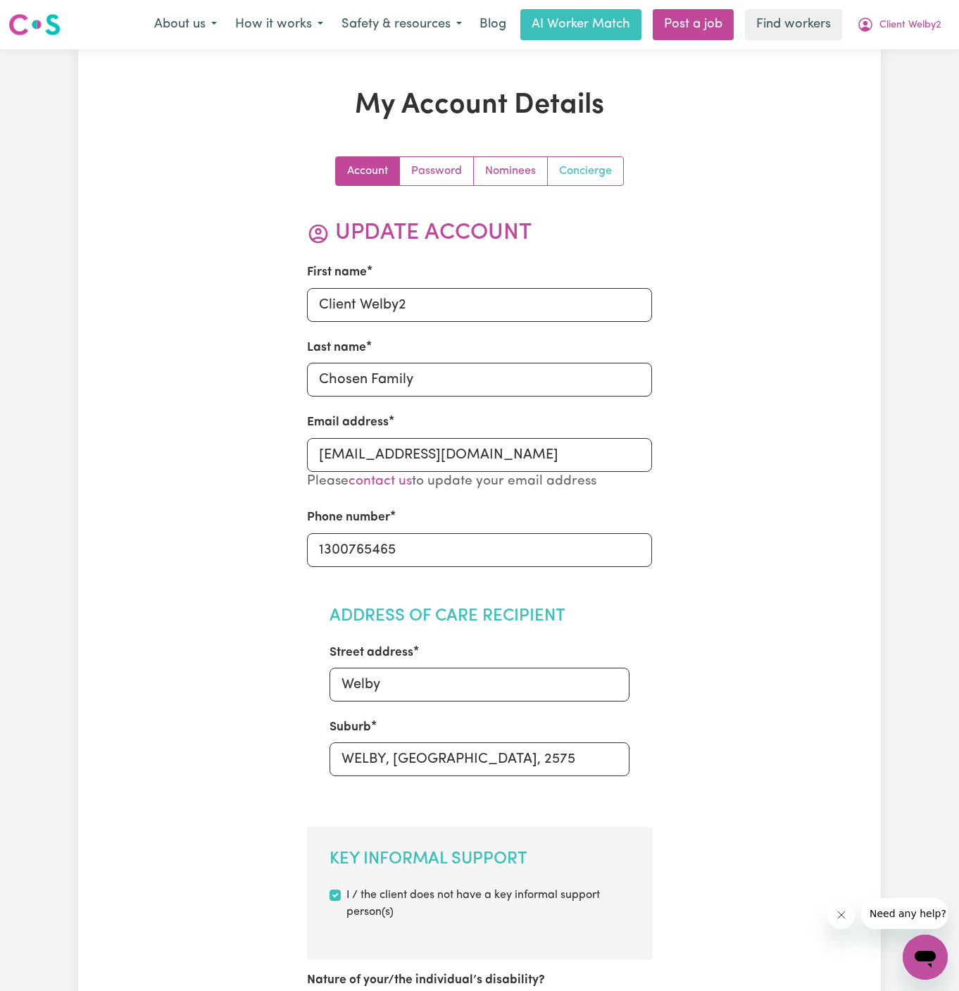
click at [579, 177] on link "Concierge" at bounding box center [585, 171] width 75 height 28
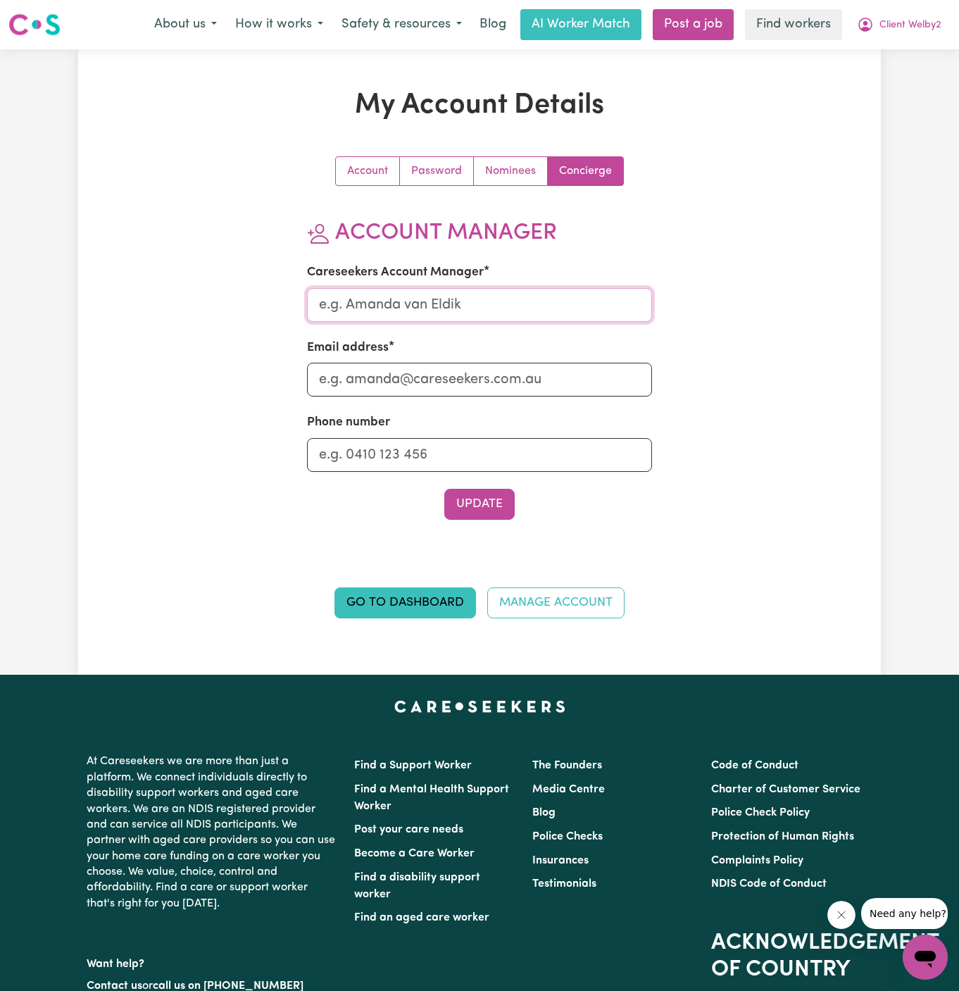
click at [488, 310] on input "Careseekers Account Manager" at bounding box center [480, 305] width 346 height 34
type input "[PERSON_NAME]"
click at [503, 376] on input "Email address" at bounding box center [480, 380] width 346 height 34
type input "[PERSON_NAME][EMAIL_ADDRESS][DOMAIN_NAME]"
click at [510, 454] on input "Phone number" at bounding box center [480, 455] width 346 height 34
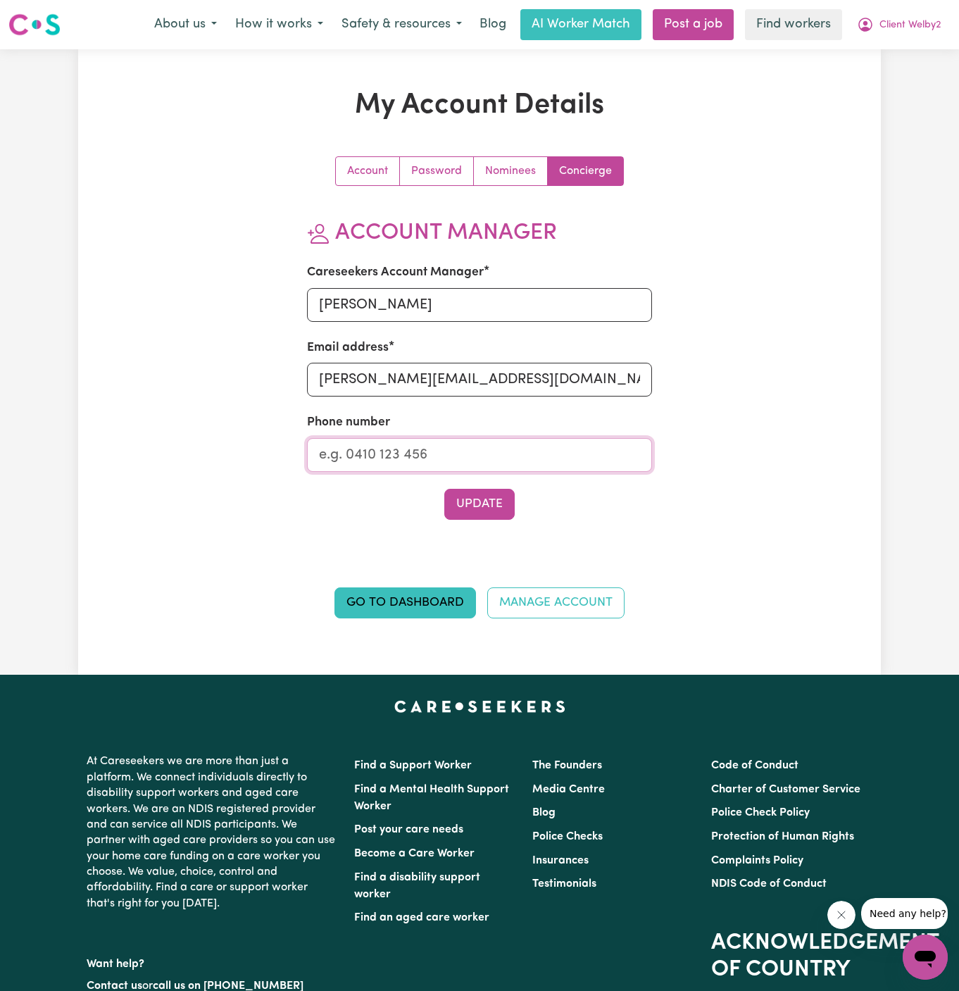
type input "1300765465"
click at [486, 501] on button "Update" at bounding box center [479, 504] width 70 height 31
click at [912, 23] on span "Client Welby2" at bounding box center [910, 25] width 62 height 15
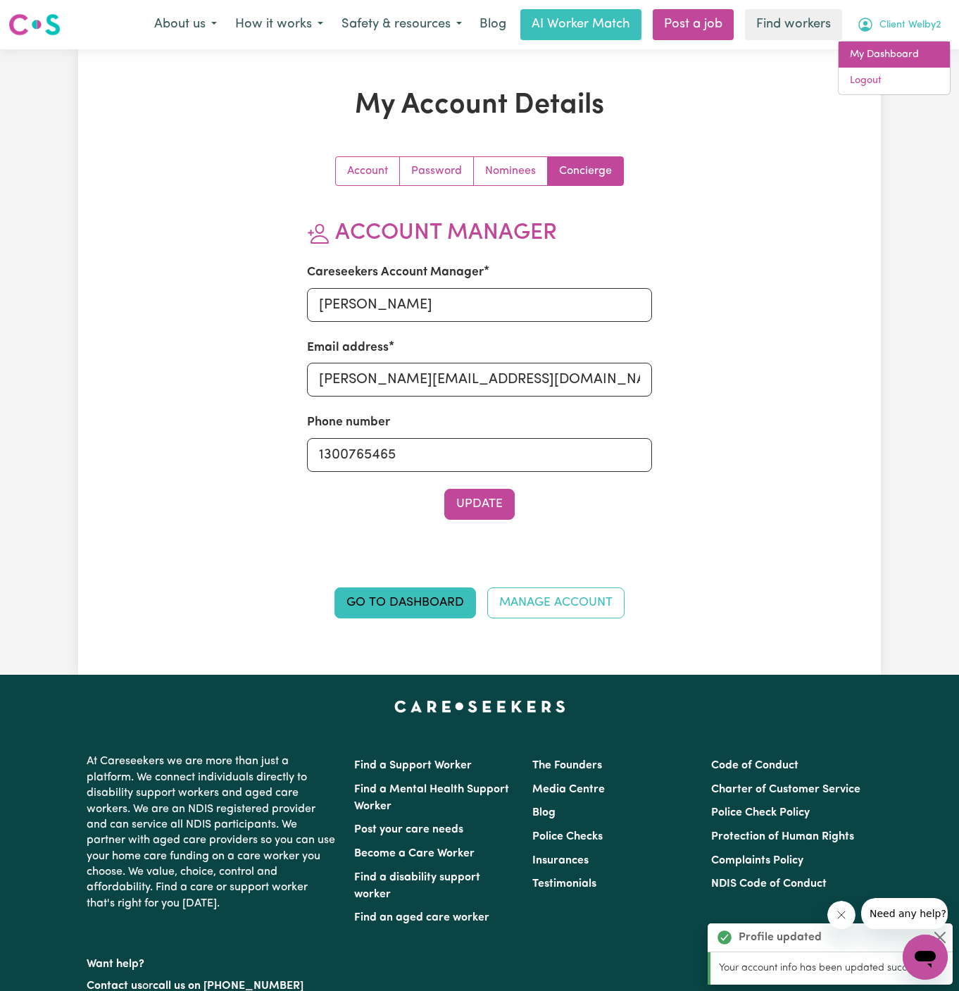
click at [911, 54] on link "My Dashboard" at bounding box center [893, 55] width 111 height 27
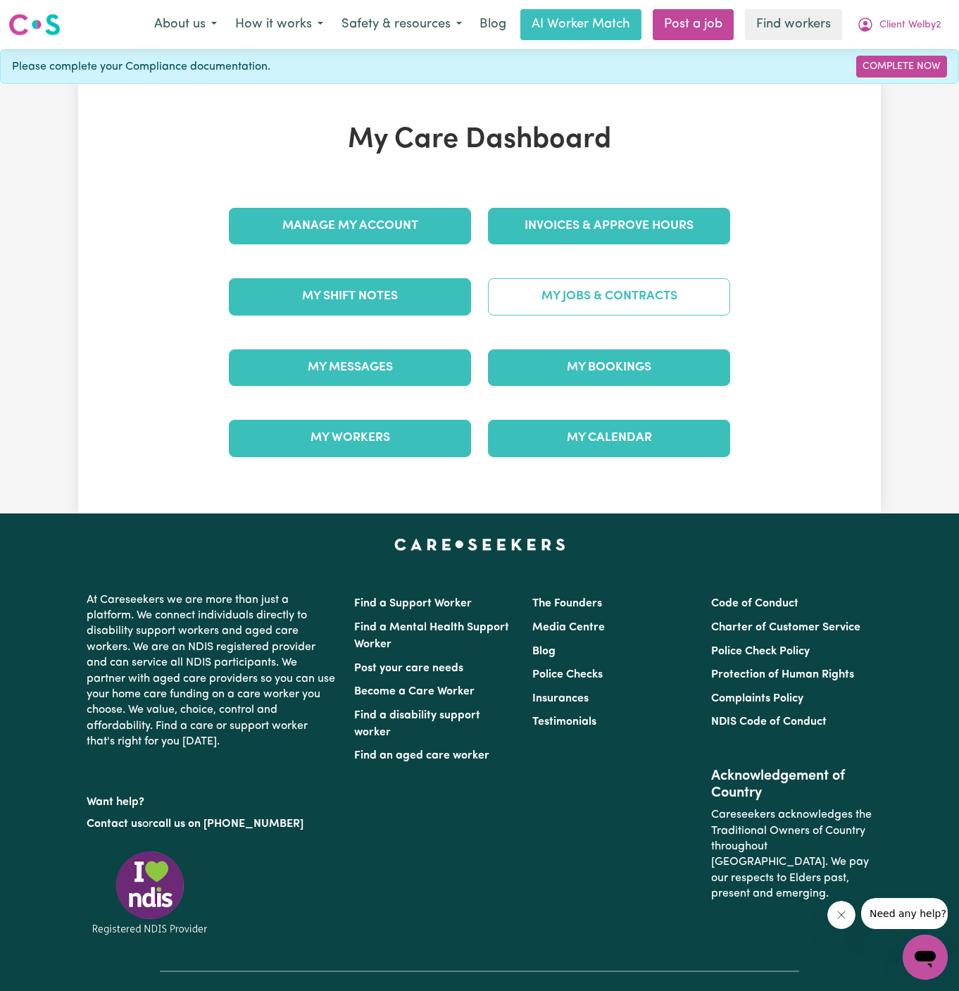
click at [587, 301] on link "My Jobs & Contracts" at bounding box center [609, 296] width 242 height 37
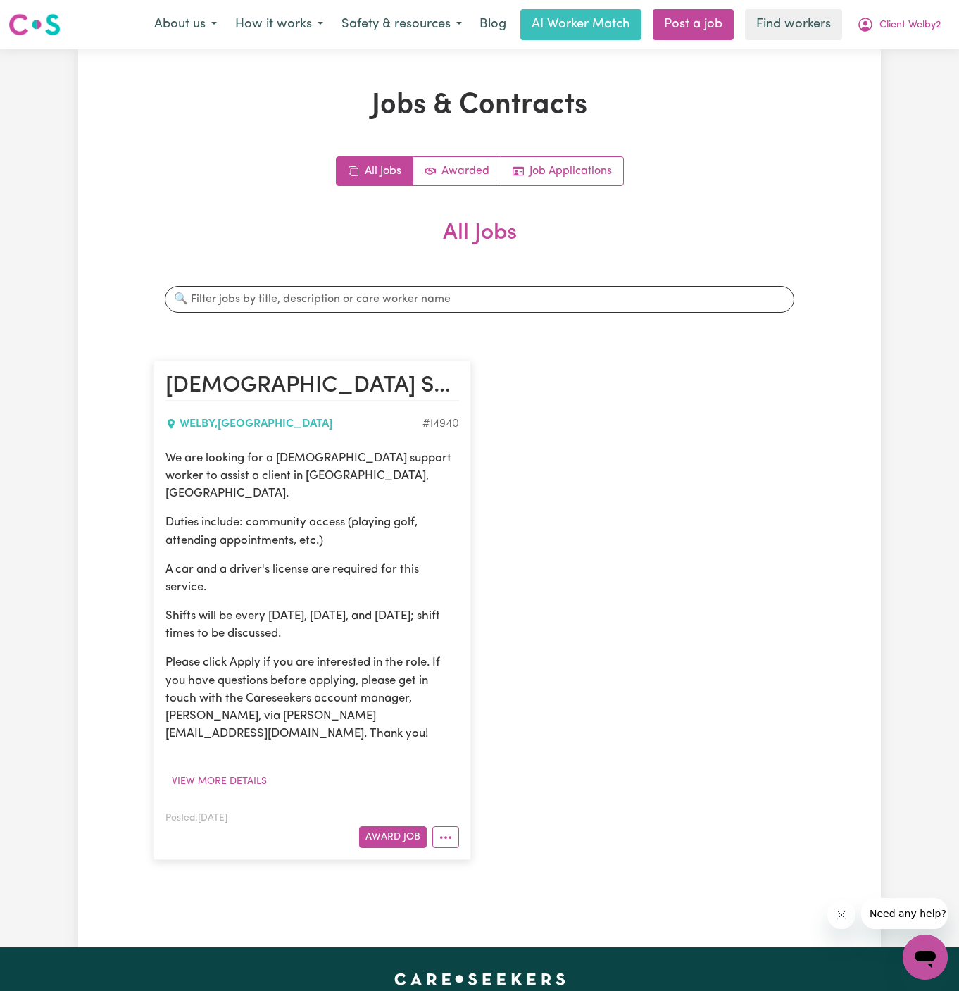
click at [368, 445] on article "[DEMOGRAPHIC_DATA] Support Worker Needed In [GEOGRAPHIC_DATA], [GEOGRAPHIC_DATA…" at bounding box center [312, 609] width 318 height 499
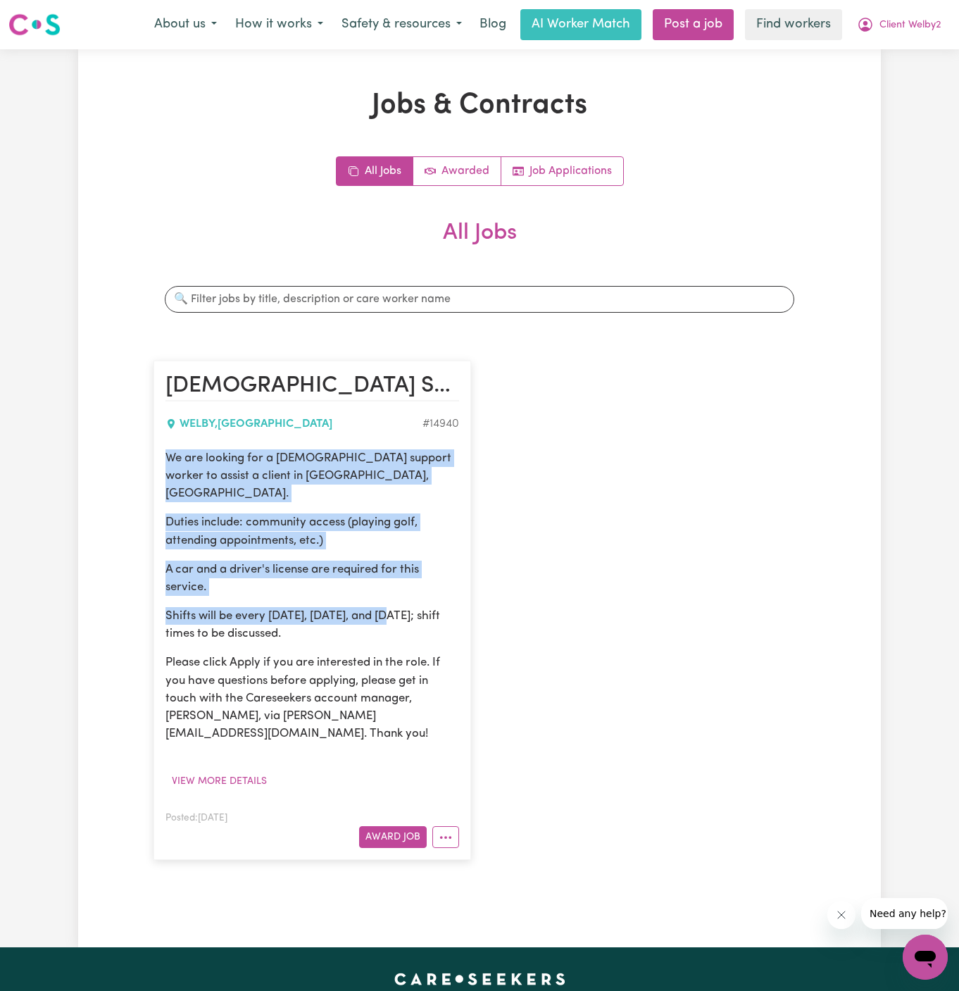
drag, startPoint x: 168, startPoint y: 453, endPoint x: 396, endPoint y: 610, distance: 277.5
click at [396, 610] on div "We are looking for a [DEMOGRAPHIC_DATA] support worker to assist a client in [G…" at bounding box center [312, 596] width 294 height 294
copy div "We are looking for a [DEMOGRAPHIC_DATA] support worker to assist a client in [G…"
click at [933, 16] on button "Client Welby2" at bounding box center [899, 25] width 103 height 30
click at [928, 44] on link "My Dashboard" at bounding box center [893, 55] width 111 height 27
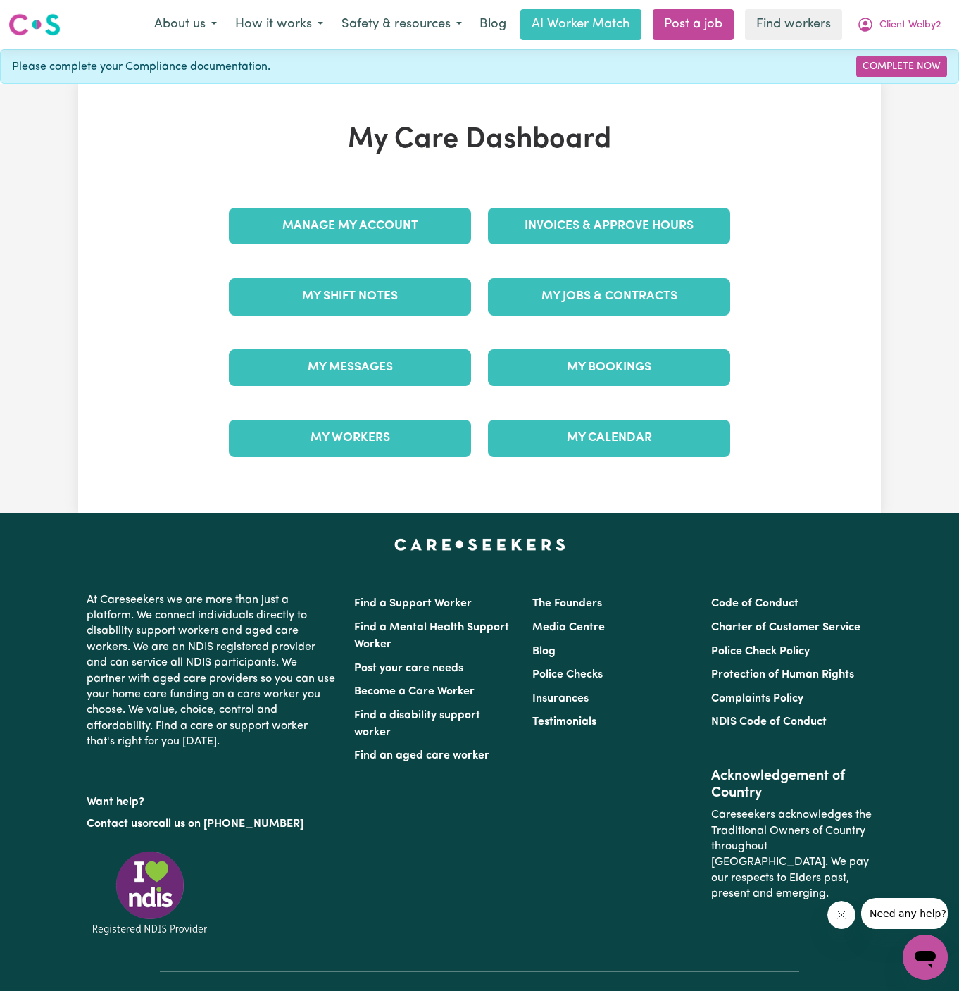
click at [920, 42] on nav "Menu About us How it works Safety & resources Blog AI Worker Match Post a job F…" at bounding box center [479, 24] width 959 height 49
click at [412, 234] on link "Manage My Account" at bounding box center [350, 226] width 242 height 37
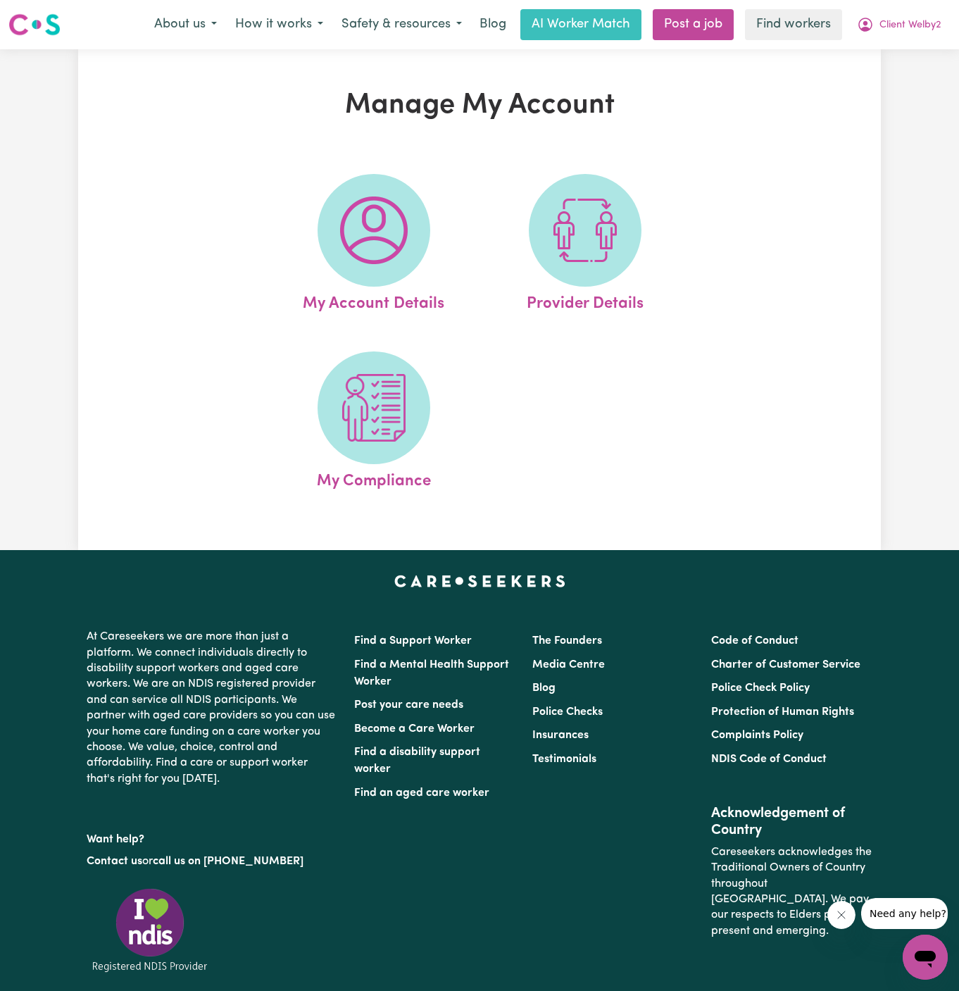
click at [412, 234] on span at bounding box center [374, 230] width 113 height 113
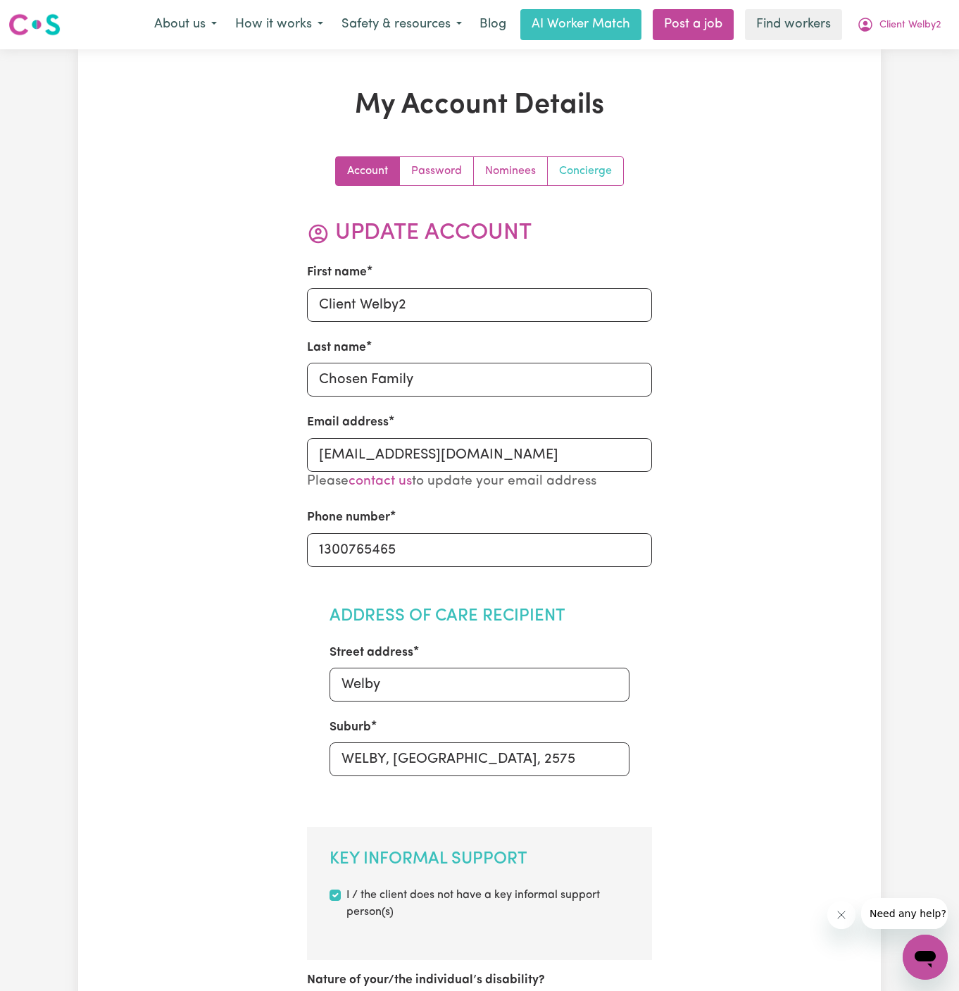
click at [610, 160] on link "Concierge" at bounding box center [585, 171] width 75 height 28
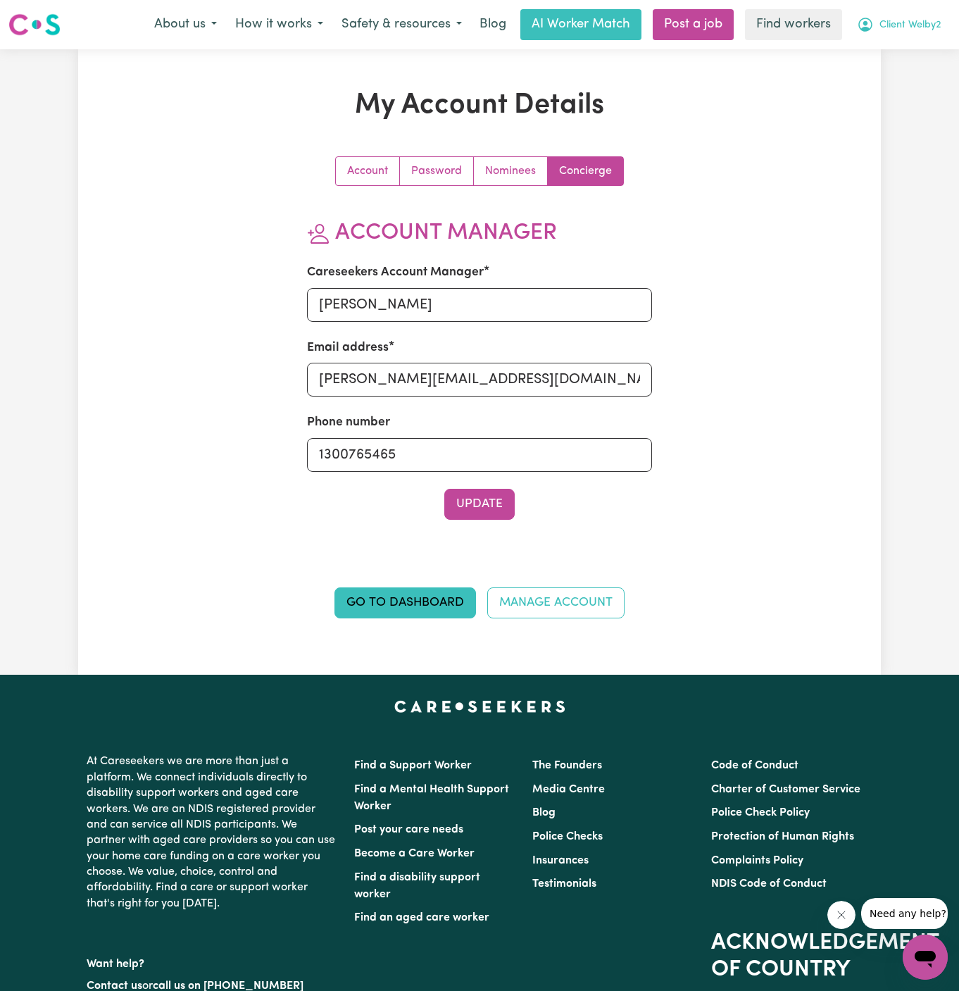
click at [909, 33] on button "Client Welby2" at bounding box center [899, 25] width 103 height 30
click at [910, 76] on link "Logout" at bounding box center [893, 81] width 111 height 27
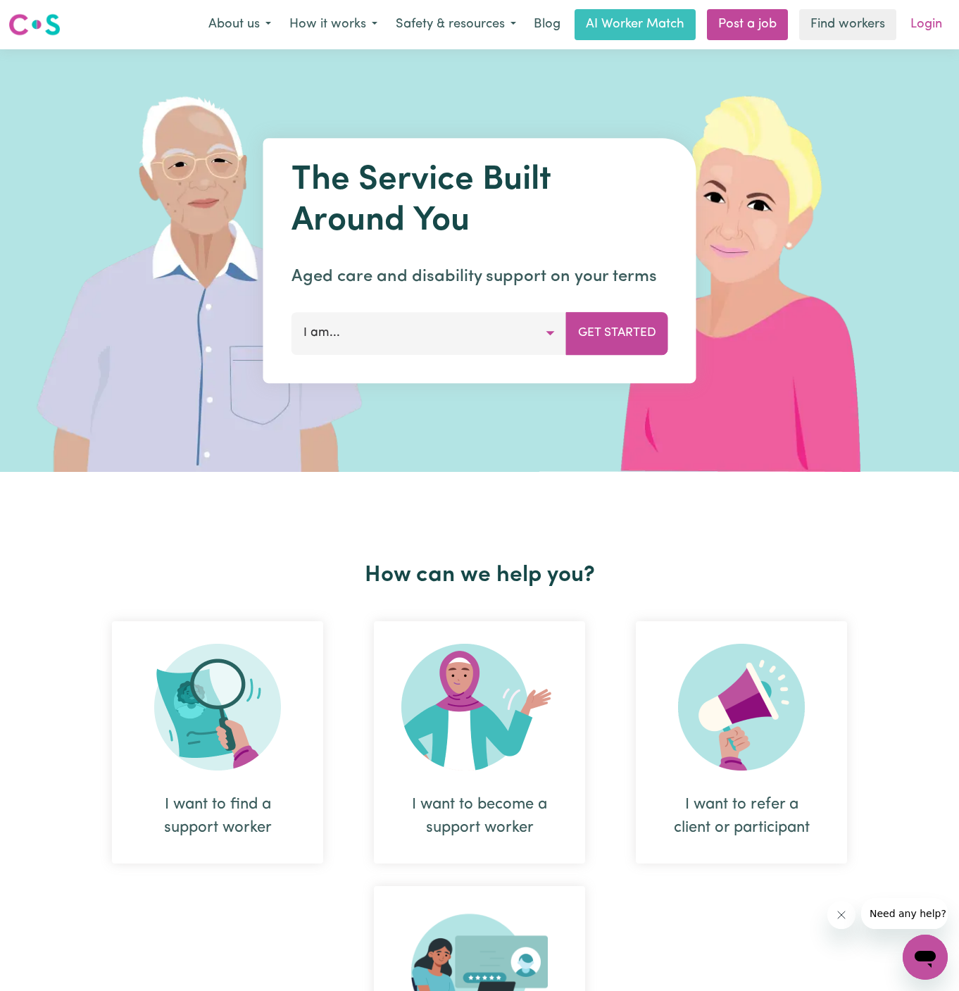
click at [915, 15] on link "Login" at bounding box center [926, 24] width 49 height 31
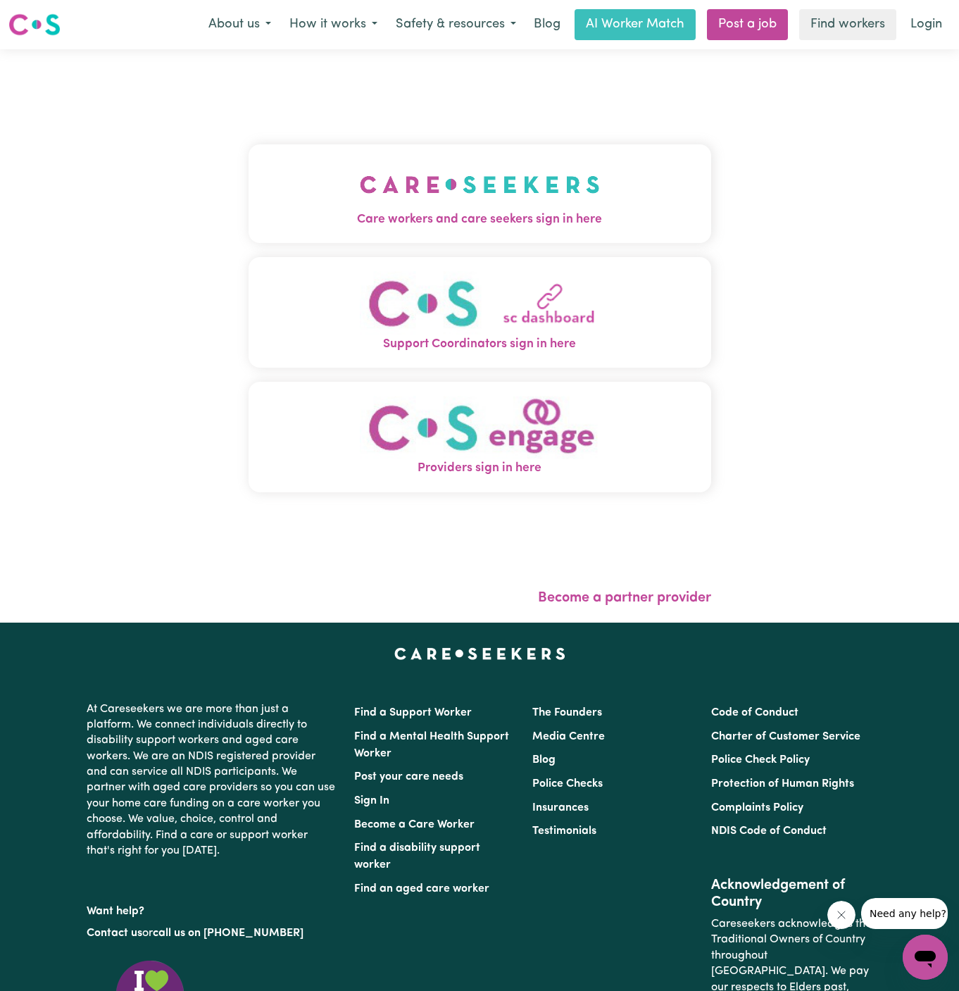
click at [394, 230] on button "Care workers and care seekers sign in here" at bounding box center [480, 193] width 463 height 99
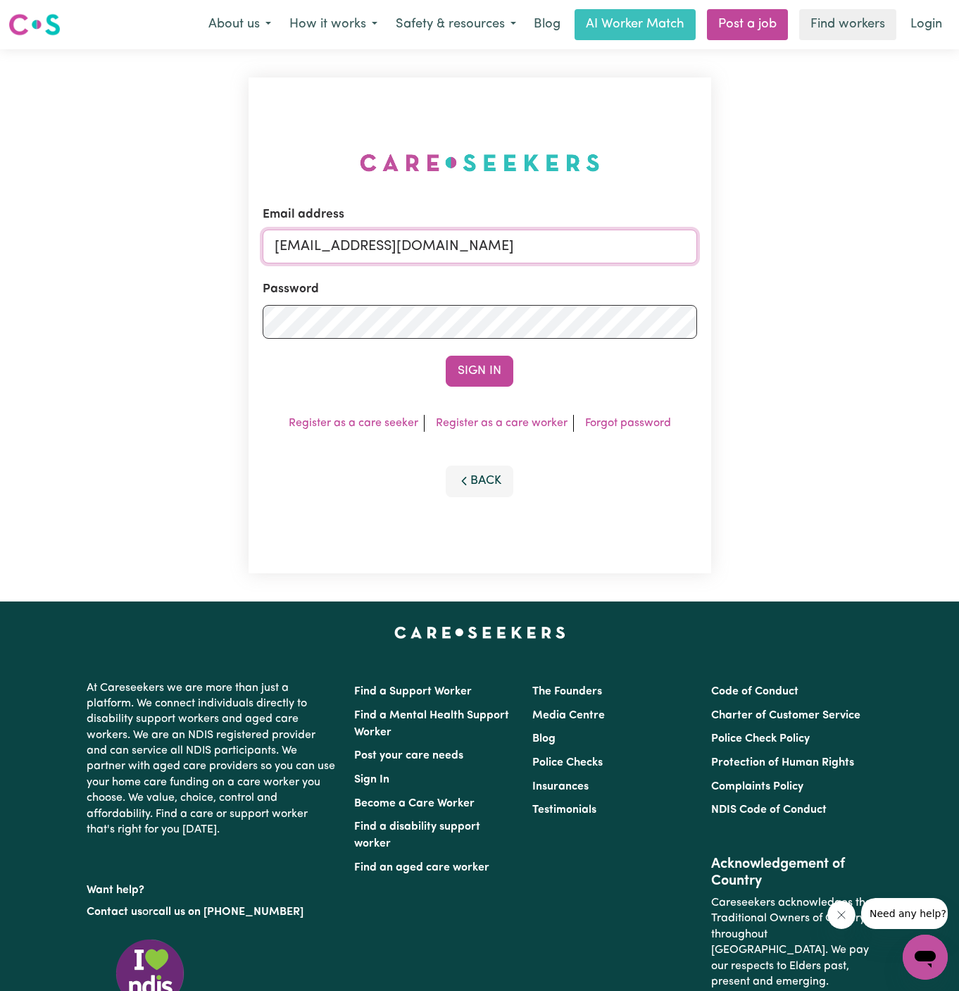
click at [613, 251] on input "[EMAIL_ADDRESS][DOMAIN_NAME]" at bounding box center [480, 247] width 434 height 34
drag, startPoint x: 344, startPoint y: 250, endPoint x: 795, endPoint y: 250, distance: 450.6
click at [795, 250] on div "Email address [EMAIL_ADDRESS][DOMAIN_NAME] Password Sign In Register as a care …" at bounding box center [479, 325] width 959 height 552
type input "[EMAIL_ADDRESS][DOMAIN_NAME]"
click at [472, 356] on button "Sign In" at bounding box center [480, 371] width 68 height 31
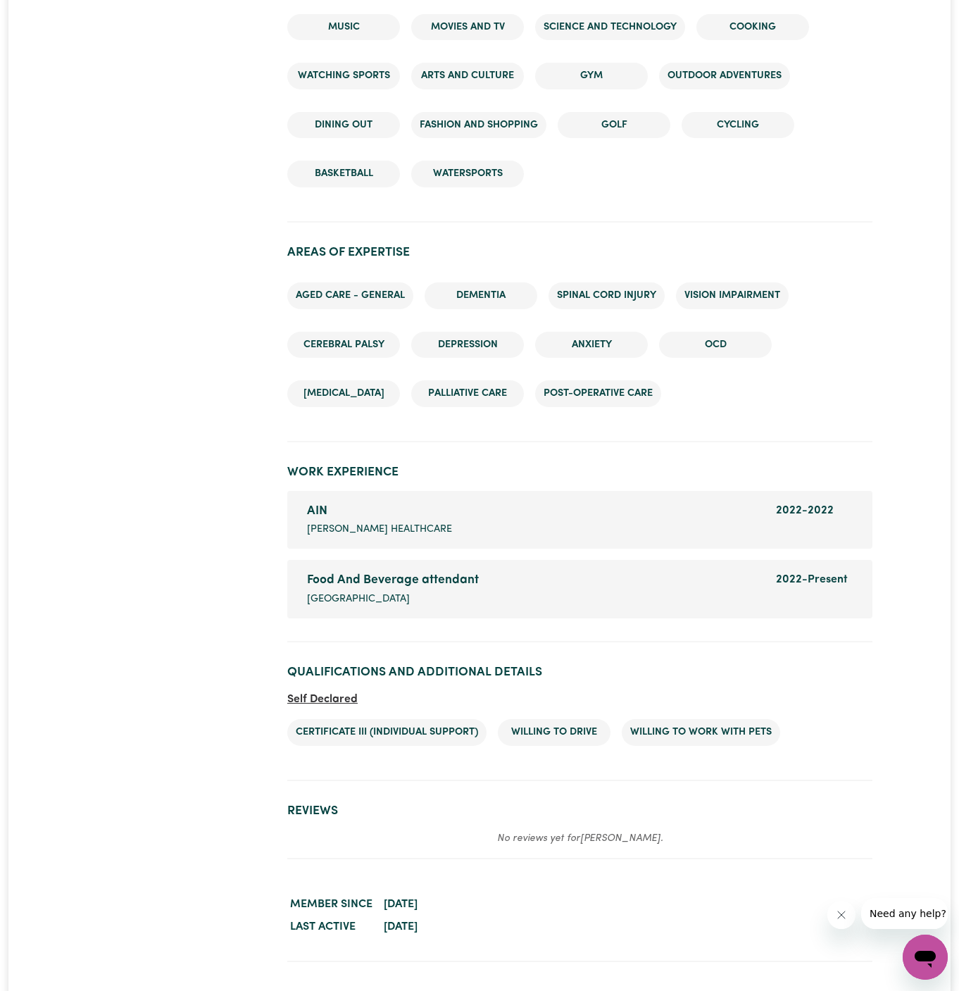
scroll to position [1783, 0]
